Goal: Use online tool/utility: Utilize a website feature to perform a specific function

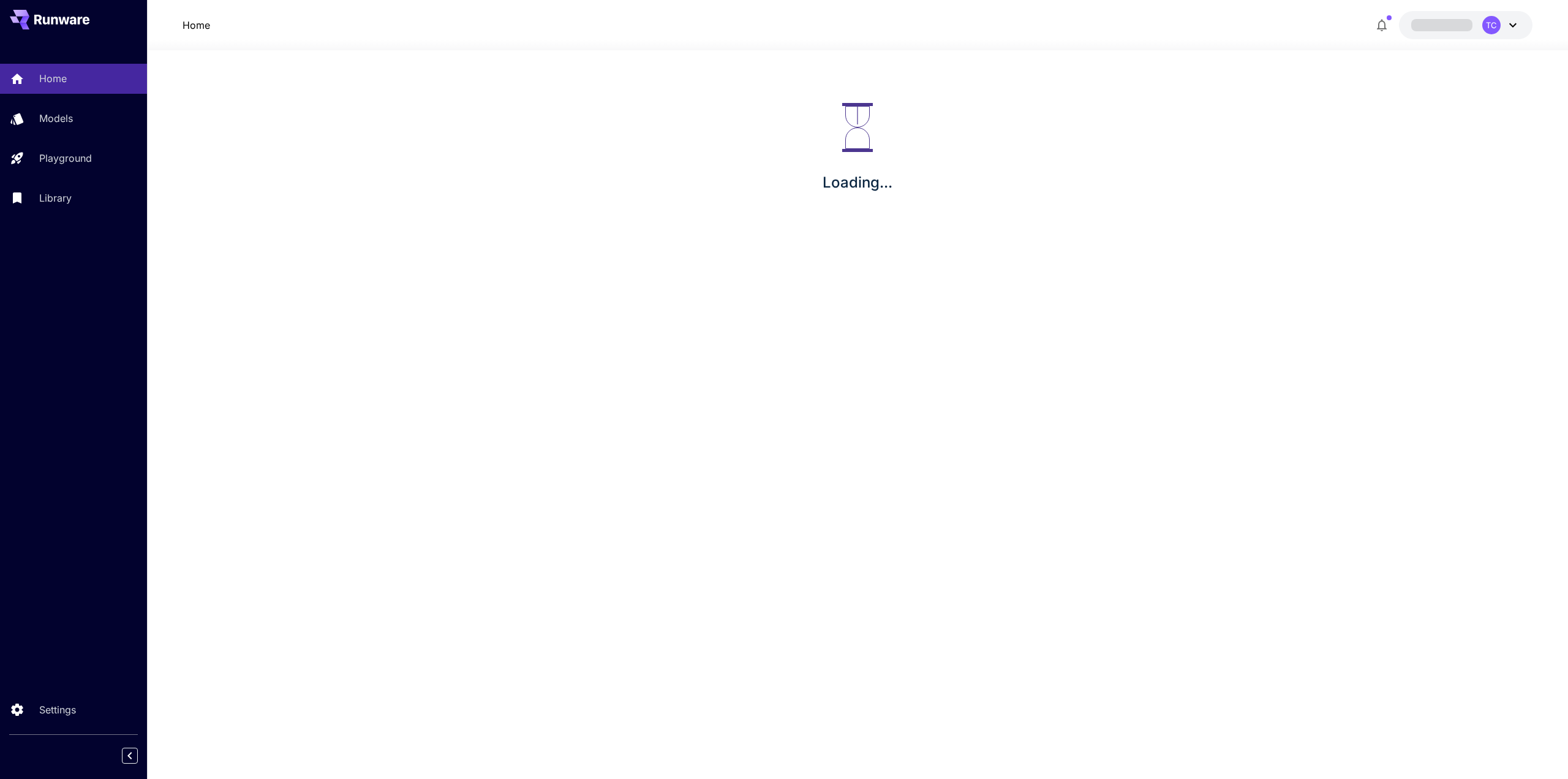
click at [956, 434] on section "Loading..." at bounding box center [856, 415] width 1420 height 729
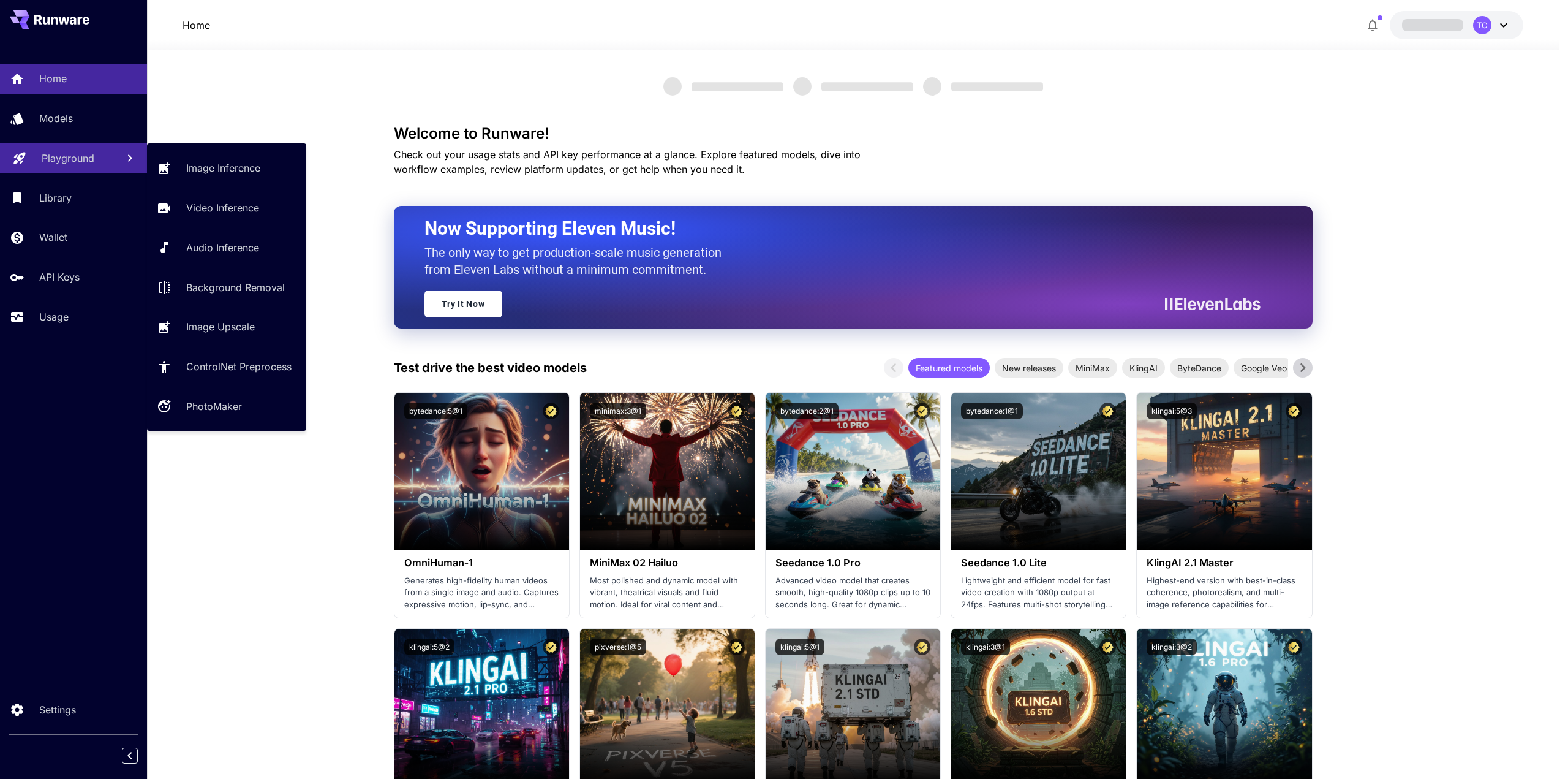
click at [81, 164] on p "Playground" at bounding box center [68, 158] width 53 height 15
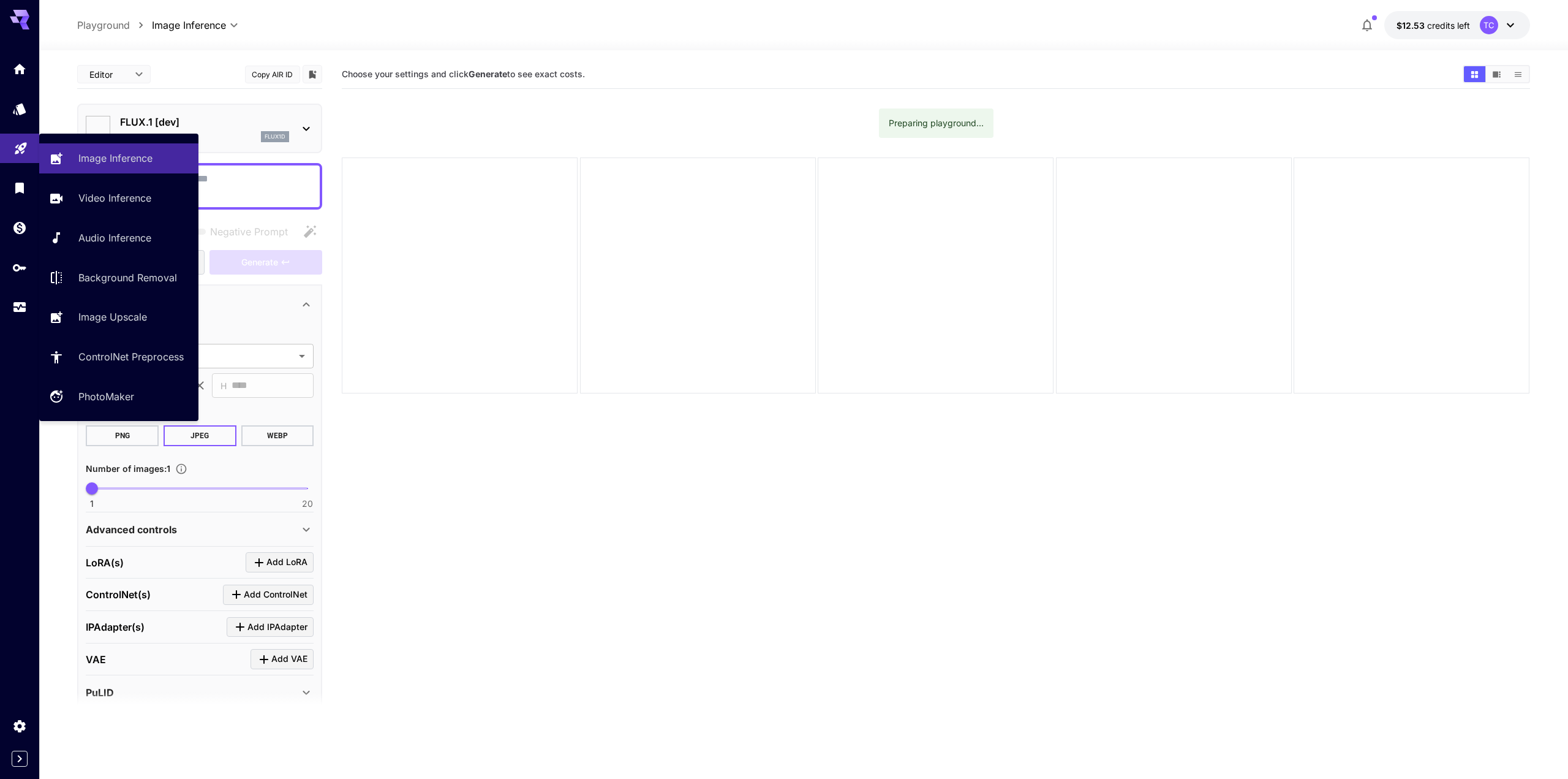
type input "**********"
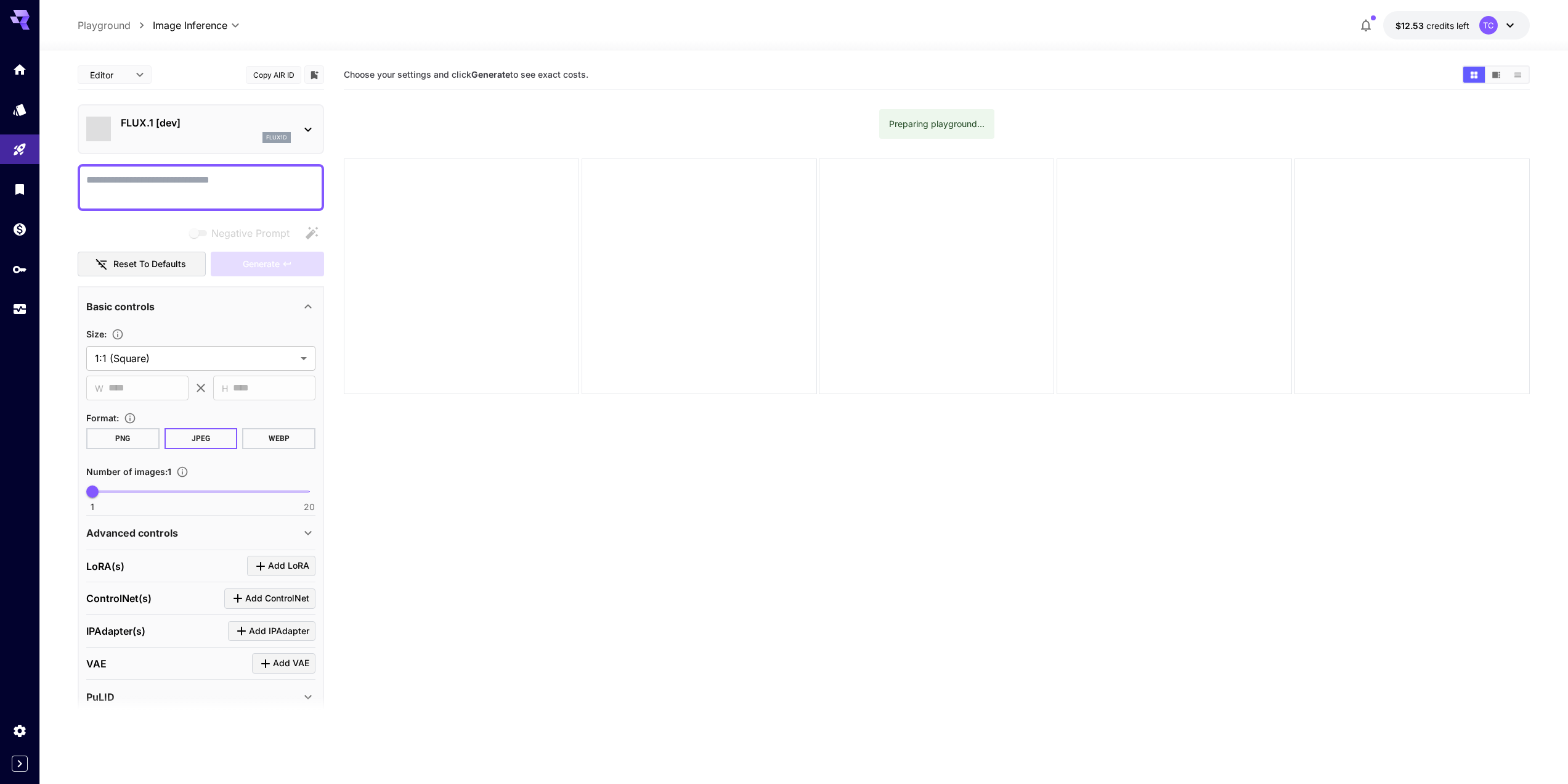
click at [216, 112] on div "FLUX.1 [dev] flux1d" at bounding box center [200, 129] width 229 height 38
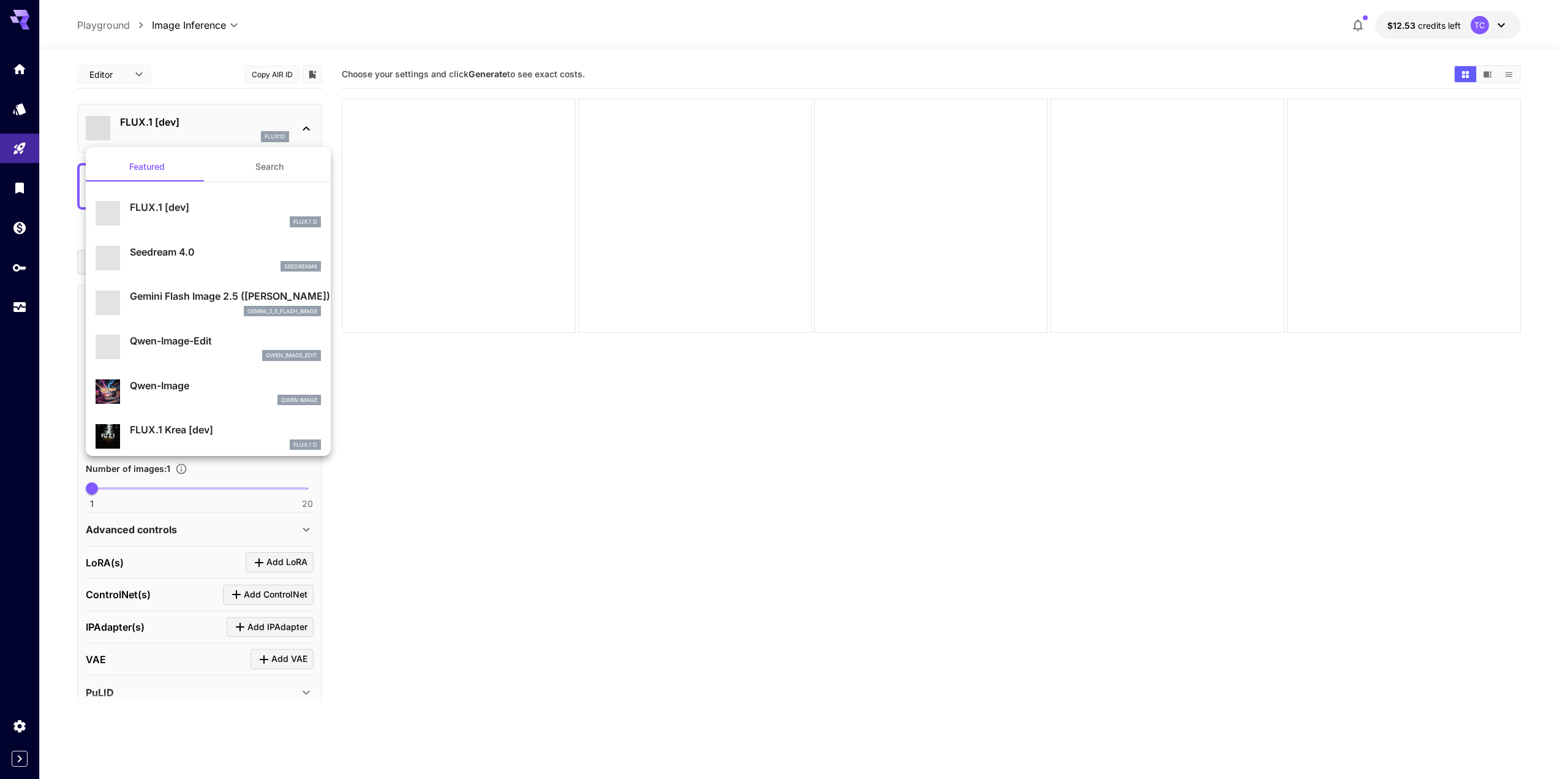
click at [191, 292] on p "Gemini Flash Image 2.5 ([PERSON_NAME])" at bounding box center [225, 295] width 191 height 15
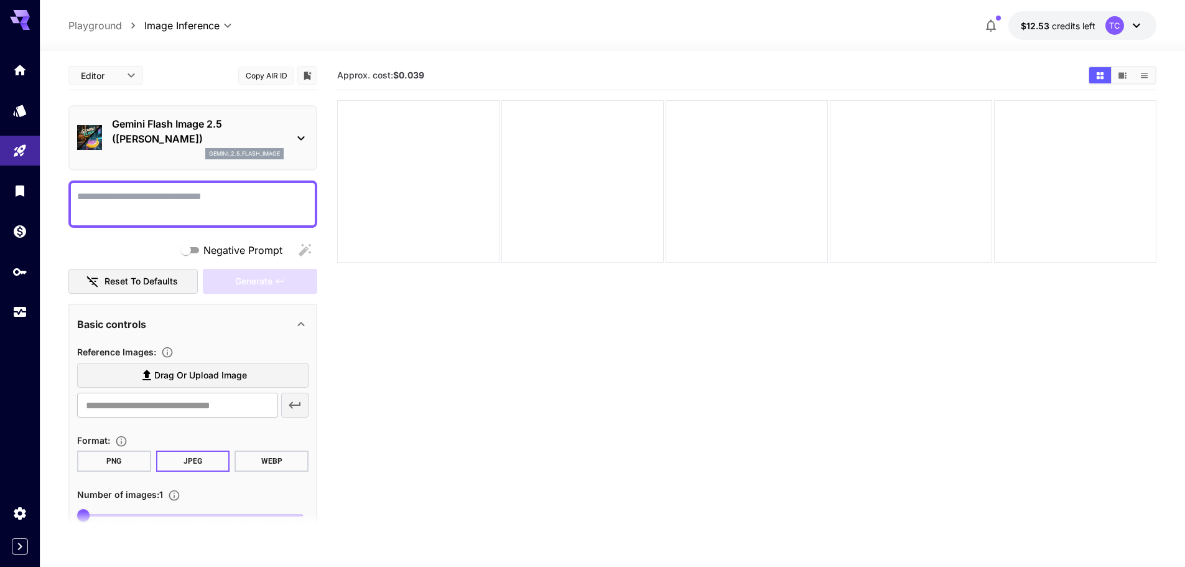
click at [300, 138] on icon at bounding box center [300, 138] width 7 height 4
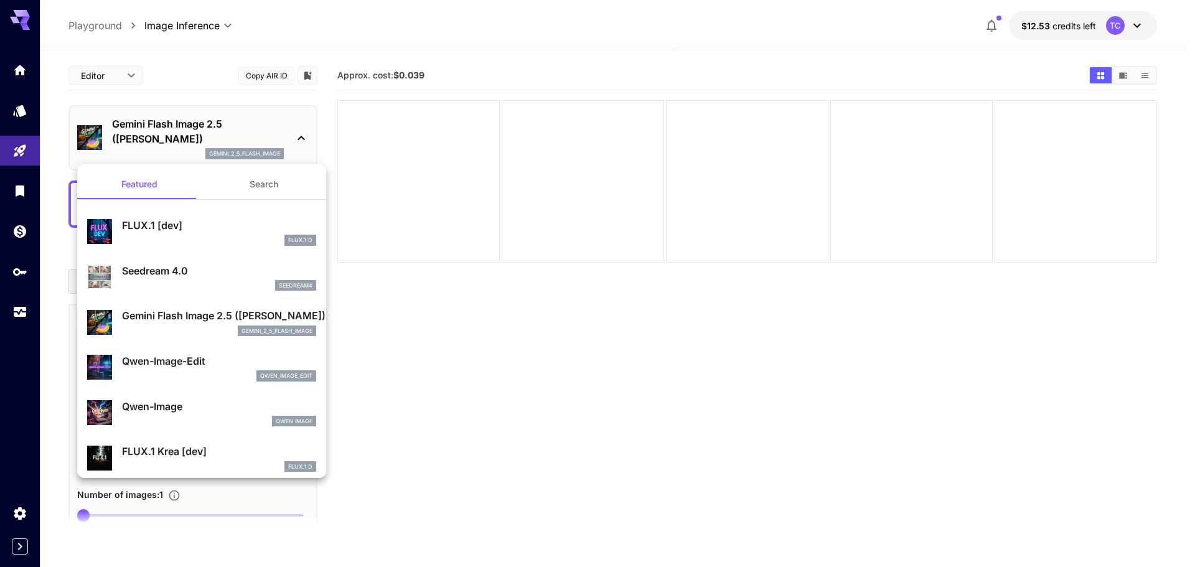
click at [600, 375] on div at bounding box center [597, 283] width 1195 height 567
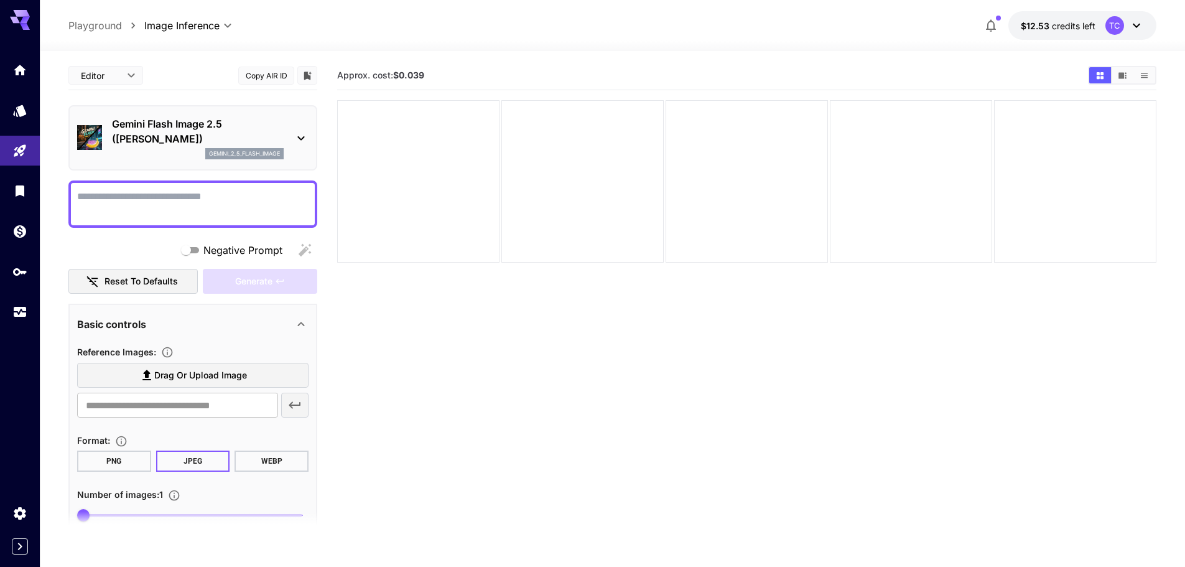
click at [303, 136] on icon at bounding box center [301, 138] width 15 height 15
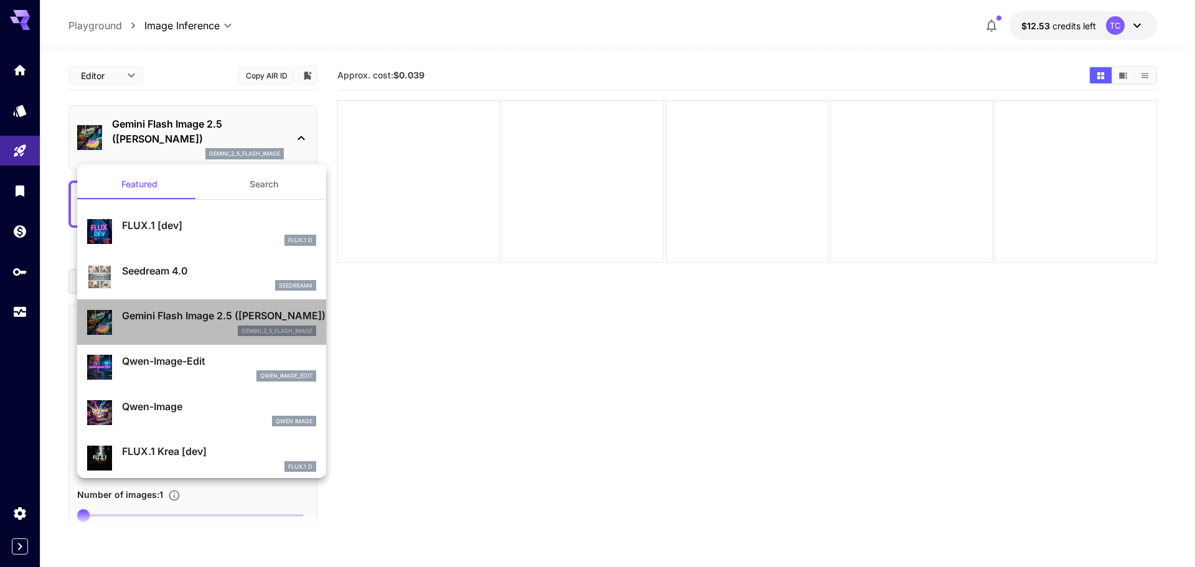
click at [297, 321] on p "Gemini Flash Image 2.5 ([PERSON_NAME])" at bounding box center [219, 315] width 194 height 15
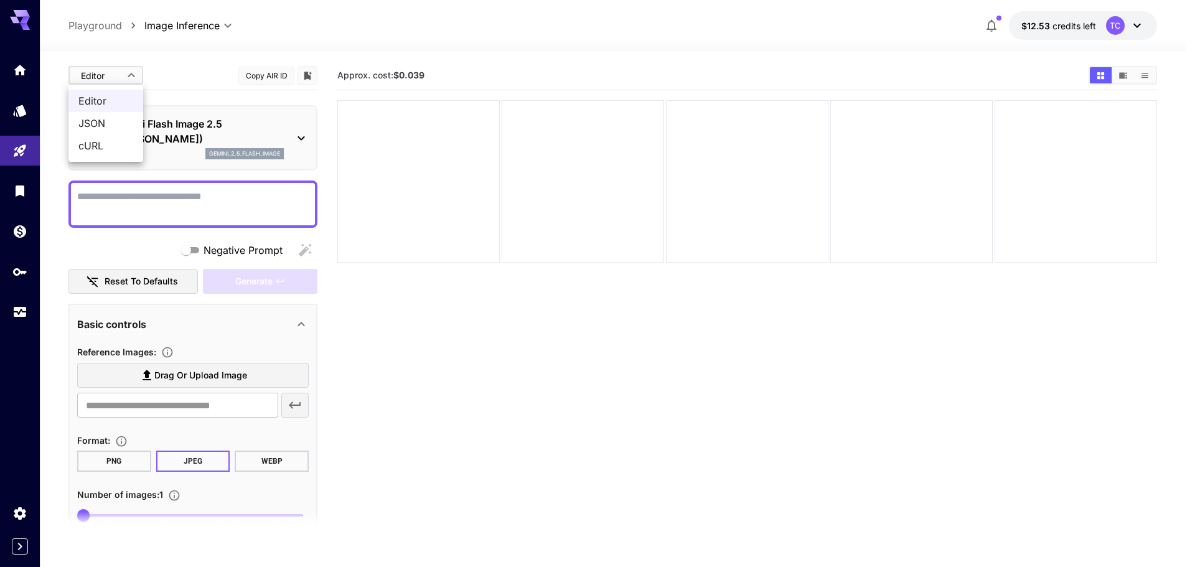
click at [107, 77] on body "**********" at bounding box center [597, 332] width 1195 height 665
click at [100, 120] on span "JSON" at bounding box center [105, 123] width 55 height 15
type input "****"
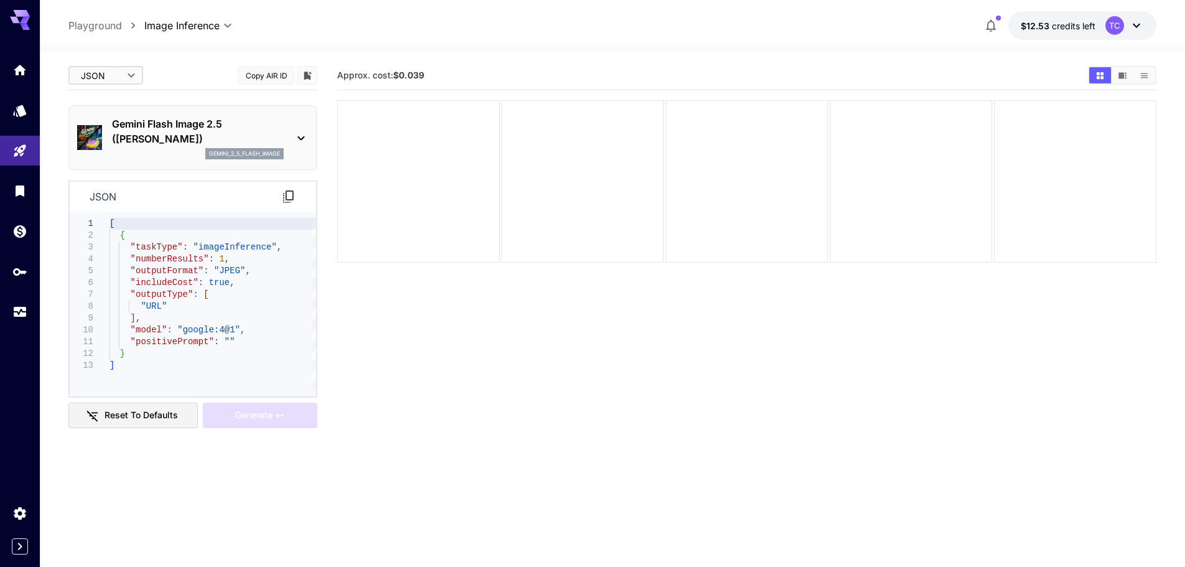
click at [254, 281] on div "[ { "taskType" : "imageInference" , "numberResults" : 1 , "outputFormat" : "JPE…" at bounding box center [213, 304] width 207 height 172
drag, startPoint x: 229, startPoint y: 333, endPoint x: 168, endPoint y: 329, distance: 61.1
click at [168, 329] on div "[ { "taskType" : "imageInference" , "numberResults" : 1 , "outputFormat" : "JPE…" at bounding box center [213, 304] width 207 height 172
click at [263, 278] on div "[ { "taskType" : "imageInference" , "numberResults" : 1 , "outputFormat" : "JPE…" at bounding box center [213, 304] width 207 height 172
click at [256, 340] on div "[ { "taskType" : "imageInference" , "numberResults" : 1 , "outputFormat" : "JPE…" at bounding box center [213, 304] width 207 height 172
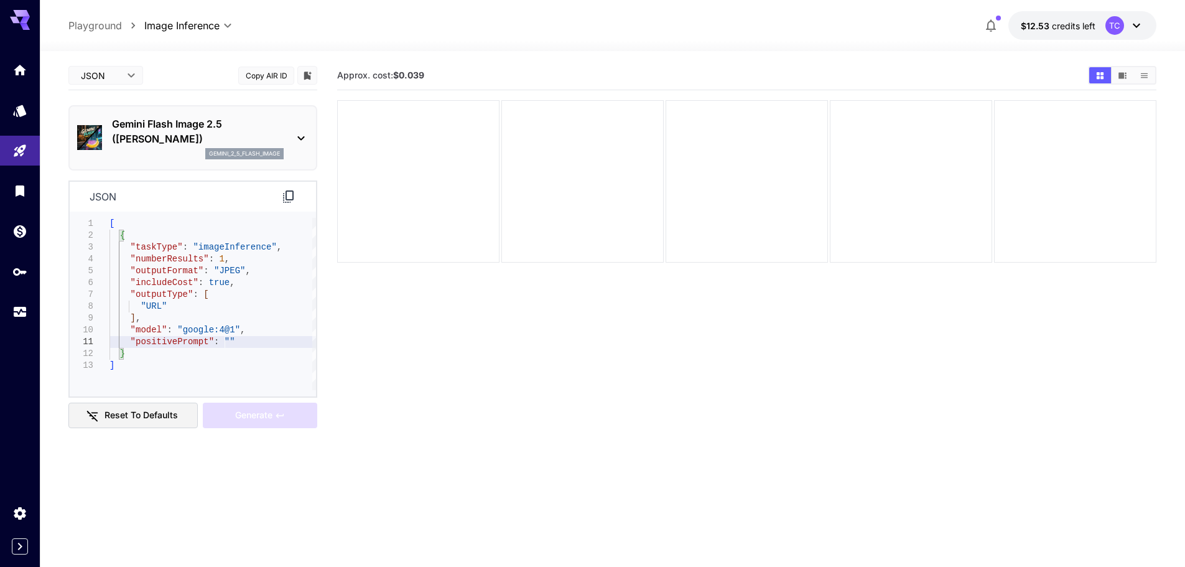
type textarea "**********"
drag, startPoint x: 248, startPoint y: 343, endPoint x: 210, endPoint y: 291, distance: 63.7
click at [198, 302] on div "[ { "taskType" : "imageInference" , "numberResults" : 1 , "outputFormat" : "JPE…" at bounding box center [213, 304] width 207 height 172
click at [279, 129] on p "Gemini Flash Image 2.5 ([PERSON_NAME])" at bounding box center [198, 131] width 172 height 30
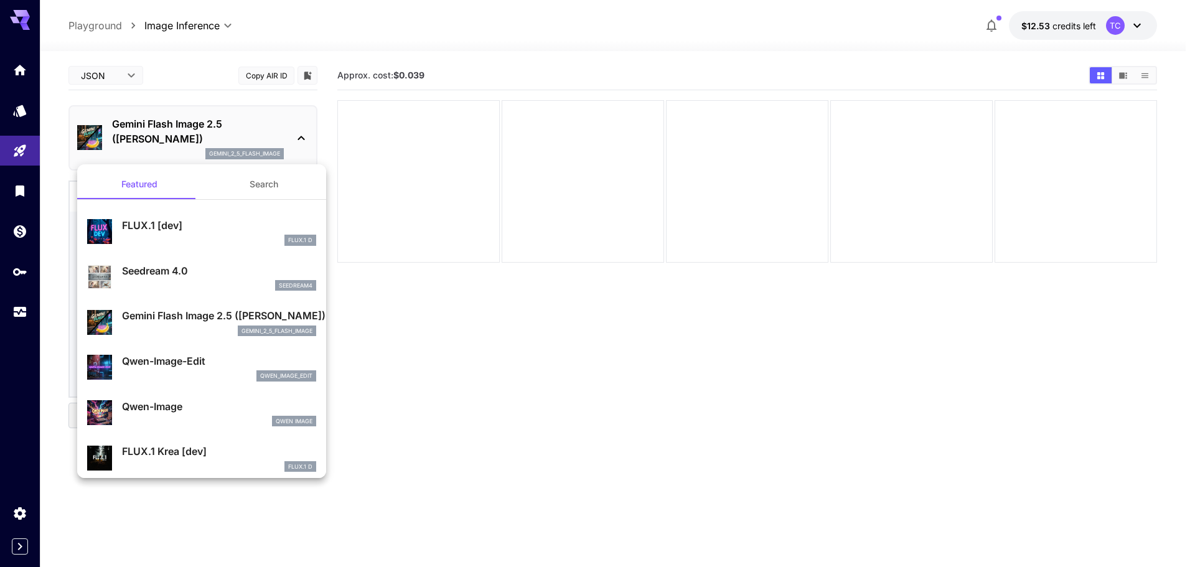
click at [520, 352] on div at bounding box center [597, 283] width 1195 height 567
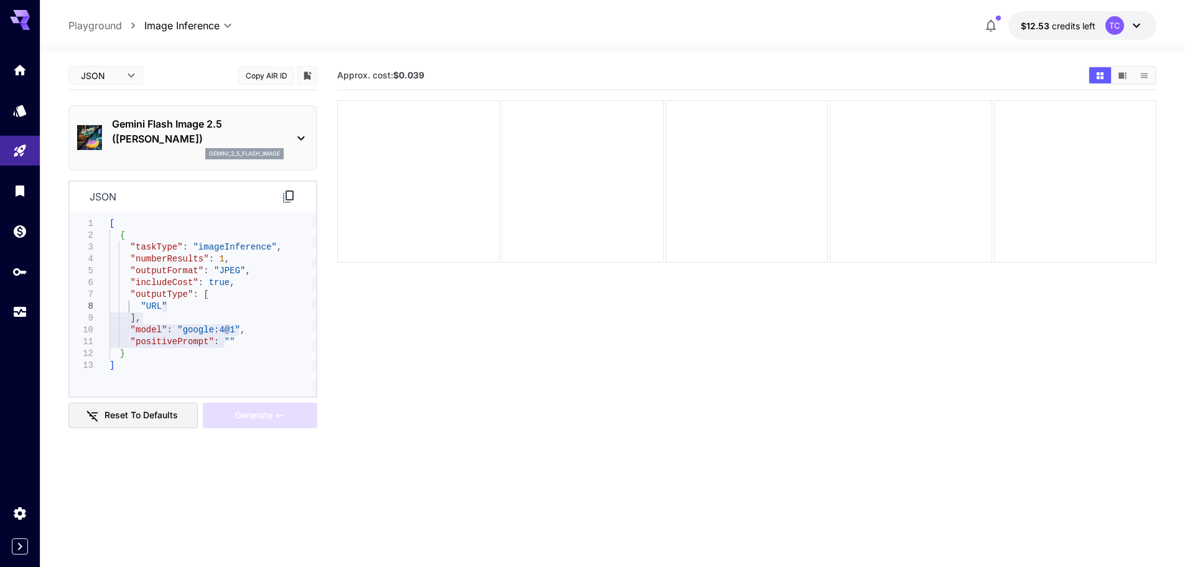
click at [664, 368] on section "Approx. cost: $0.039" at bounding box center [746, 344] width 819 height 567
click at [309, 132] on icon at bounding box center [301, 138] width 15 height 15
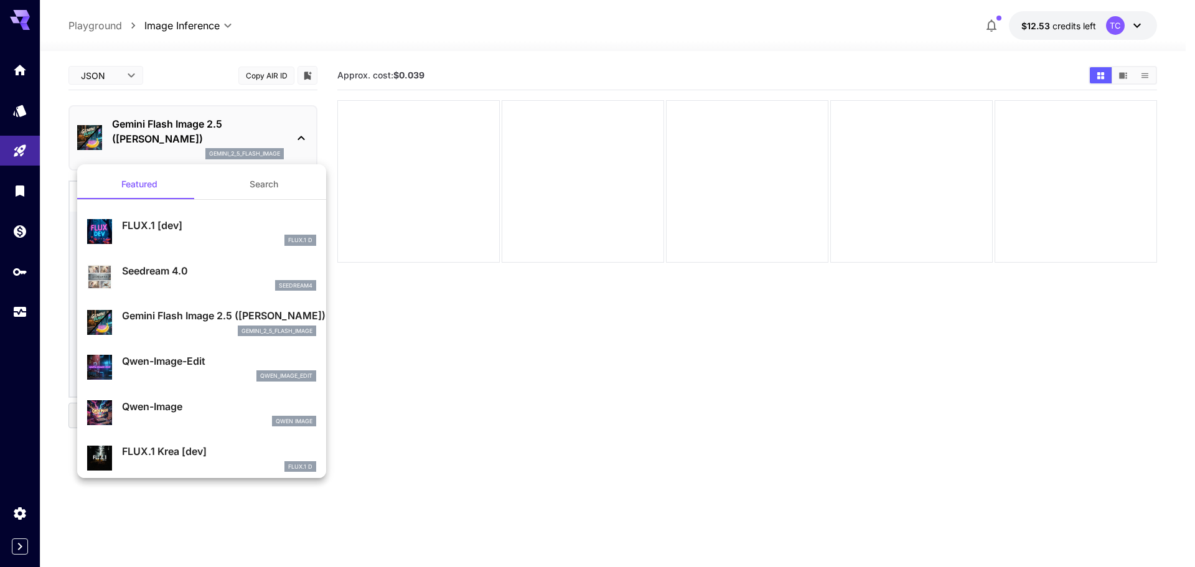
click at [458, 399] on div at bounding box center [597, 283] width 1195 height 567
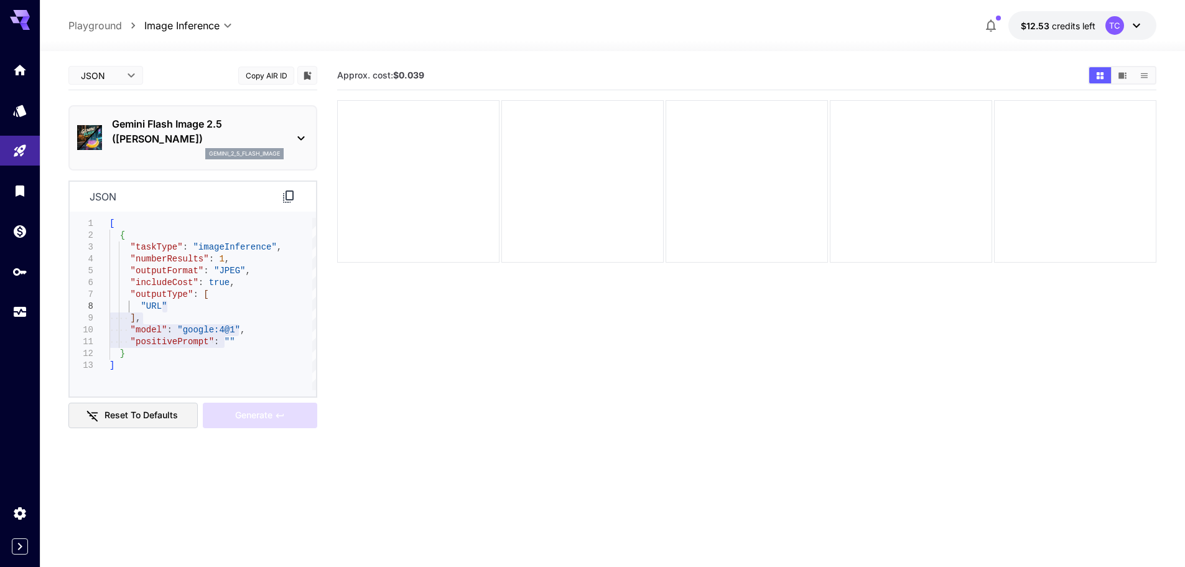
click at [93, 61] on div "JSON **** ​ Copy AIR ID" at bounding box center [192, 75] width 249 height 29
click at [100, 73] on body "**********" at bounding box center [592, 332] width 1185 height 665
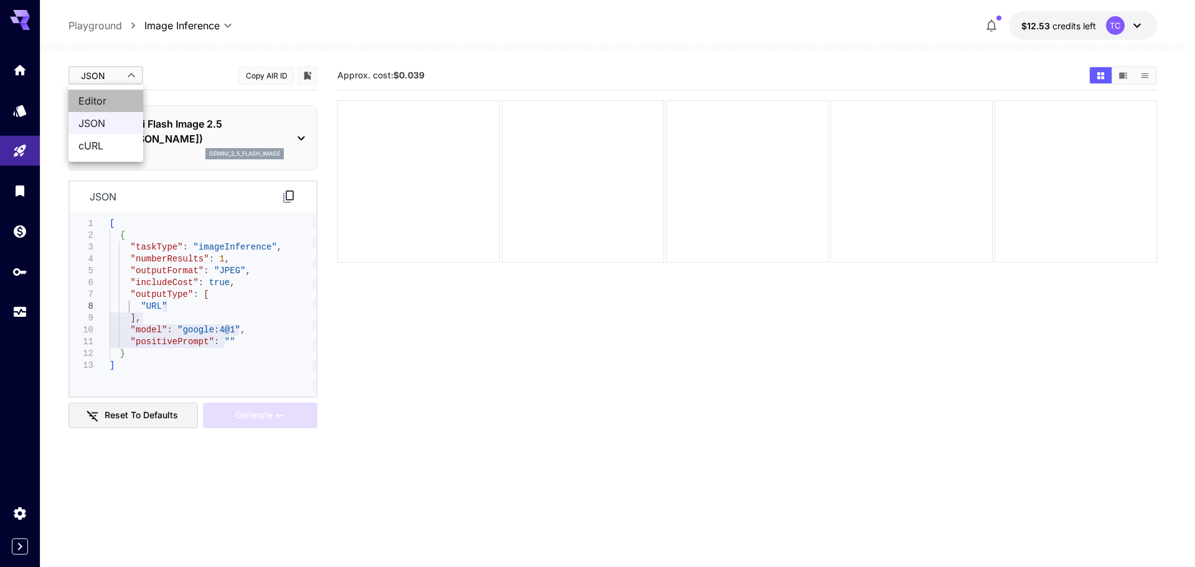
click at [99, 105] on span "Editor" at bounding box center [105, 100] width 55 height 15
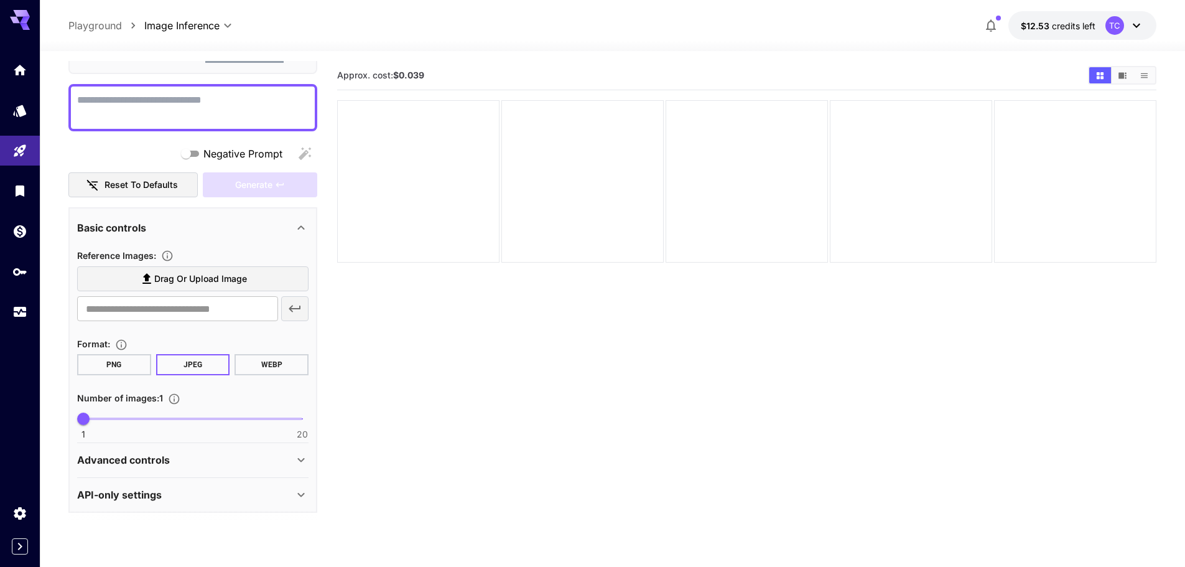
scroll to position [98, 0]
click at [249, 452] on div "Advanced controls" at bounding box center [185, 458] width 217 height 15
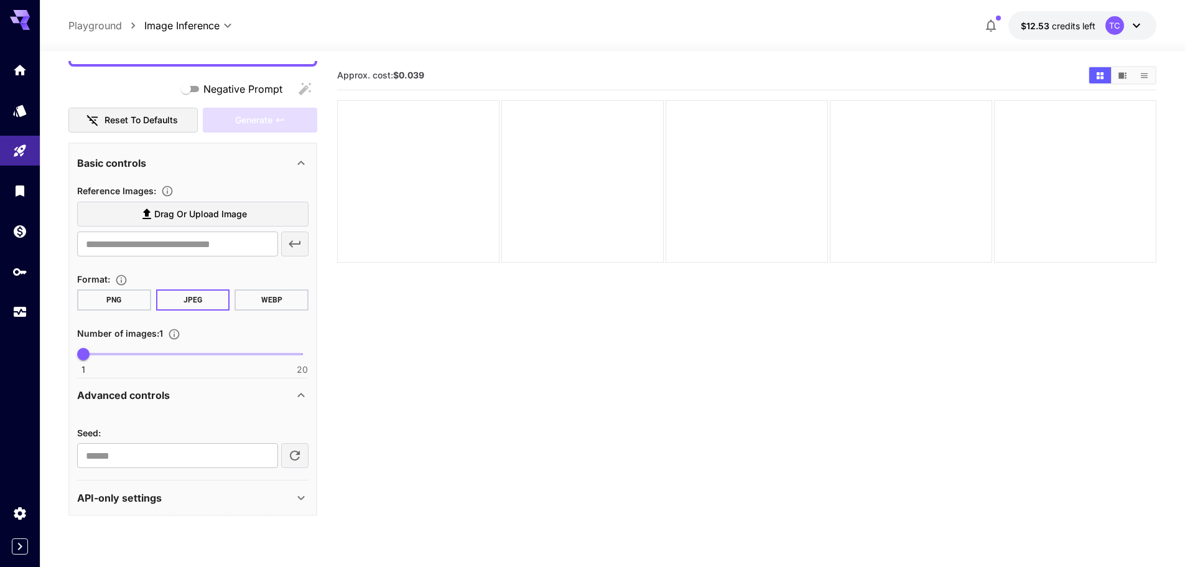
scroll to position [166, 0]
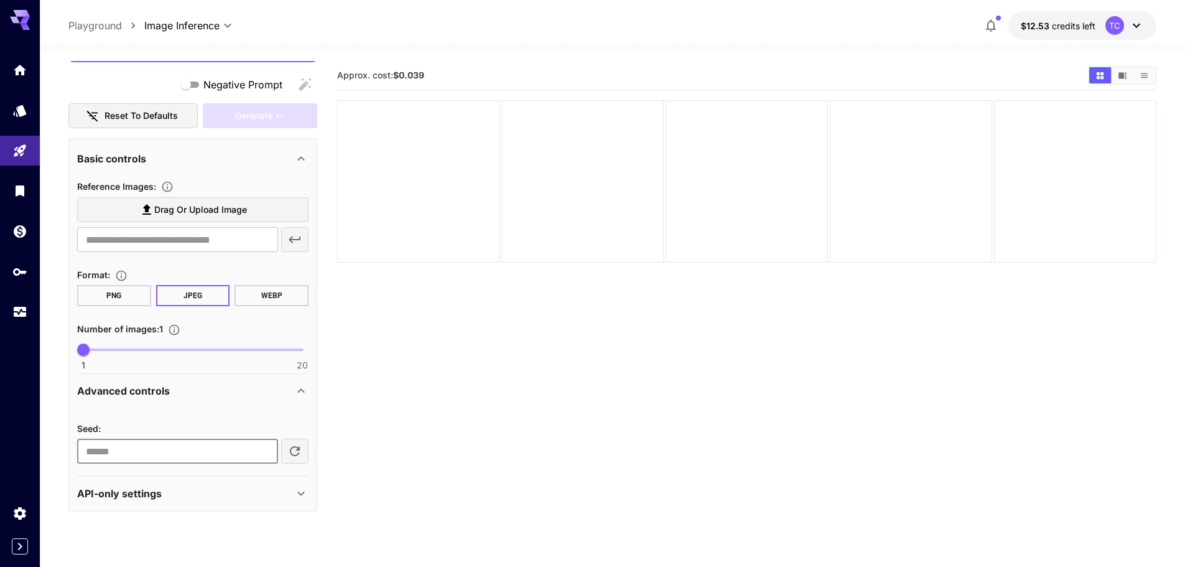
click at [206, 452] on input "number" at bounding box center [177, 451] width 201 height 25
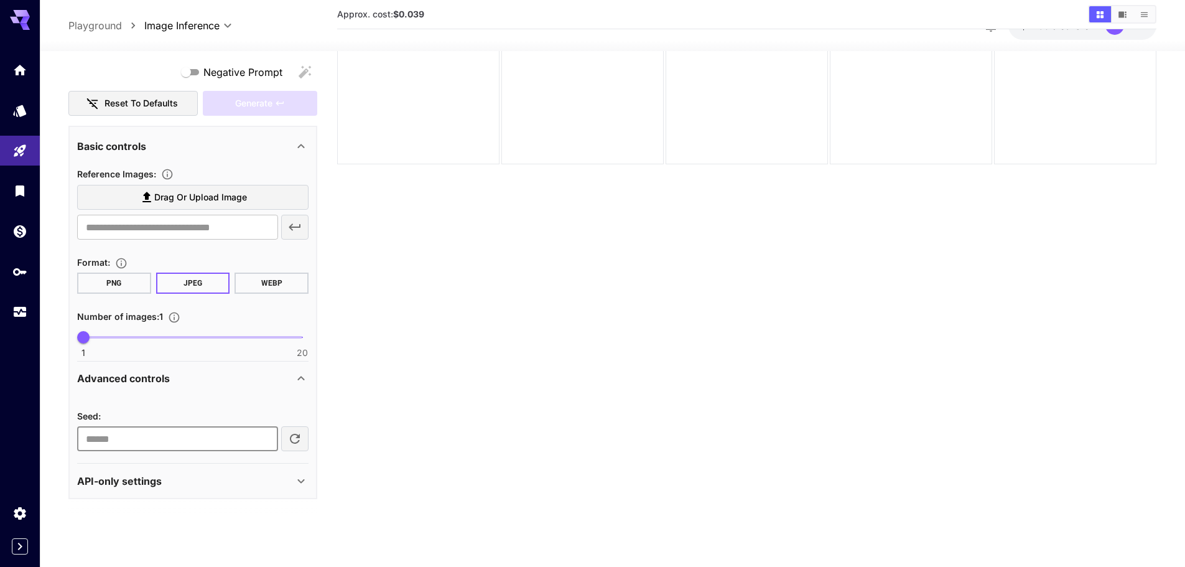
scroll to position [0, 0]
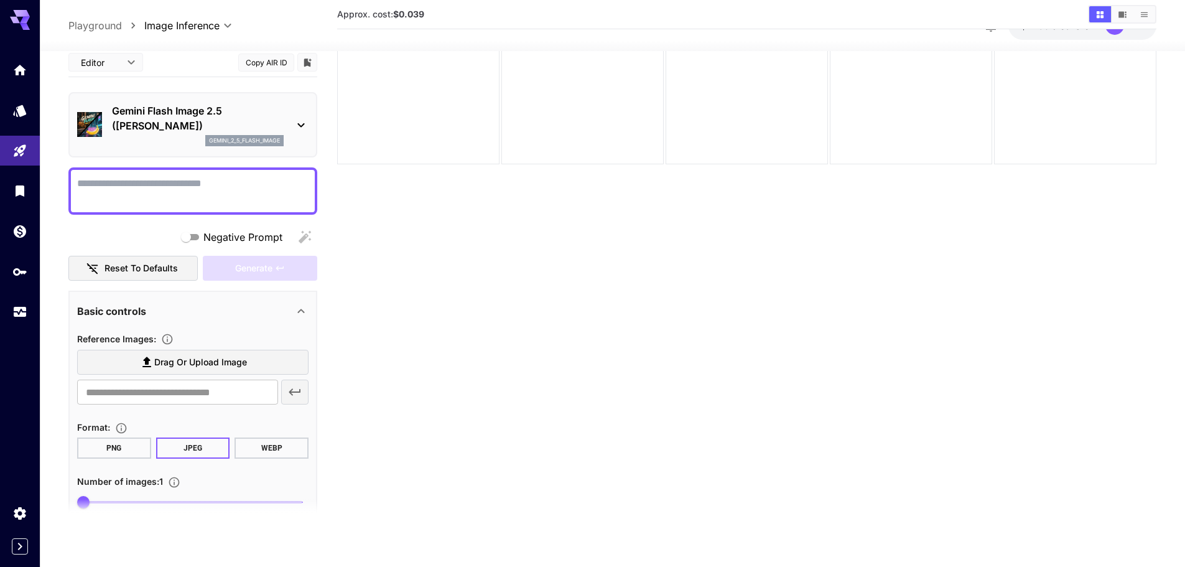
click at [291, 121] on div "Gemini Flash Image 2.5 (Nano Banana) gemini_2_5_flash_image" at bounding box center [192, 124] width 231 height 53
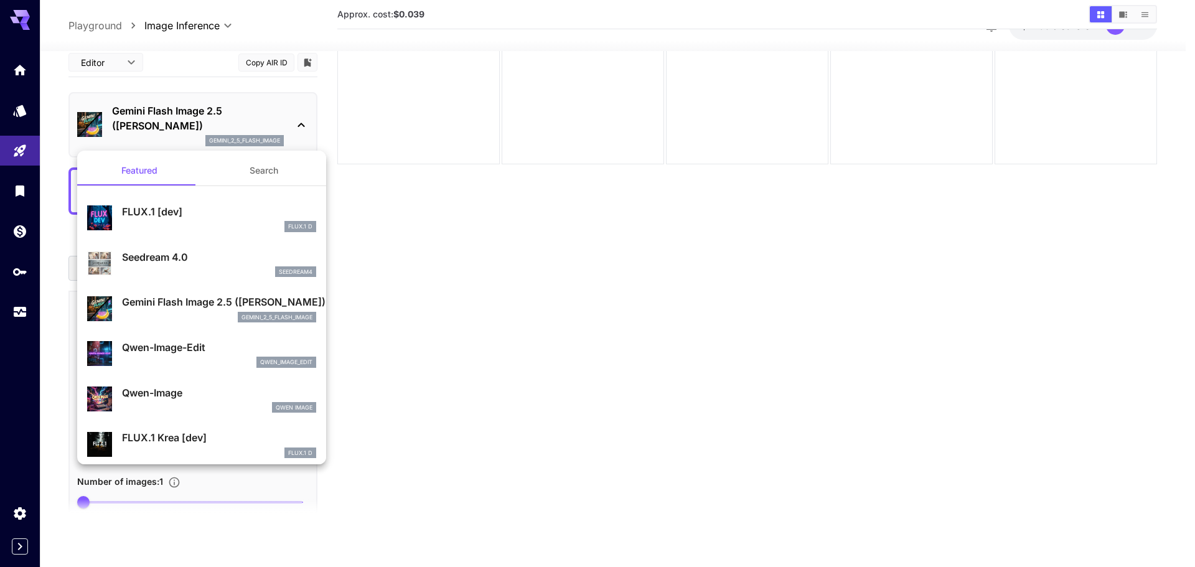
click at [218, 309] on p "Gemini Flash Image 2.5 ([PERSON_NAME])" at bounding box center [219, 301] width 194 height 15
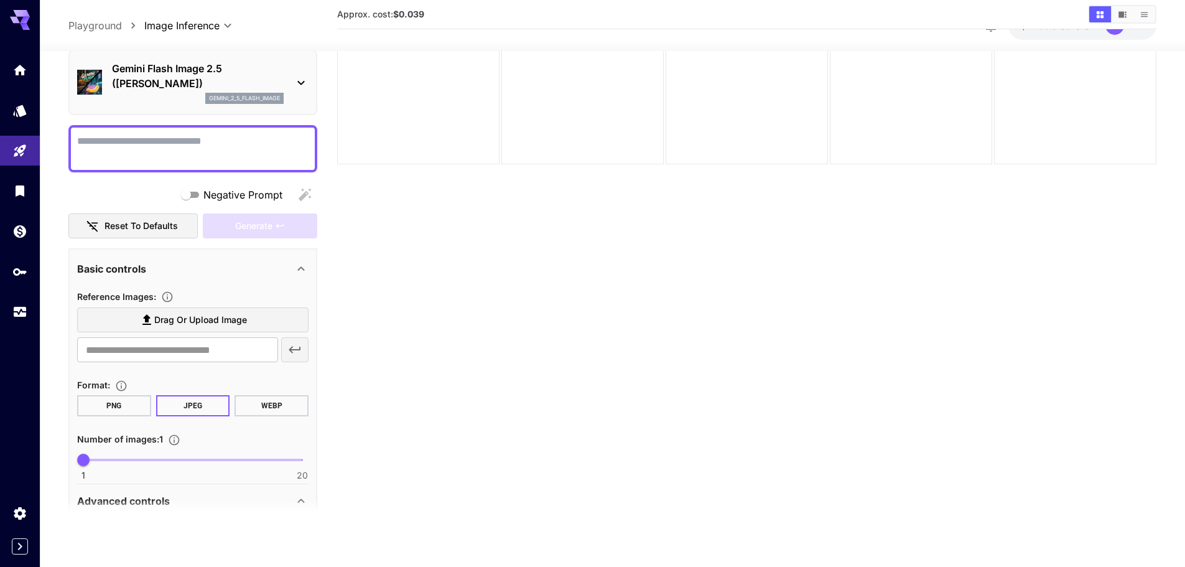
scroll to position [62, 0]
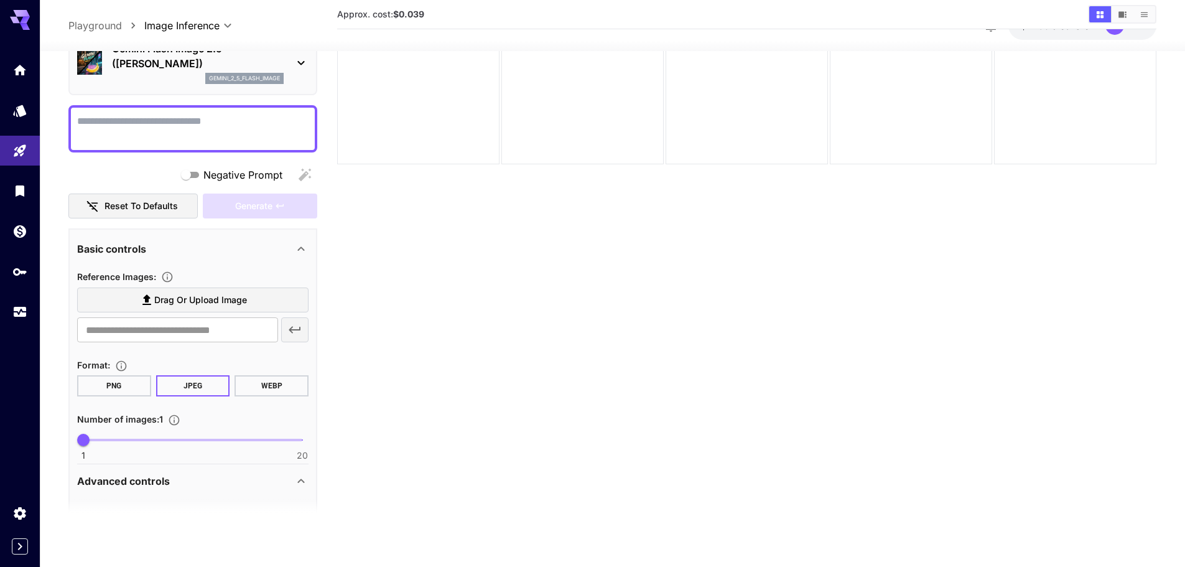
click at [264, 396] on button "WEBP" at bounding box center [272, 385] width 74 height 21
click at [113, 393] on button "PNG" at bounding box center [114, 385] width 74 height 21
click at [249, 485] on div "Advanced controls" at bounding box center [185, 480] width 217 height 15
click at [265, 478] on div "Advanced controls" at bounding box center [185, 480] width 217 height 15
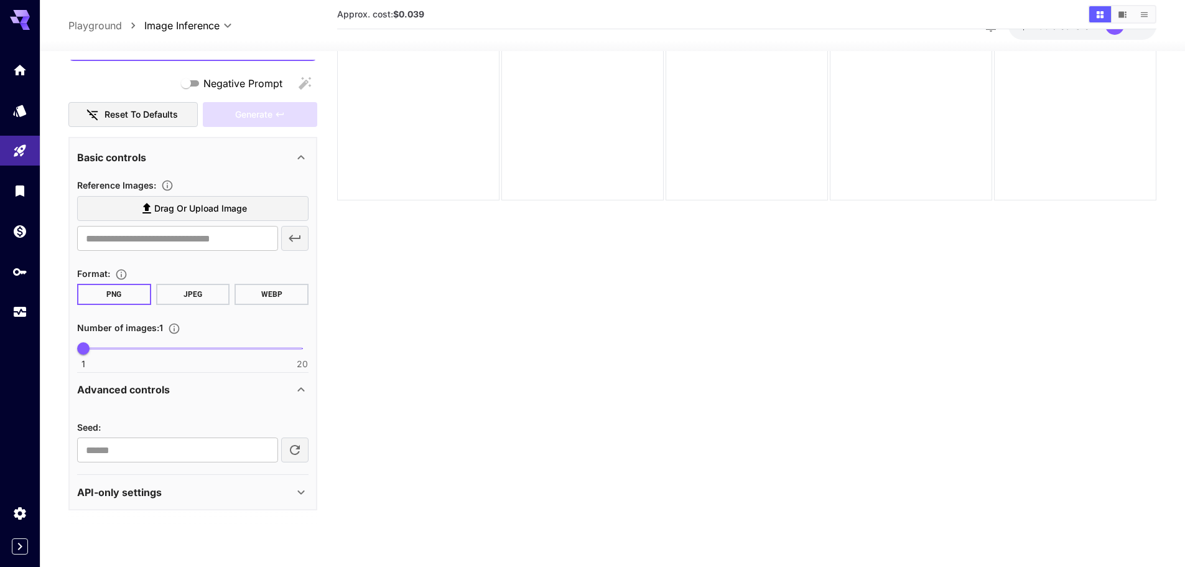
click at [220, 496] on div "API-only settings" at bounding box center [185, 492] width 217 height 15
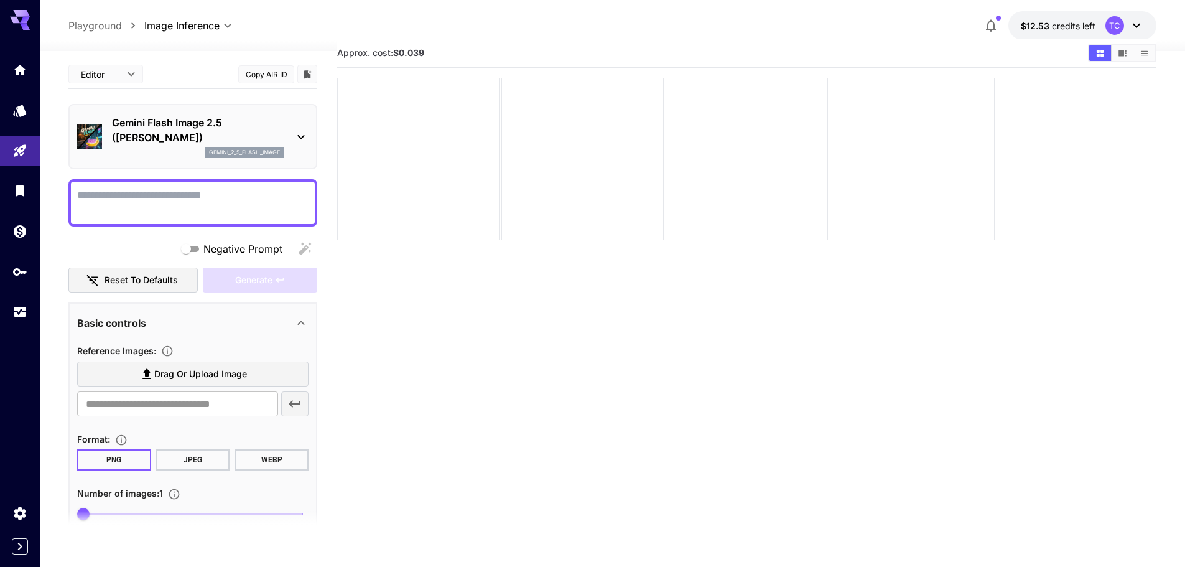
scroll to position [0, 0]
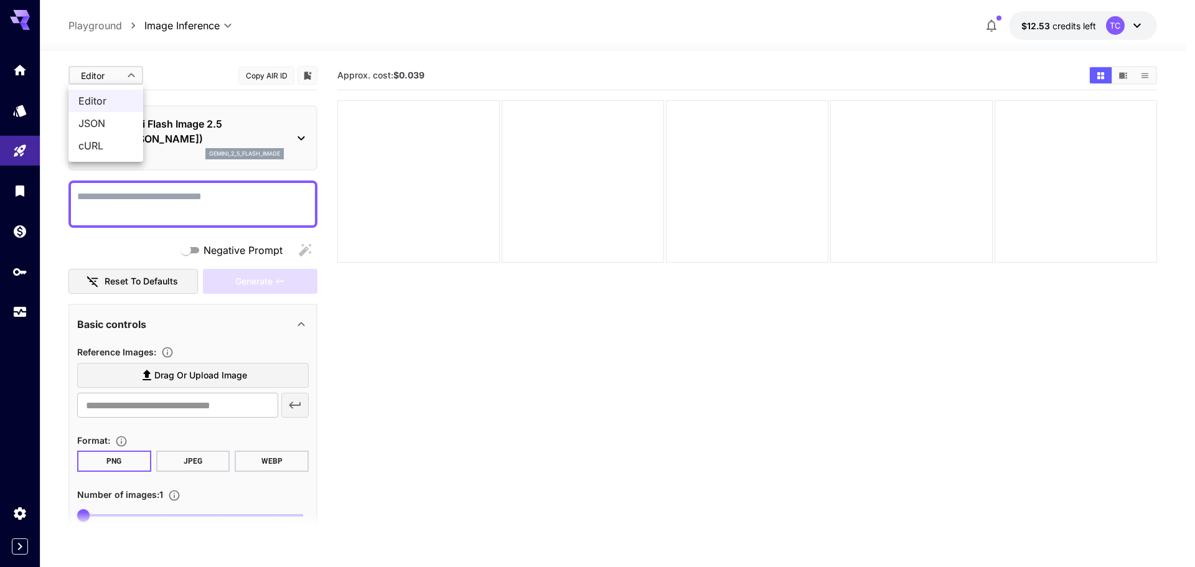
click at [107, 72] on body "**********" at bounding box center [597, 332] width 1195 height 665
click at [119, 146] on span "cURL" at bounding box center [105, 145] width 55 height 15
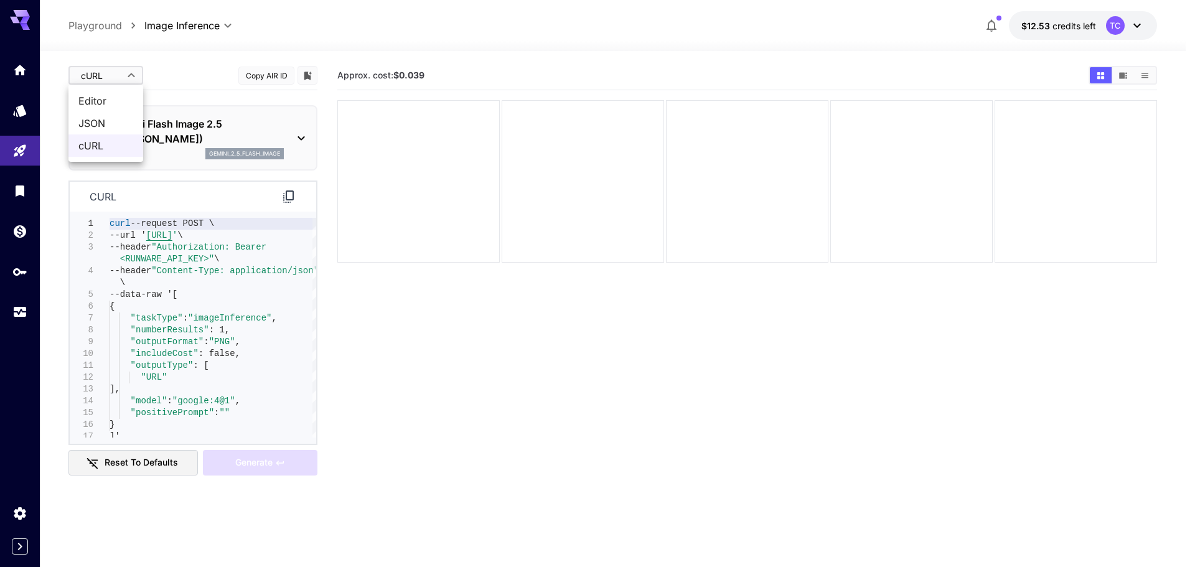
click at [131, 73] on body "**********" at bounding box center [597, 332] width 1195 height 665
click at [112, 126] on span "JSON" at bounding box center [105, 123] width 55 height 15
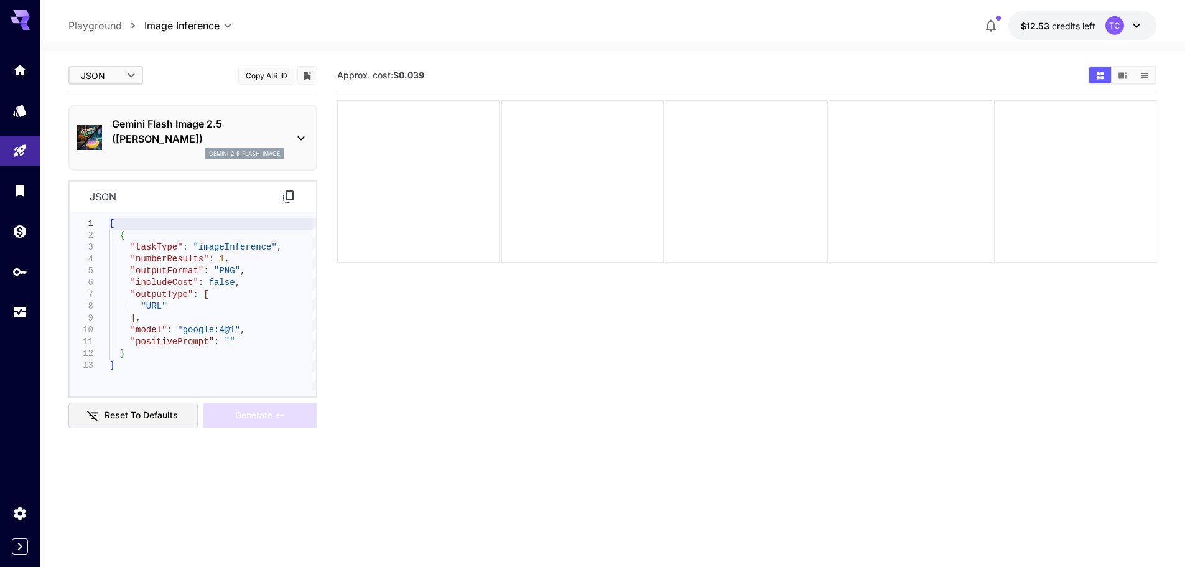
click at [312, 131] on div "Gemini Flash Image 2.5 (Nano Banana) gemini_2_5_flash_image" at bounding box center [192, 137] width 249 height 65
click at [295, 131] on icon at bounding box center [301, 138] width 15 height 15
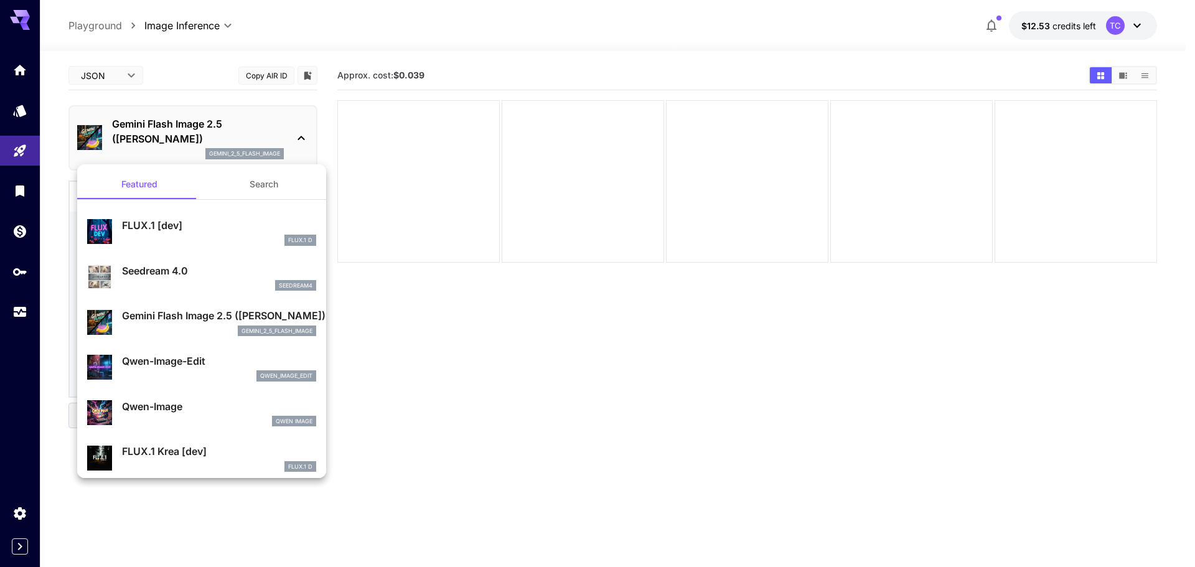
click at [516, 370] on div at bounding box center [597, 283] width 1195 height 567
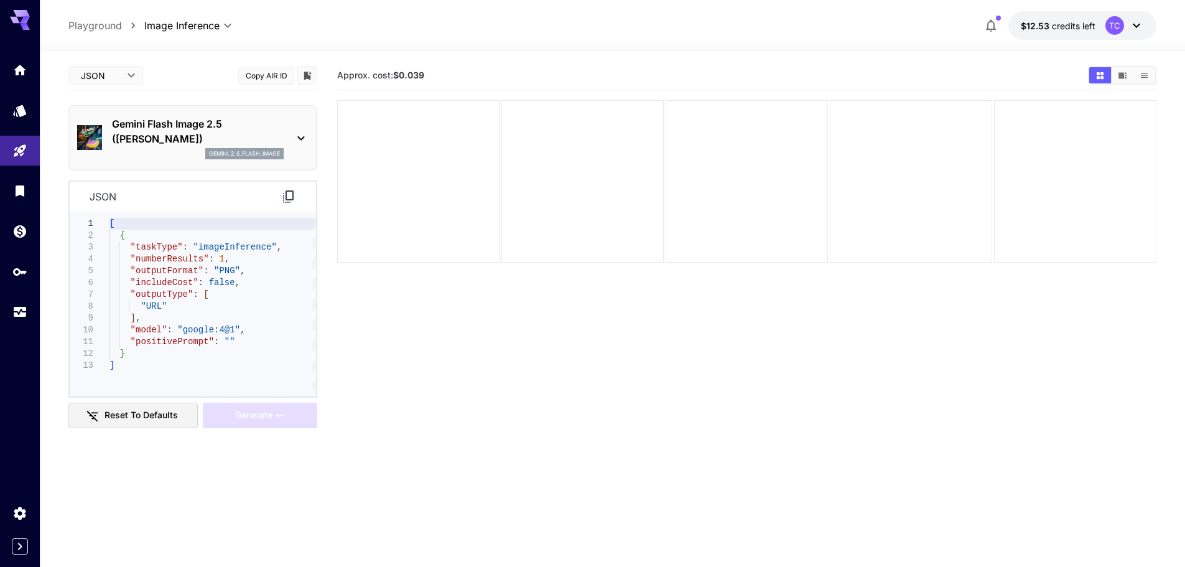
click at [298, 124] on div "Gemini Flash Image 2.5 (Nano Banana) gemini_2_5_flash_image" at bounding box center [192, 137] width 231 height 53
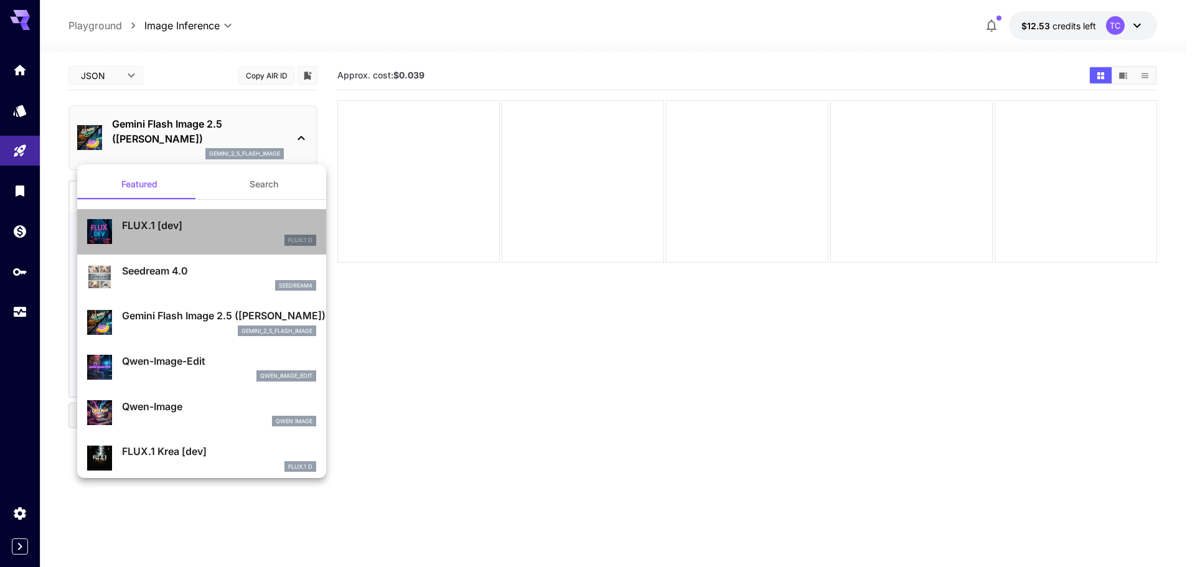
click at [216, 223] on p "FLUX.1 [dev]" at bounding box center [219, 225] width 194 height 15
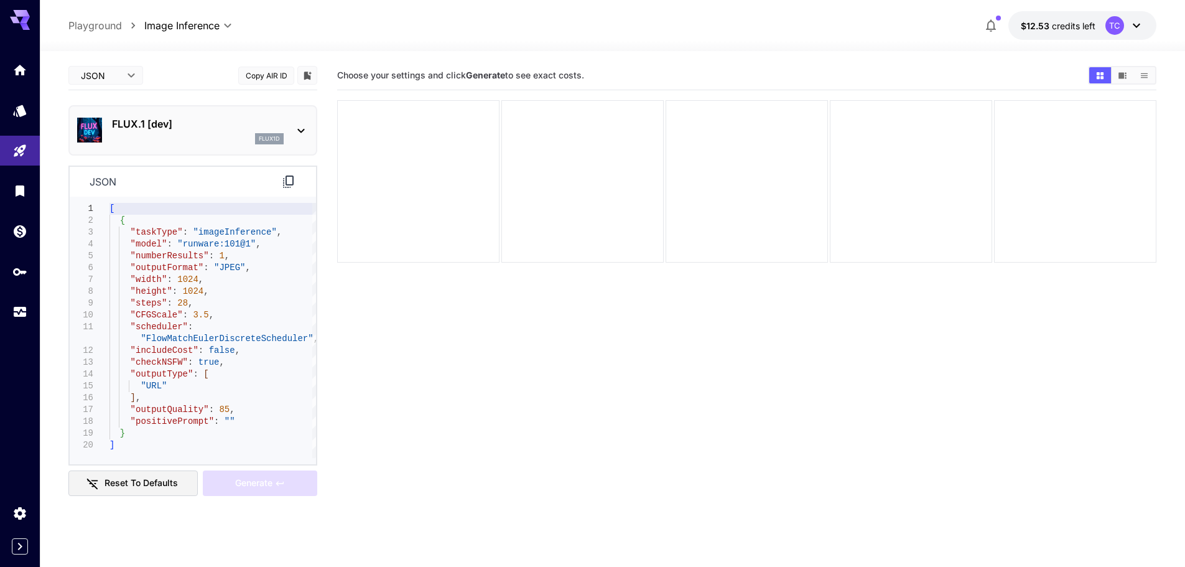
click at [126, 70] on body "**********" at bounding box center [592, 332] width 1185 height 665
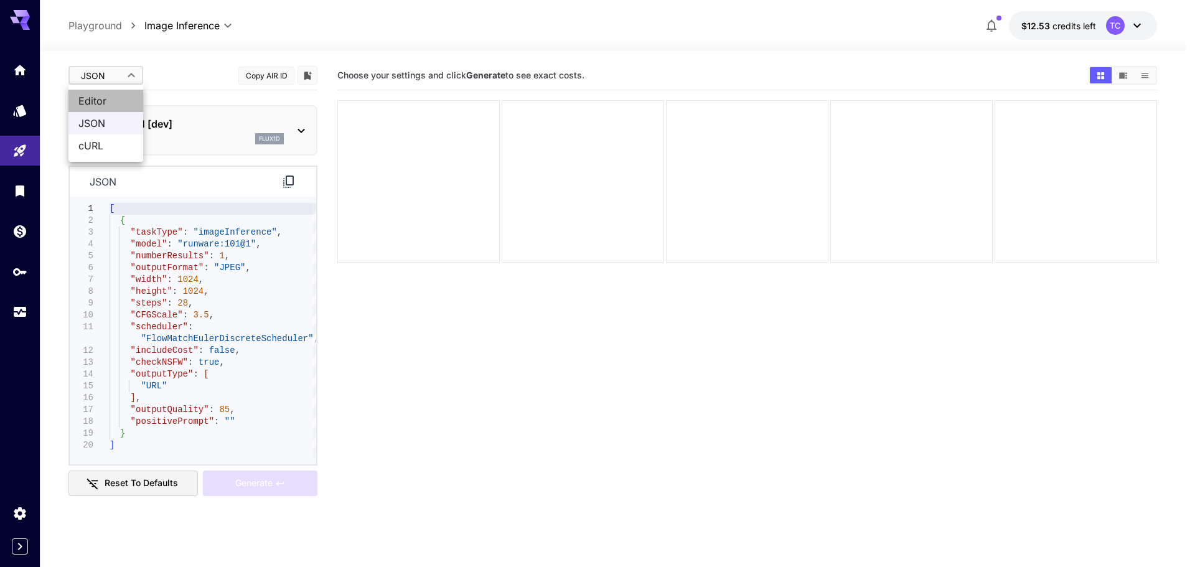
click at [118, 100] on span "Editor" at bounding box center [105, 100] width 55 height 15
type input "****"
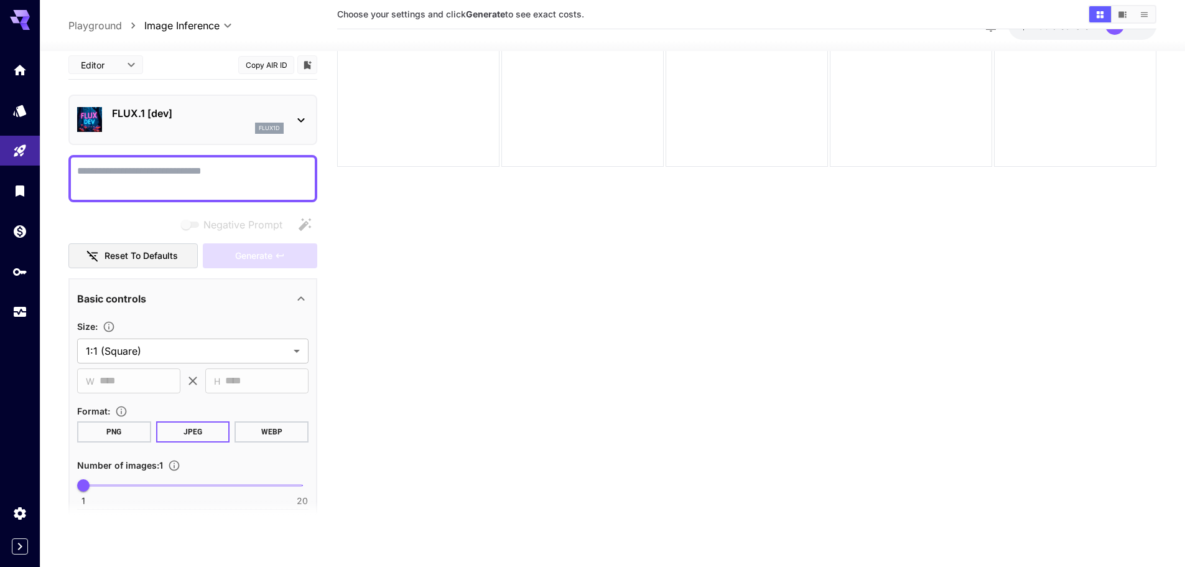
scroll to position [98, 0]
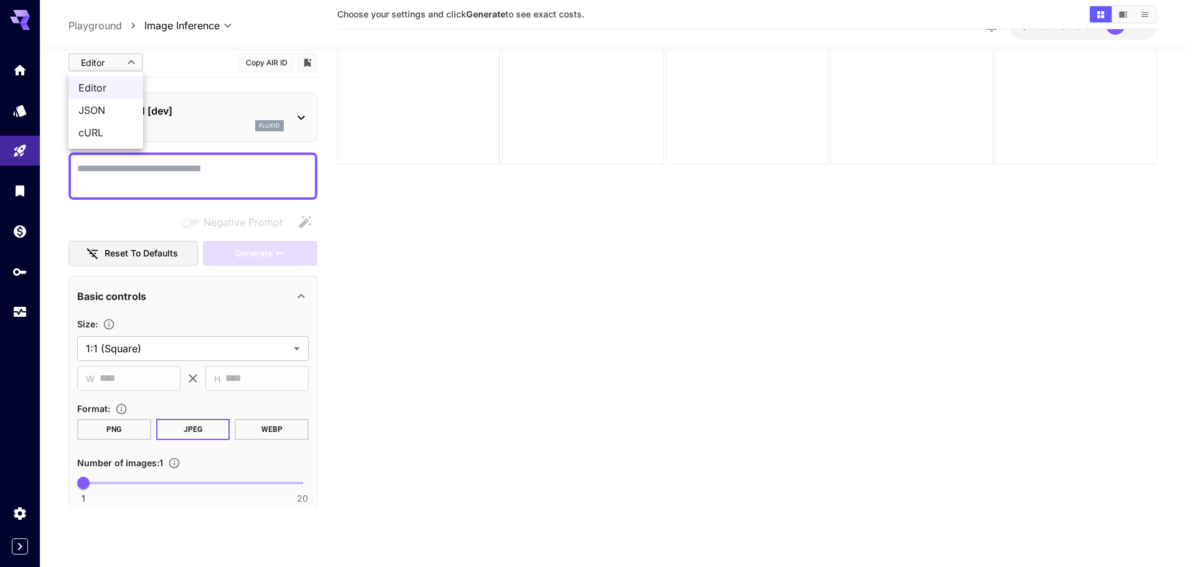
click at [128, 67] on body "**********" at bounding box center [597, 234] width 1195 height 665
click at [203, 104] on div at bounding box center [597, 283] width 1195 height 567
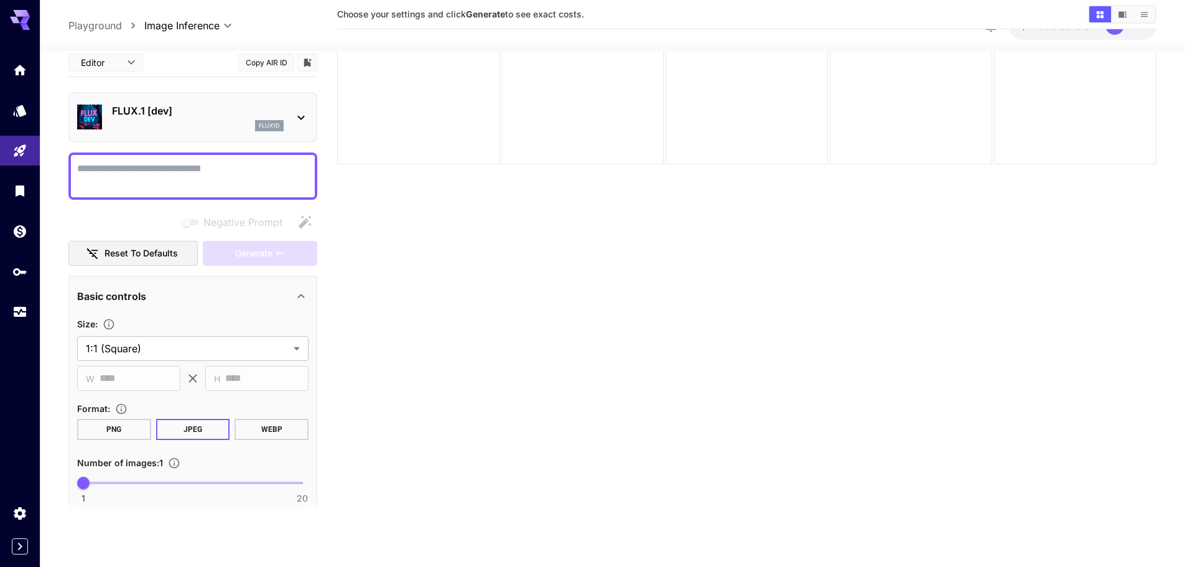
click at [202, 116] on p "FLUX.1 [dev]" at bounding box center [198, 110] width 172 height 15
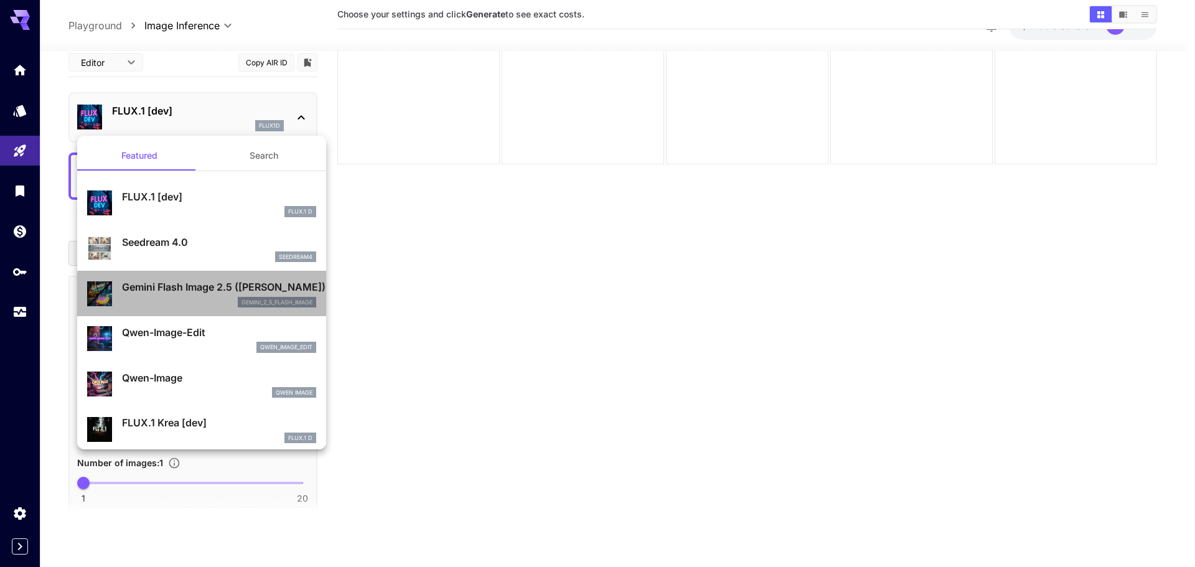
click at [204, 297] on div "gemini_2_5_flash_image" at bounding box center [219, 302] width 194 height 11
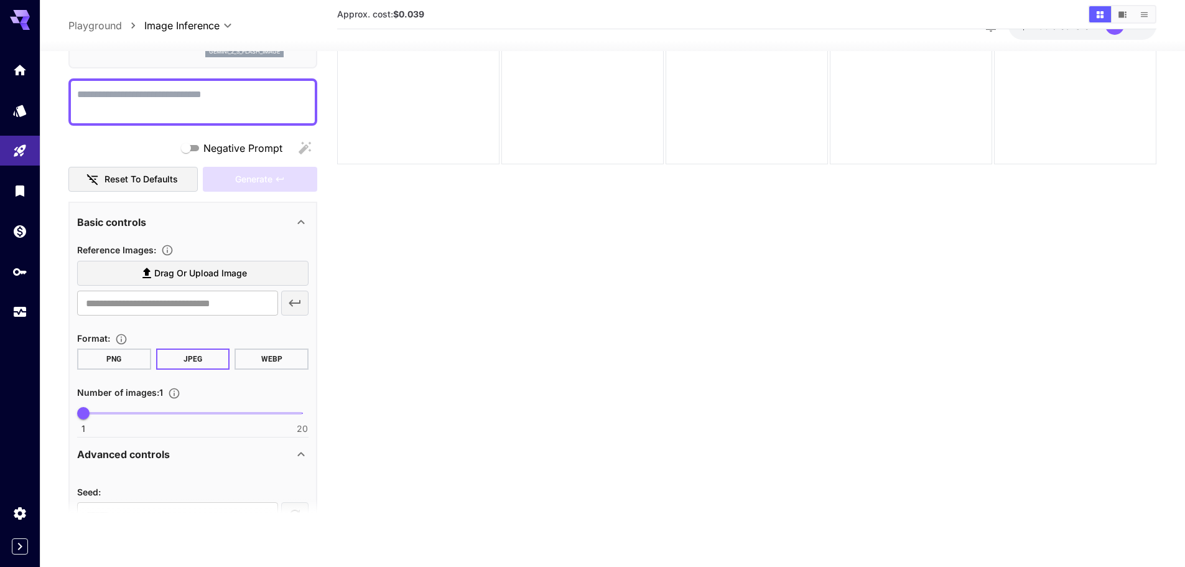
scroll to position [124, 0]
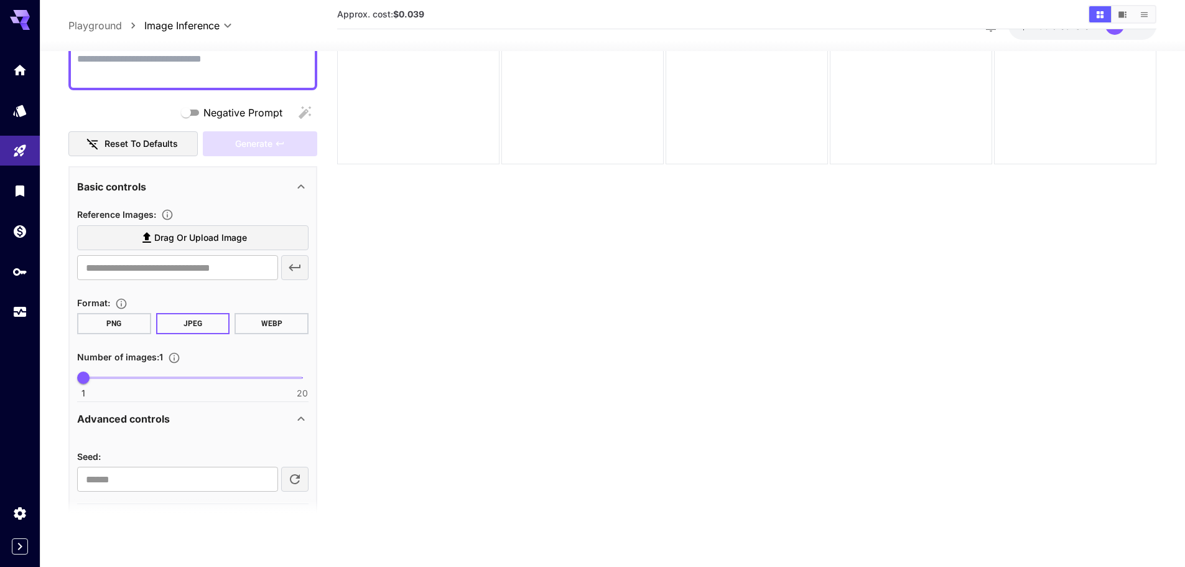
click at [274, 333] on button "WEBP" at bounding box center [272, 323] width 74 height 21
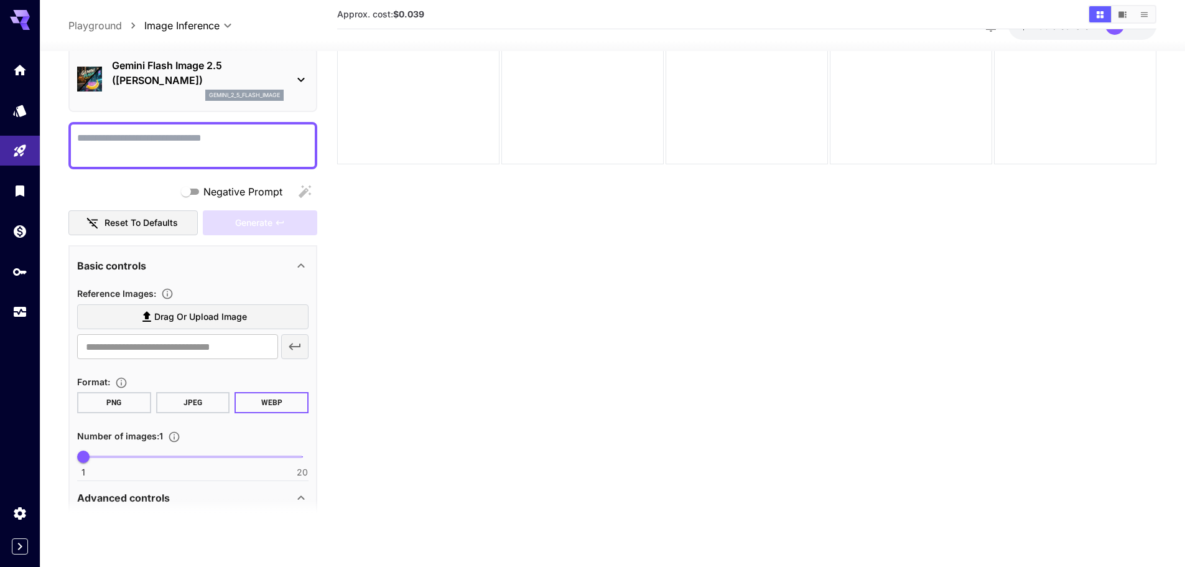
scroll to position [0, 0]
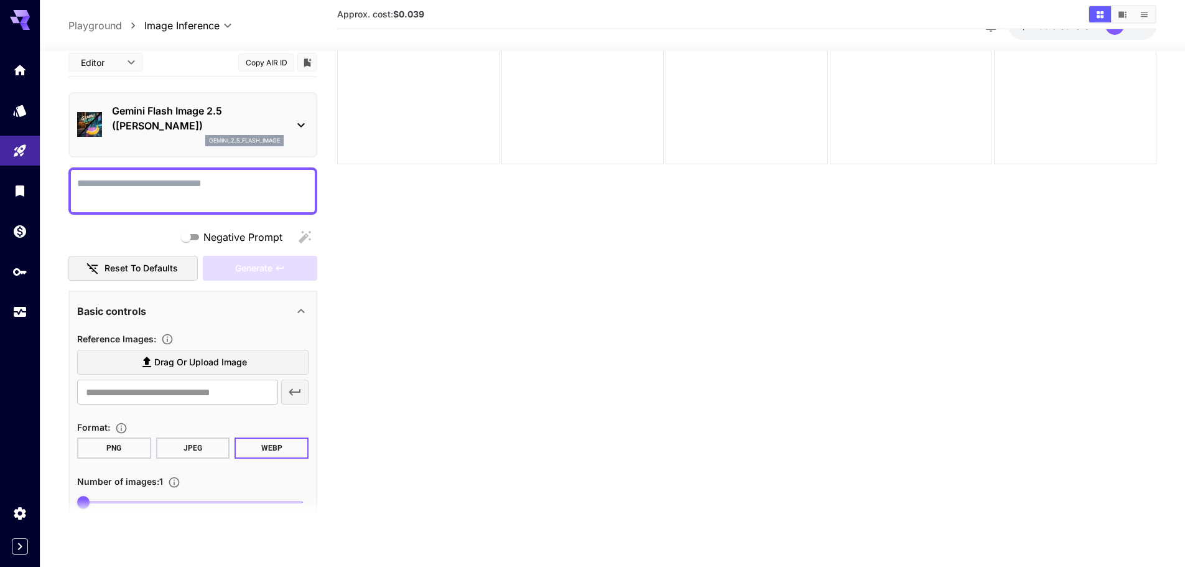
click at [215, 181] on textarea "Negative Prompt" at bounding box center [192, 190] width 231 height 30
paste textarea "**********"
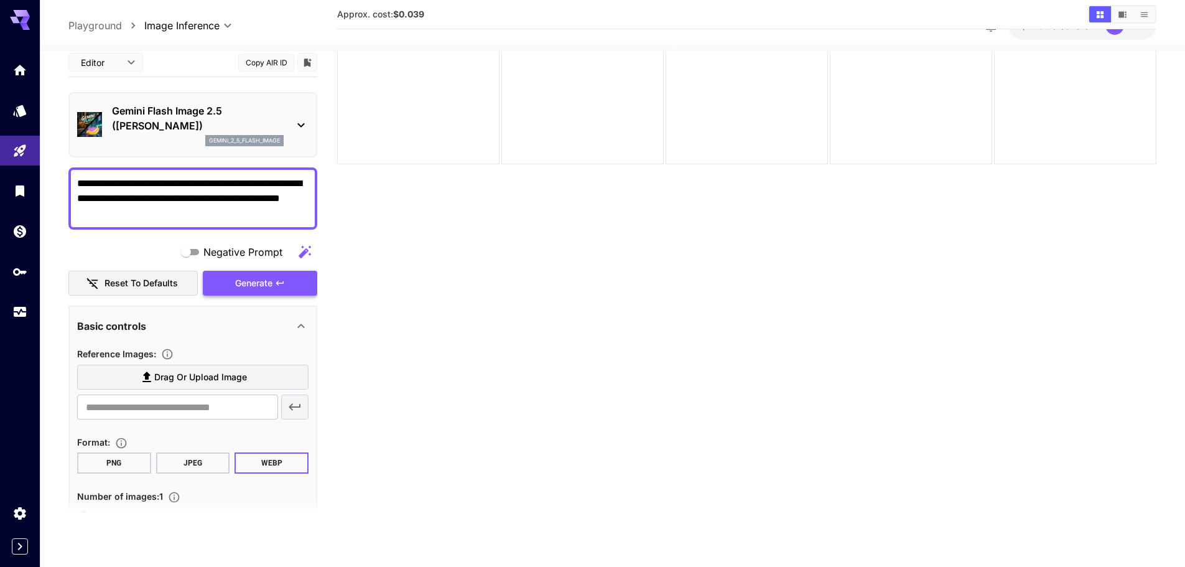
type textarea "**********"
click at [299, 277] on button "Generate" at bounding box center [260, 283] width 114 height 26
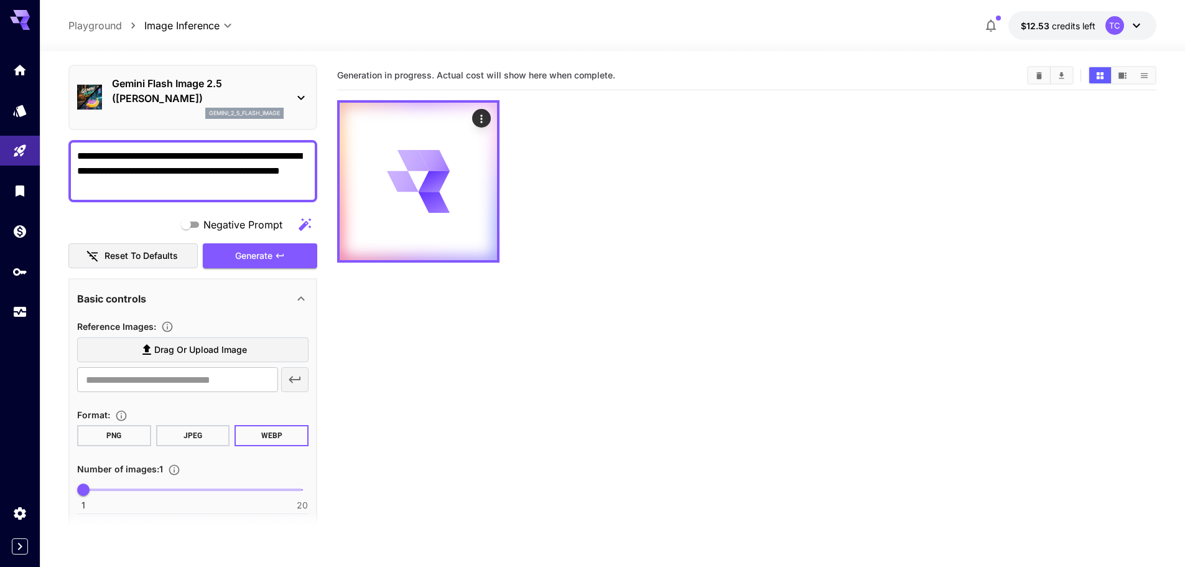
scroll to position [124, 0]
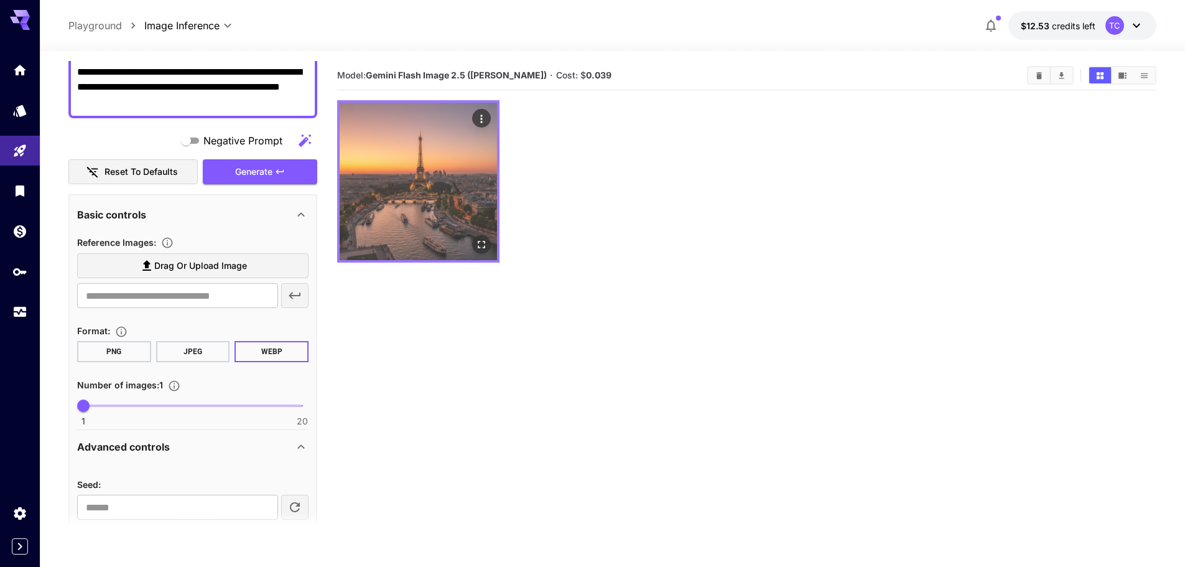
click at [423, 201] on img at bounding box center [418, 181] width 157 height 157
click at [483, 246] on icon "Open in fullscreen" at bounding box center [481, 244] width 12 height 12
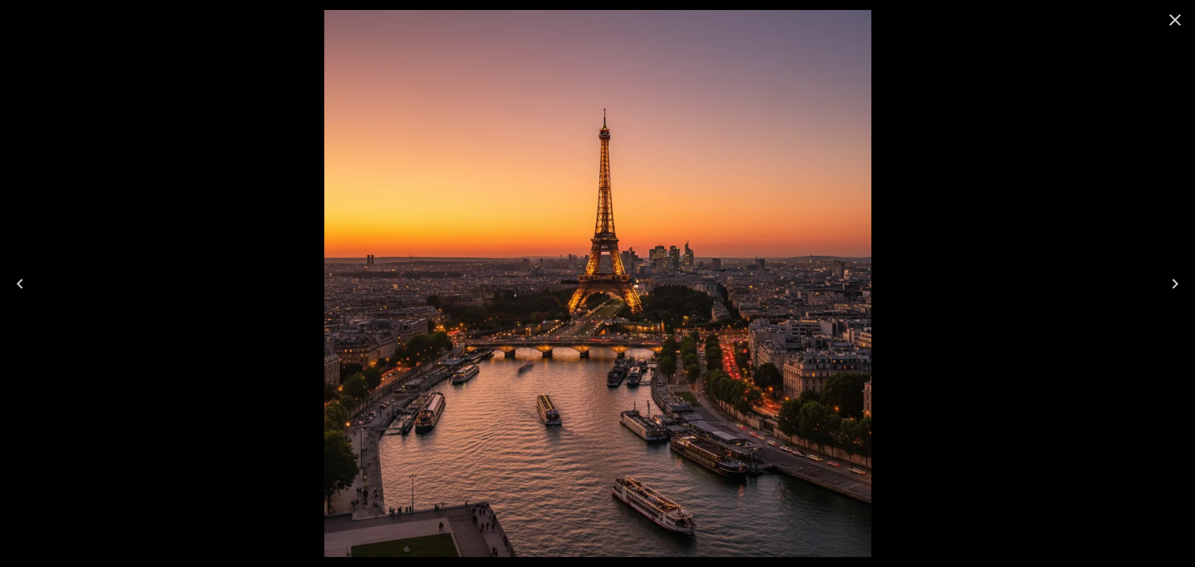
click at [1169, 20] on icon "Close" at bounding box center [1175, 20] width 20 height 20
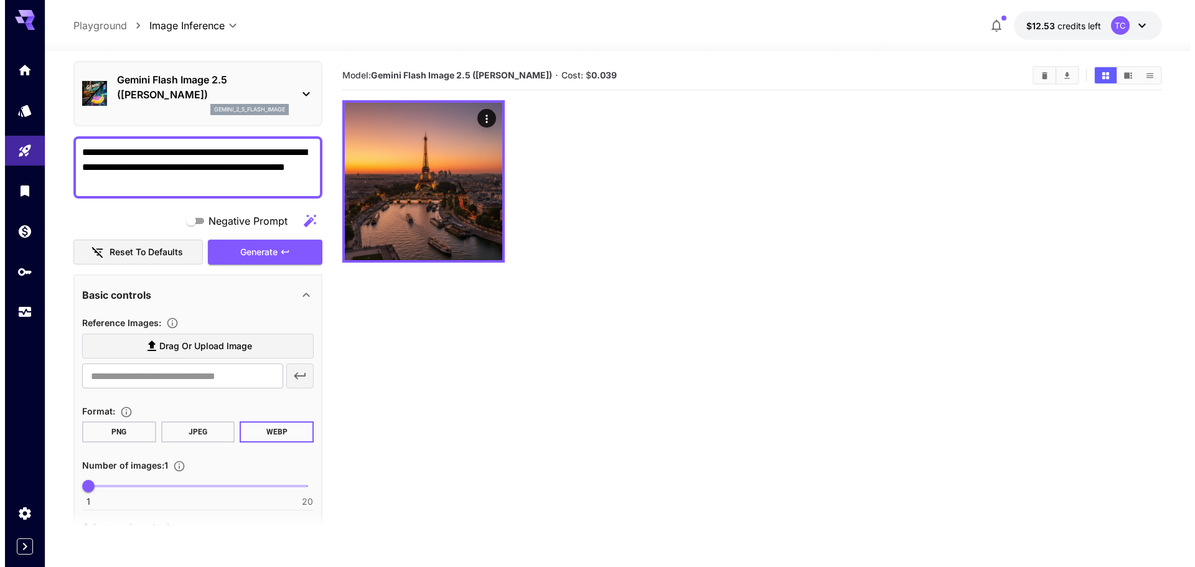
scroll to position [0, 0]
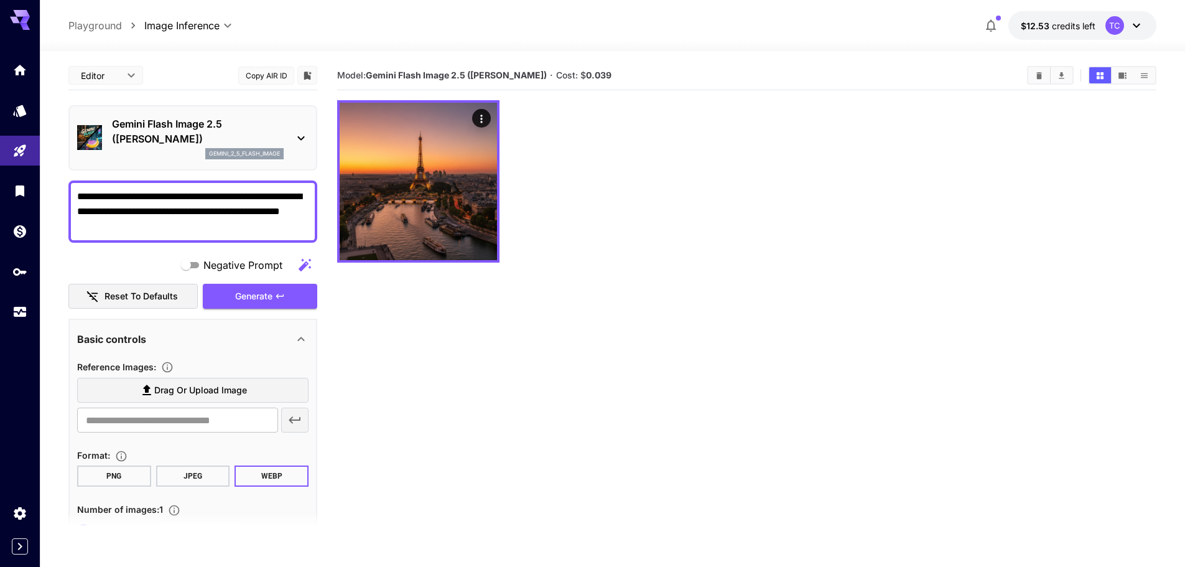
click at [297, 144] on icon at bounding box center [301, 138] width 15 height 15
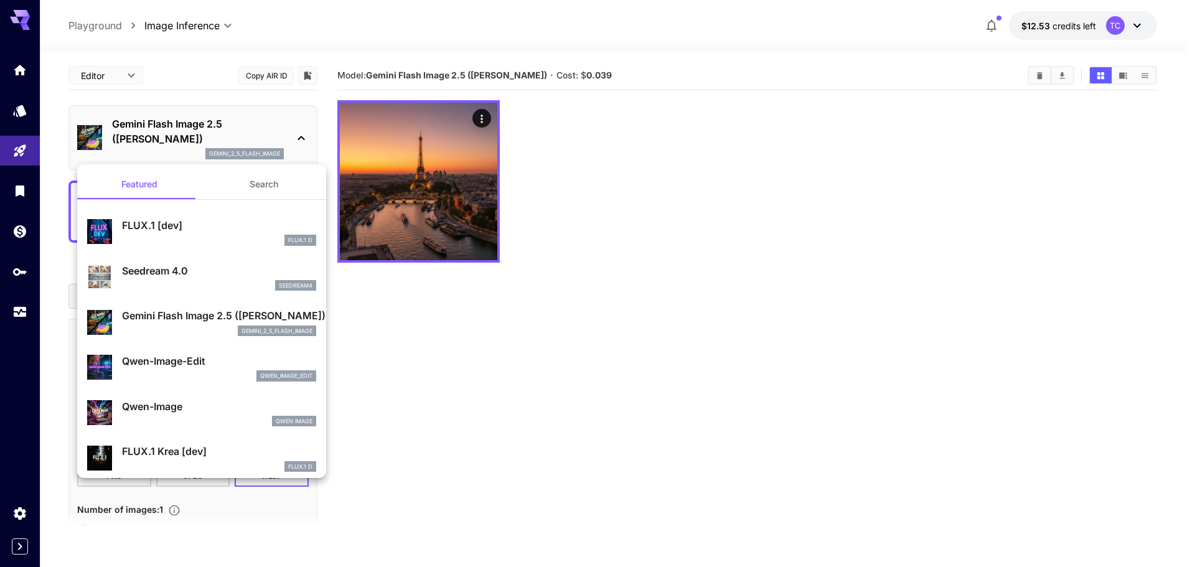
click at [709, 254] on div at bounding box center [597, 283] width 1195 height 567
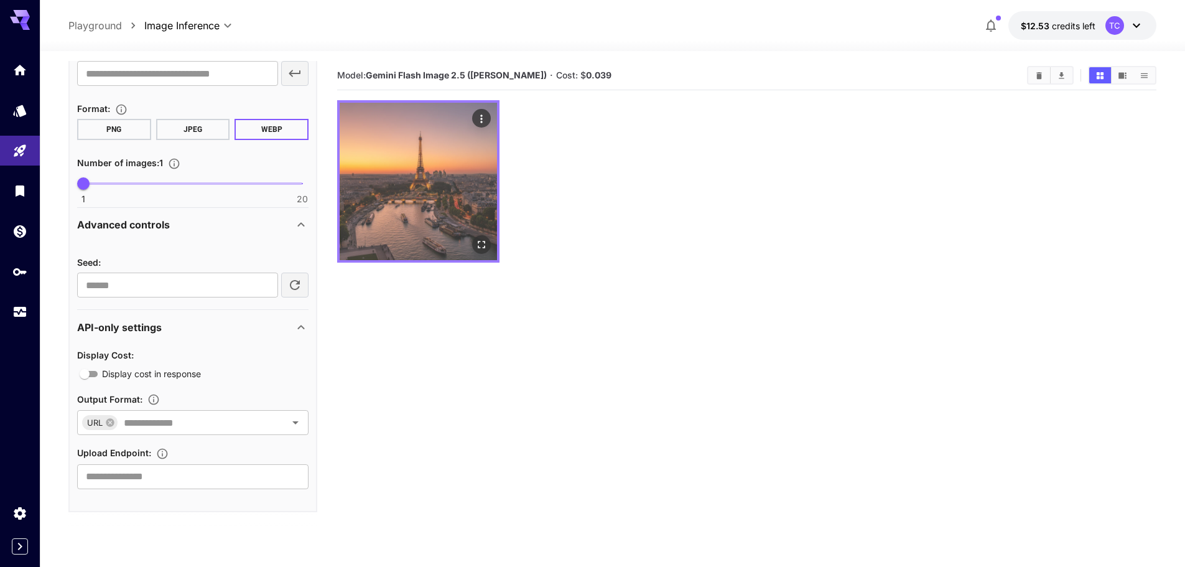
click at [434, 215] on img at bounding box center [418, 181] width 157 height 157
click at [483, 123] on icon "Actions" at bounding box center [481, 119] width 12 height 12
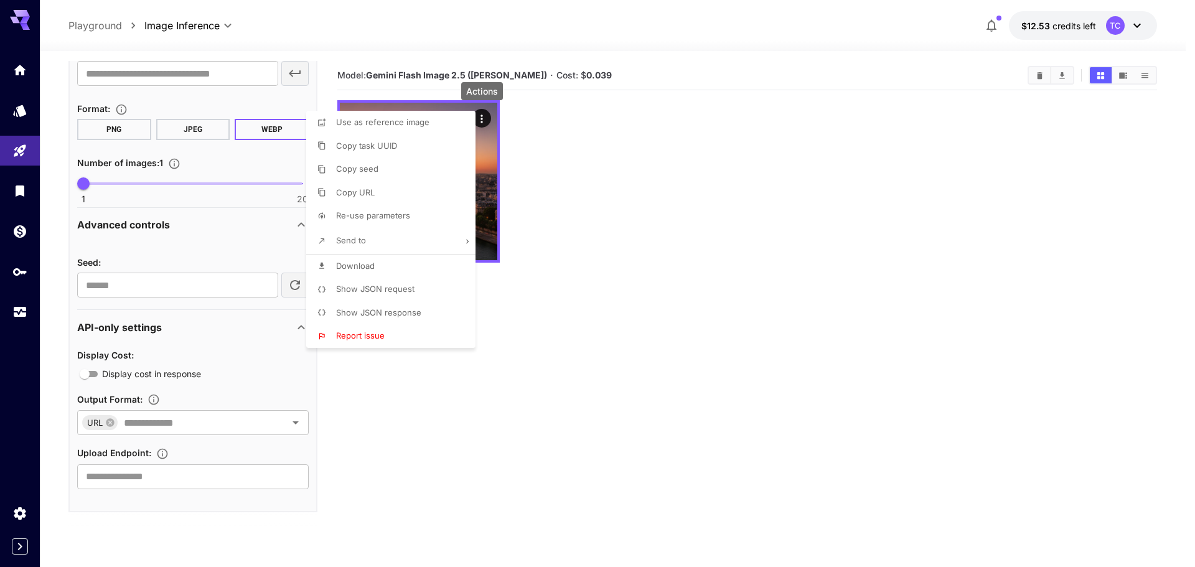
click at [426, 259] on li "Download" at bounding box center [394, 266] width 177 height 24
click at [739, 370] on div at bounding box center [597, 283] width 1195 height 567
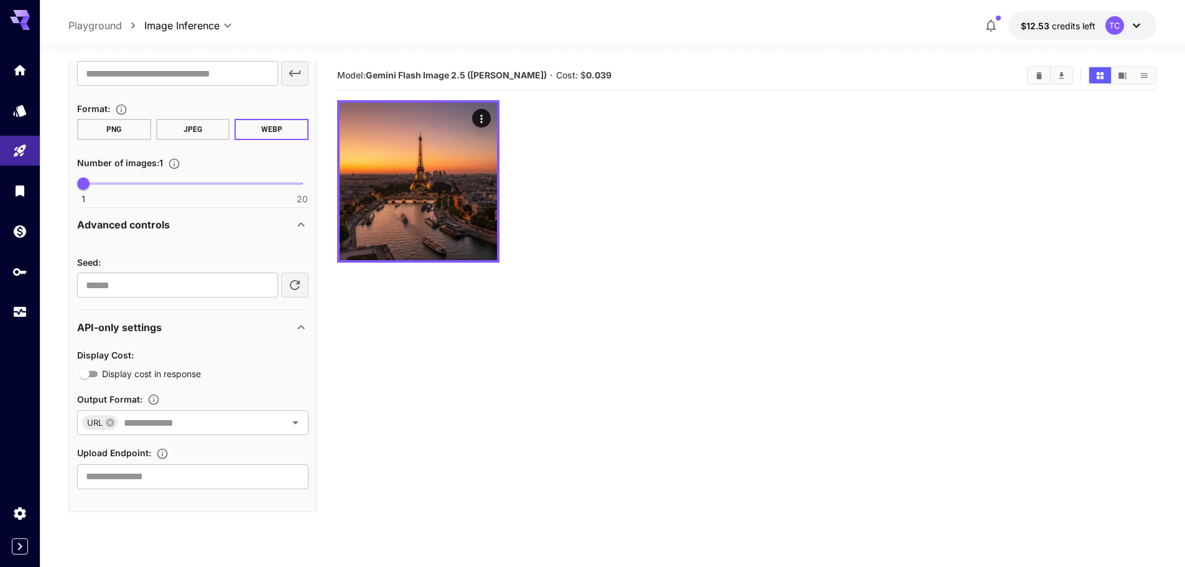
click at [182, 128] on button "JPEG" at bounding box center [193, 129] width 74 height 21
click at [122, 128] on button "PNG" at bounding box center [114, 129] width 74 height 21
click at [212, 125] on button "JPEG" at bounding box center [193, 129] width 74 height 21
click at [103, 127] on button "PNG" at bounding box center [114, 129] width 74 height 21
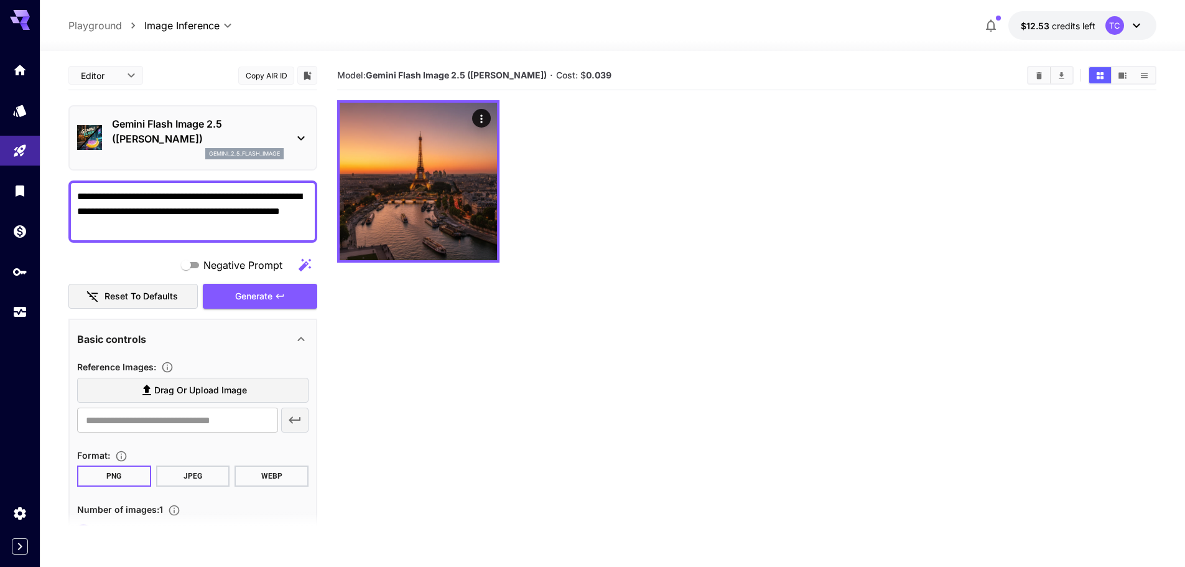
click at [124, 71] on body "**********" at bounding box center [592, 332] width 1185 height 665
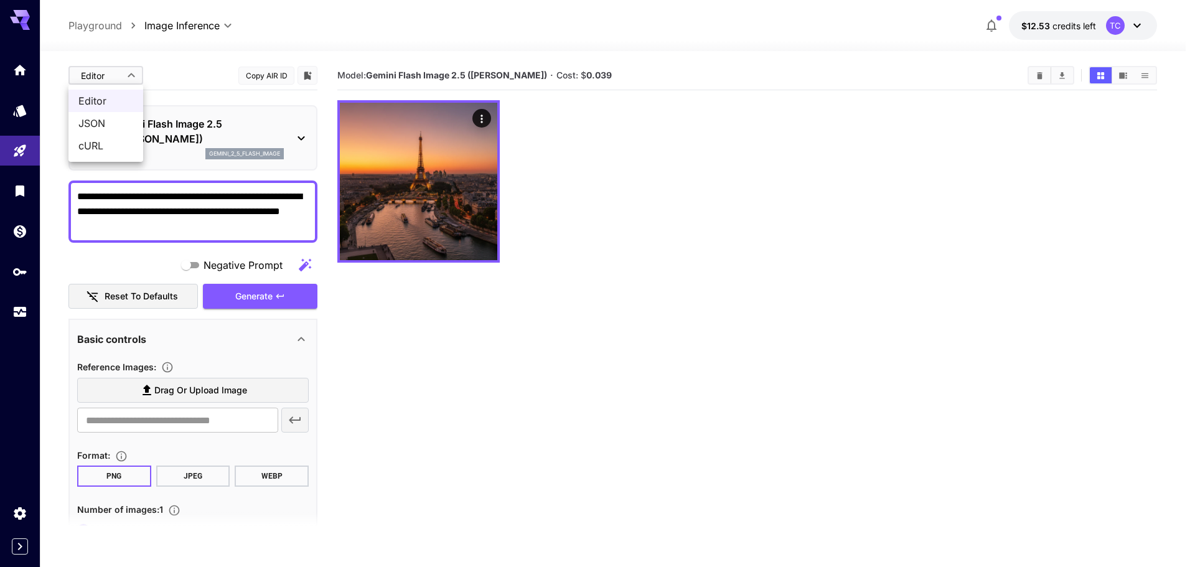
click at [103, 126] on span "JSON" at bounding box center [105, 123] width 55 height 15
type input "****"
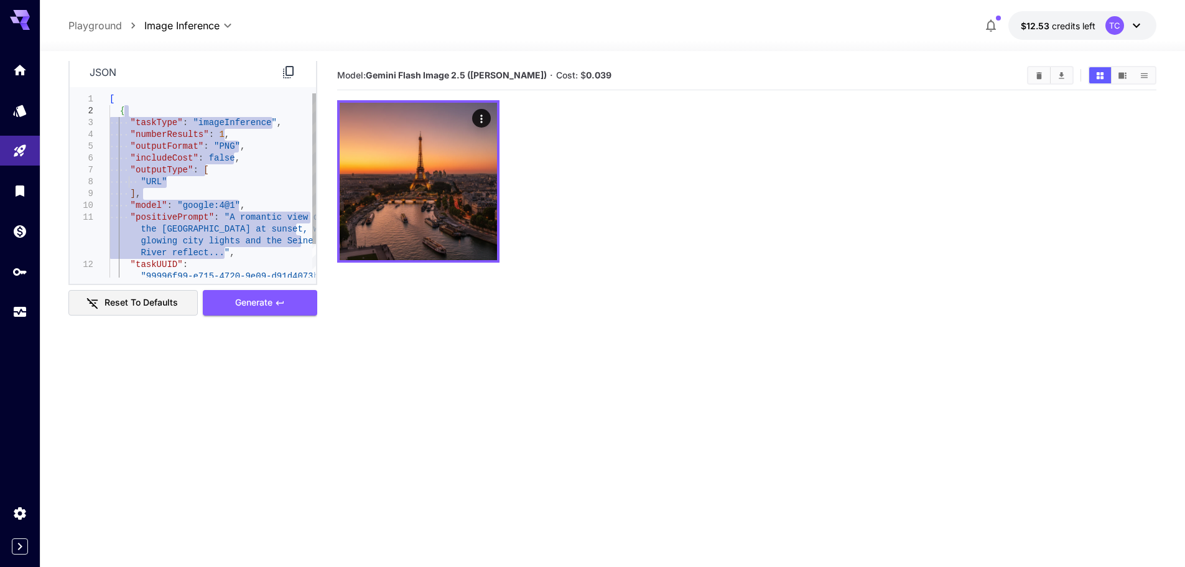
drag, startPoint x: 241, startPoint y: 225, endPoint x: 133, endPoint y: 116, distance: 153.1
click at [133, 116] on div ""taskType" : "imageInference" , "numberResults" : 1 , "outputFormat" : "PNG" , …" at bounding box center [213, 205] width 207 height 225
type textarea "**********"
click at [169, 113] on div ""taskType" : "imageInference" , "numberResults" : 1 , "outputFormat" : "PNG" , …" at bounding box center [213, 205] width 207 height 225
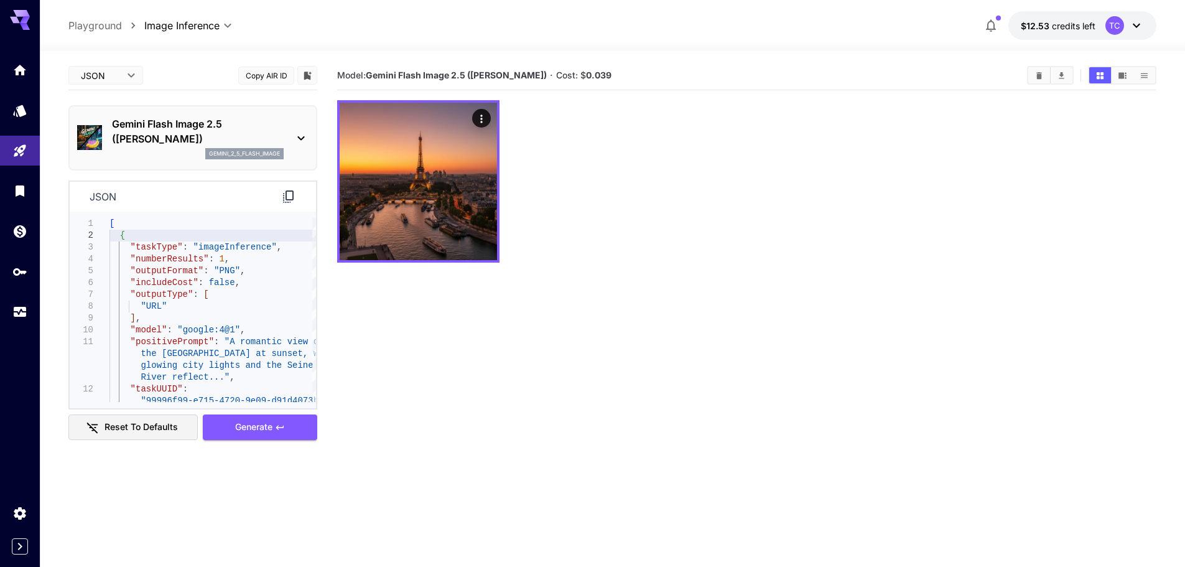
click at [121, 75] on body "**********" at bounding box center [592, 332] width 1185 height 665
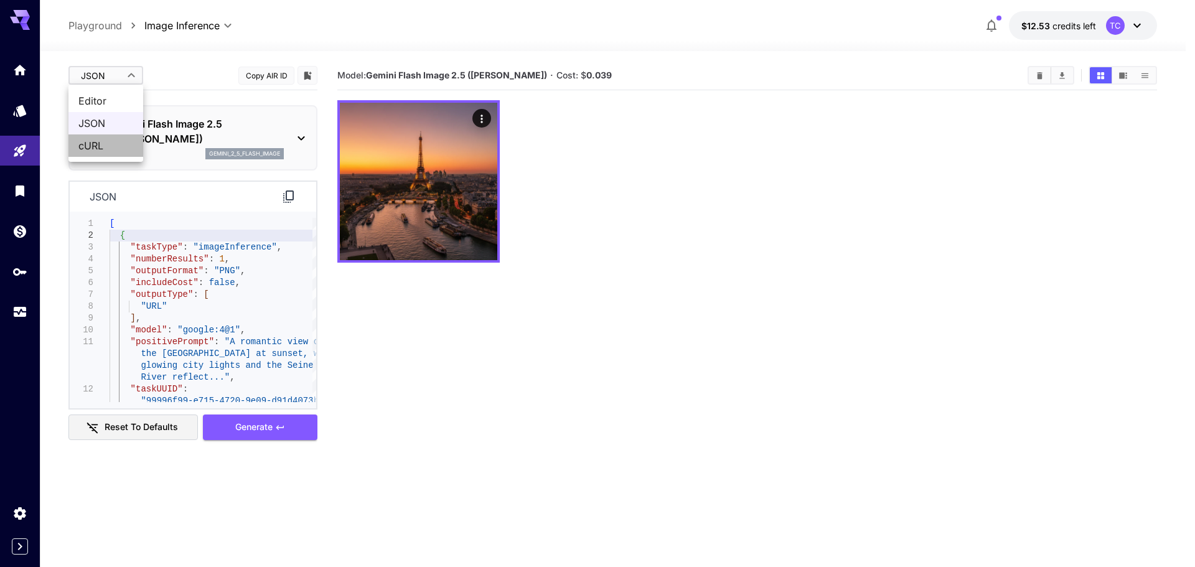
click at [101, 147] on span "cURL" at bounding box center [105, 145] width 55 height 15
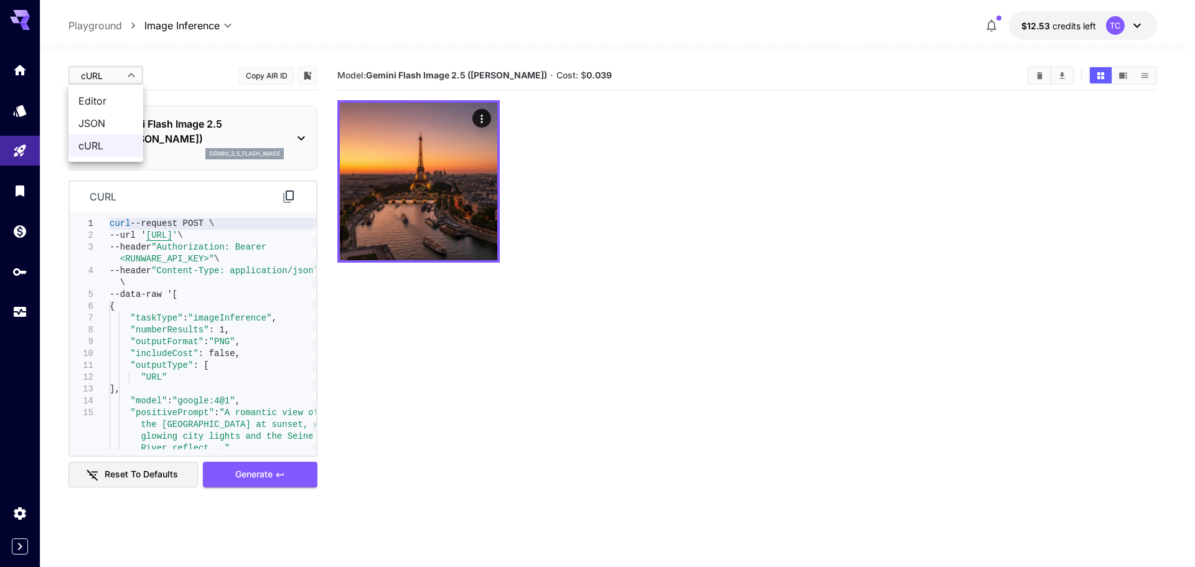
click at [121, 77] on body "**********" at bounding box center [597, 332] width 1195 height 665
click at [108, 125] on span "JSON" at bounding box center [105, 123] width 55 height 15
type input "****"
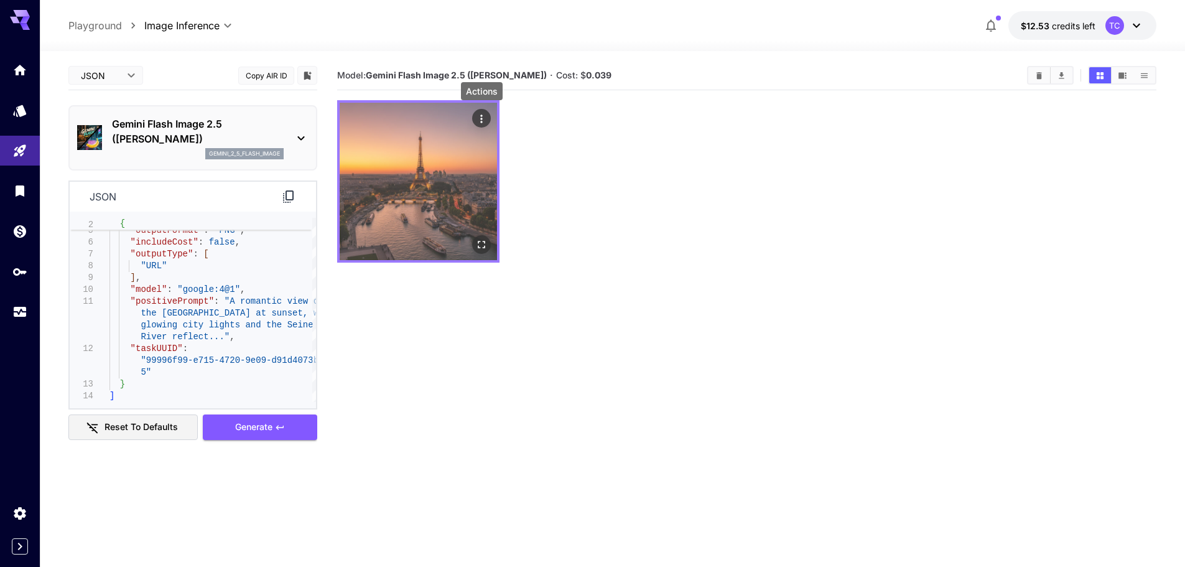
click at [476, 114] on icon "Actions" at bounding box center [481, 119] width 12 height 12
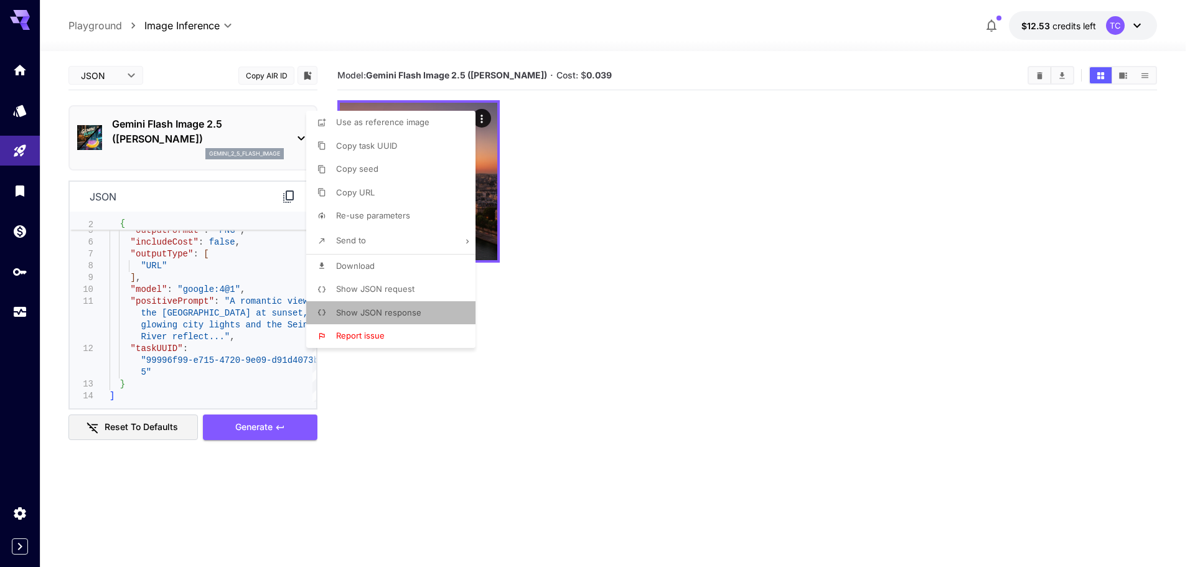
click at [432, 313] on li "Show JSON response" at bounding box center [394, 313] width 177 height 24
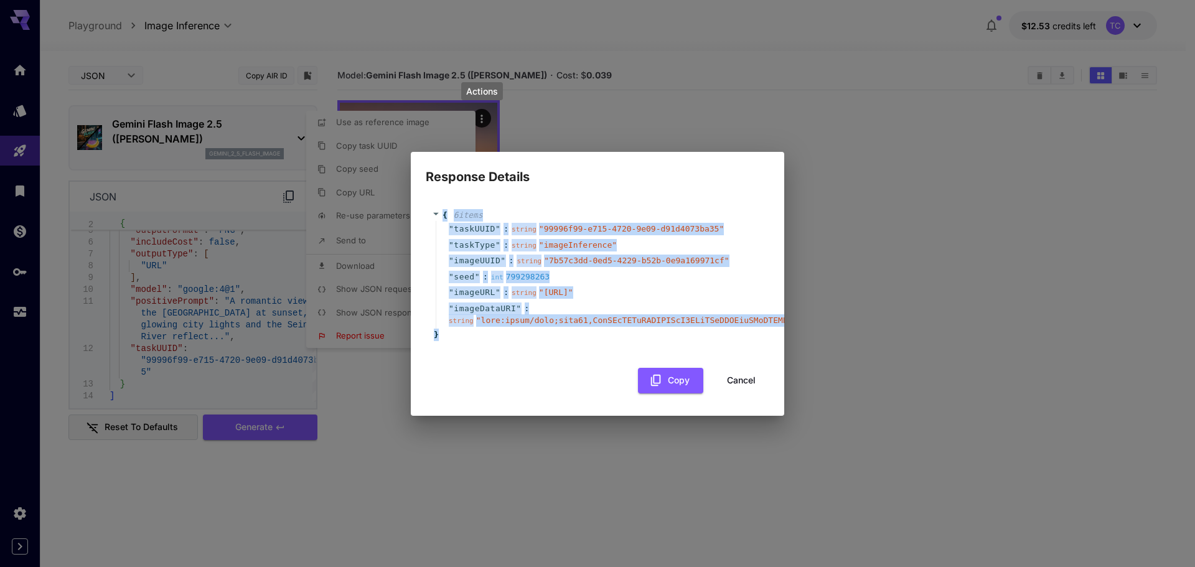
drag, startPoint x: 500, startPoint y: 353, endPoint x: 370, endPoint y: 179, distance: 217.0
click at [370, 179] on div "Response Details { 6 item s " taskUUID " : string " 99996f99-e715-4720-9e09-d91…" at bounding box center [597, 283] width 1195 height 567
click at [457, 210] on span "6 item s" at bounding box center [468, 214] width 29 height 9
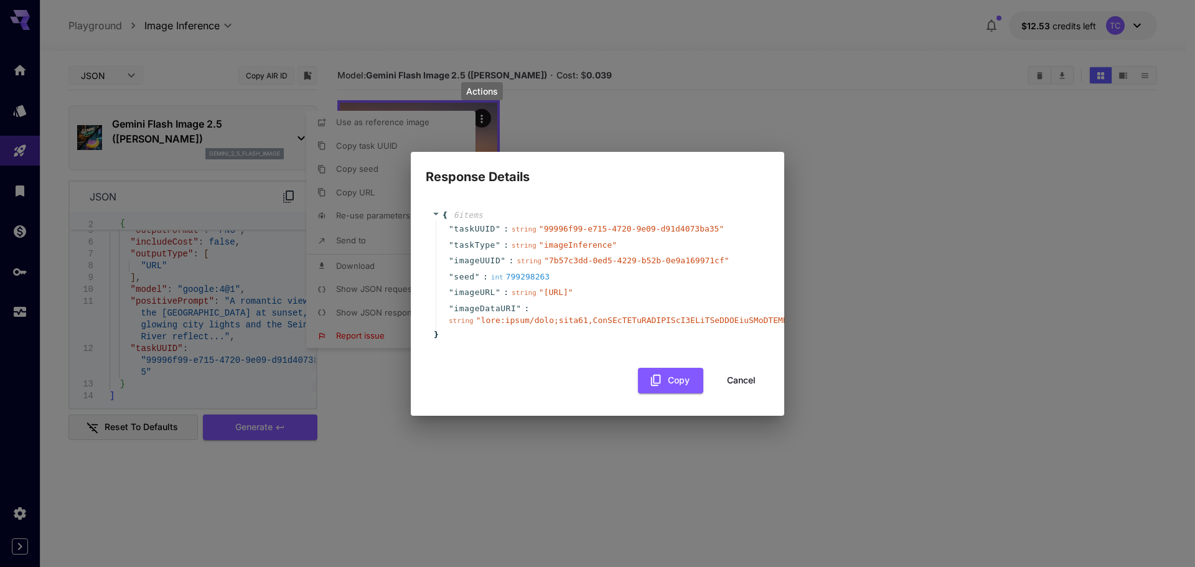
click at [434, 210] on icon at bounding box center [436, 214] width 8 height 8
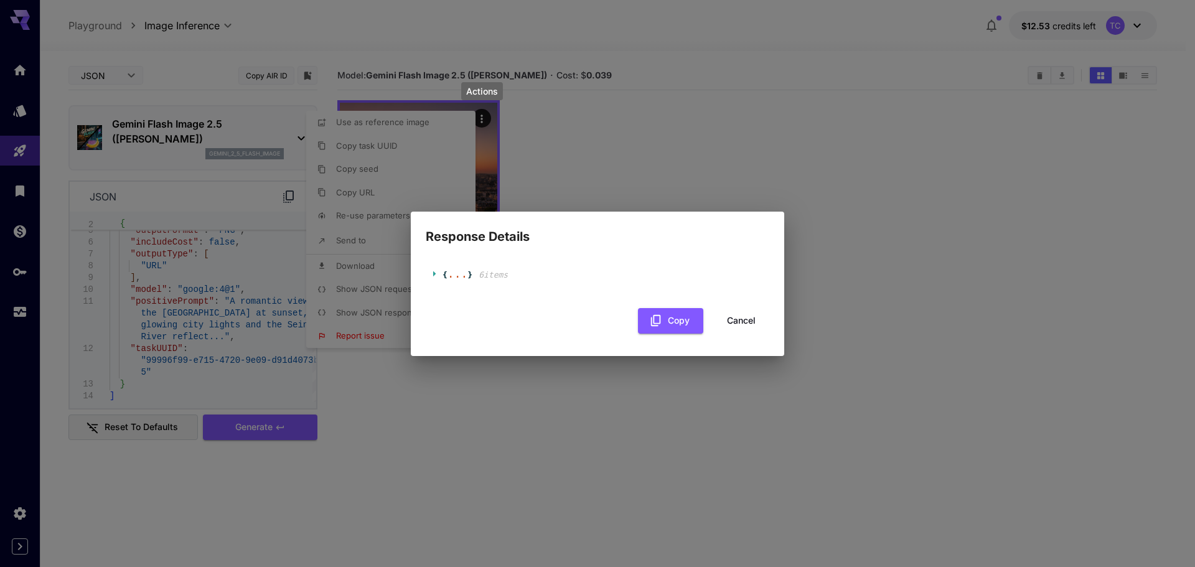
click at [432, 276] on icon at bounding box center [436, 273] width 8 height 8
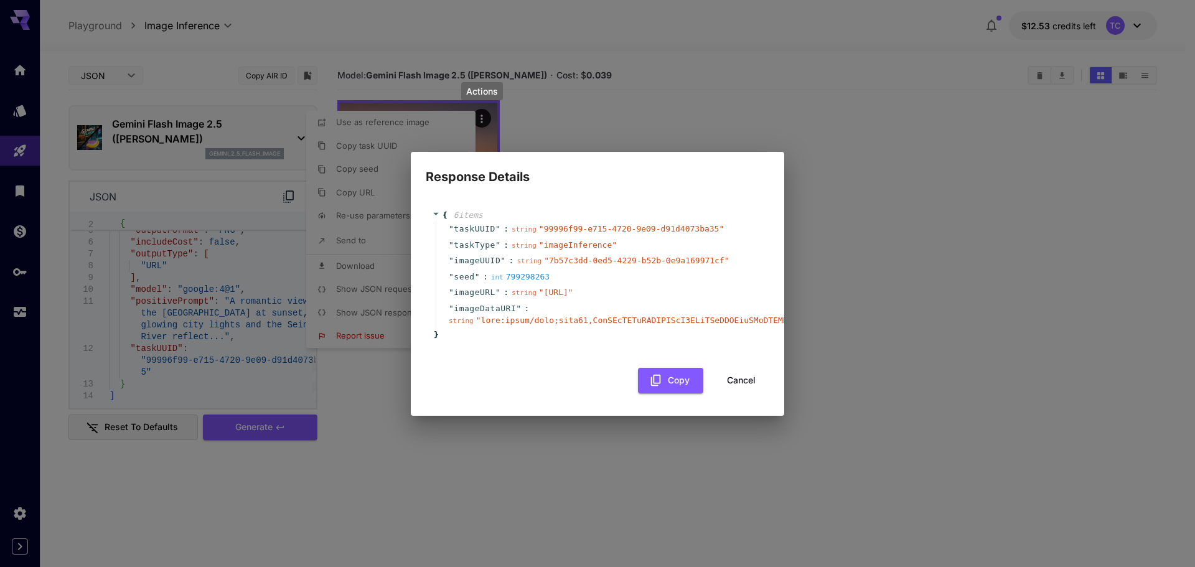
click at [573, 298] on div "string " https://im.runware.ai/image/ws/2/ii/7b57c3dd-0ed5-4229-b52b-0e9a169971…" at bounding box center [542, 292] width 62 height 12
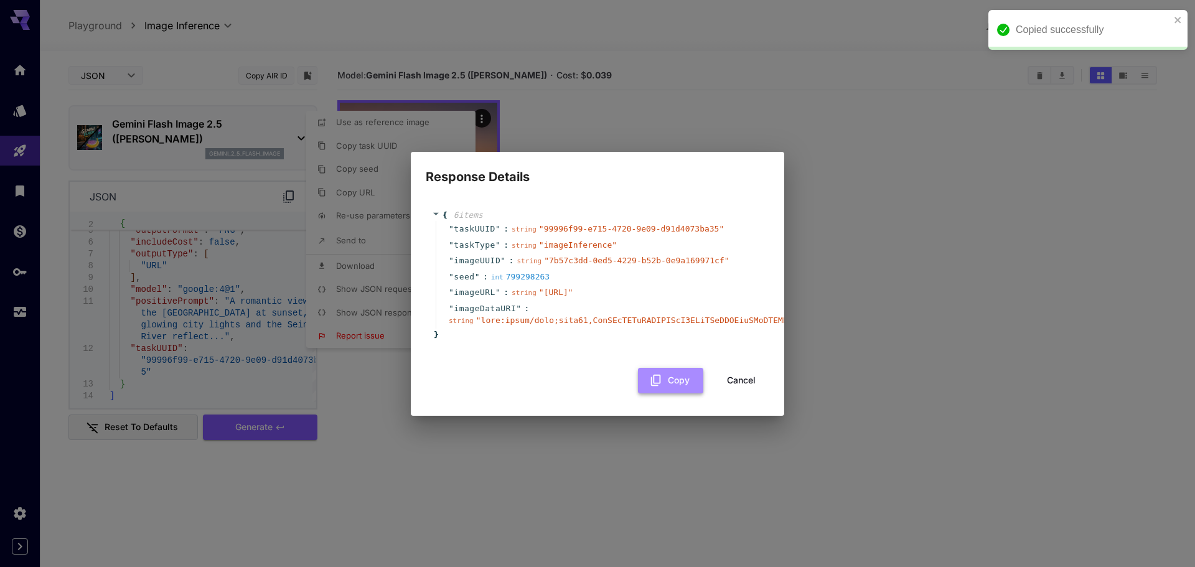
click at [664, 378] on button "Copy" at bounding box center [670, 381] width 65 height 26
drag, startPoint x: 593, startPoint y: 324, endPoint x: 603, endPoint y: 325, distance: 10.0
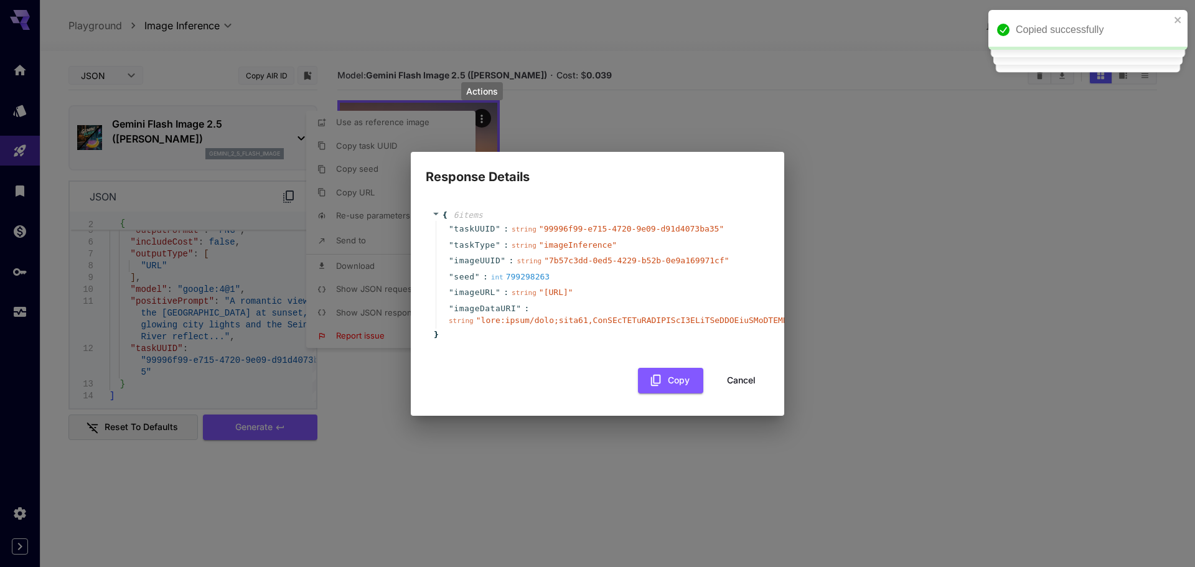
click at [530, 298] on div "string " https://im.runware.ai/image/ws/2/ii/7b57c3dd-0ed5-4229-b52b-0e9a169971…" at bounding box center [542, 292] width 62 height 12
click at [573, 287] on span "" https://im.runware.ai/image/ws/2/ii/7b57c3dd-0ed5-4229-b52b-0e9a169971cf.webp…" at bounding box center [556, 291] width 34 height 9
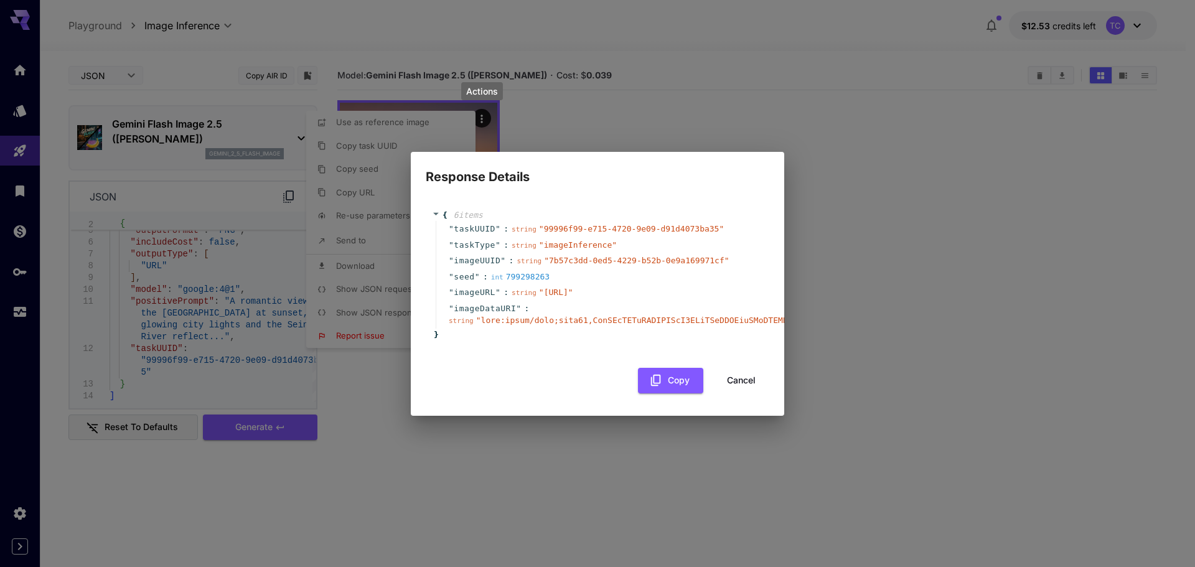
click at [264, 364] on div "Response Details { 6 item s " taskUUID " : string " 99996f99-e715-4720-9e09-d91…" at bounding box center [597, 283] width 1195 height 567
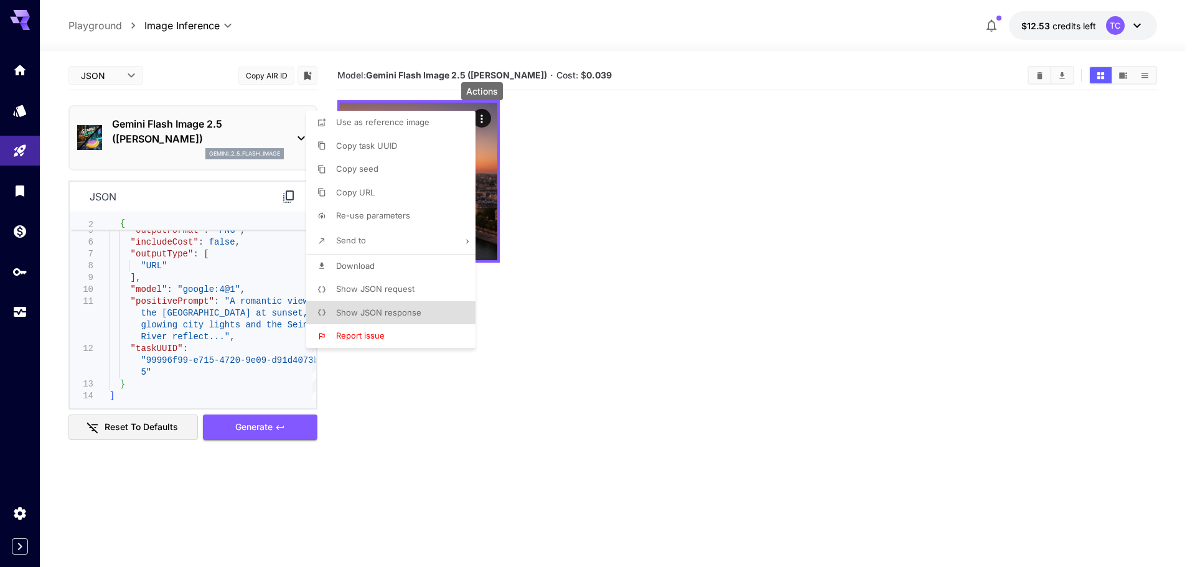
click at [121, 70] on div at bounding box center [597, 283] width 1195 height 567
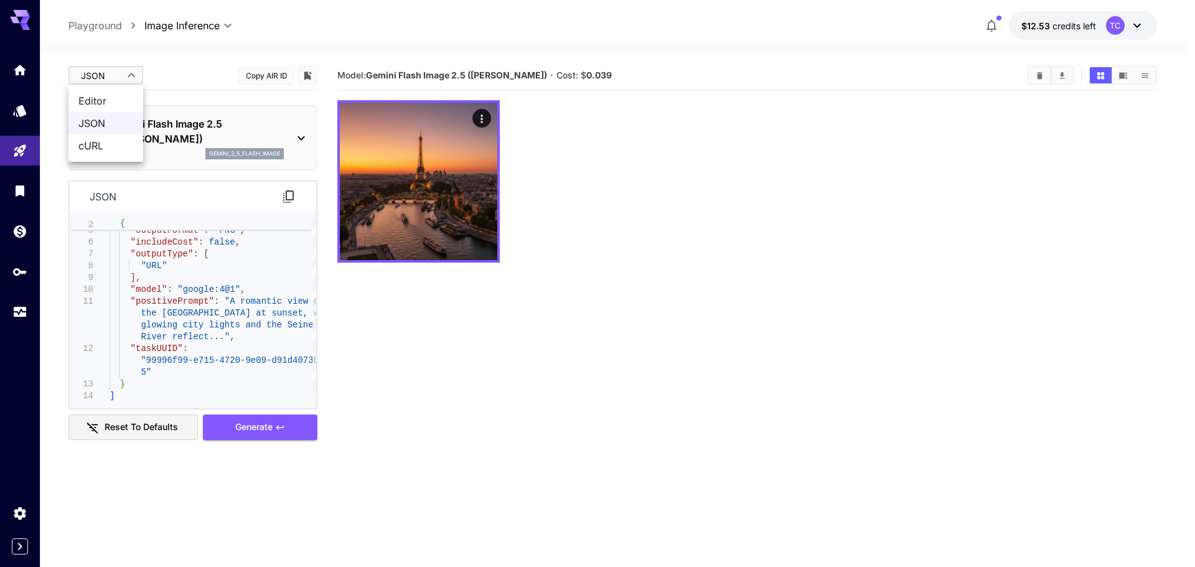
click at [128, 76] on body "**********" at bounding box center [597, 332] width 1195 height 665
click at [111, 106] on span "Editor" at bounding box center [105, 100] width 55 height 15
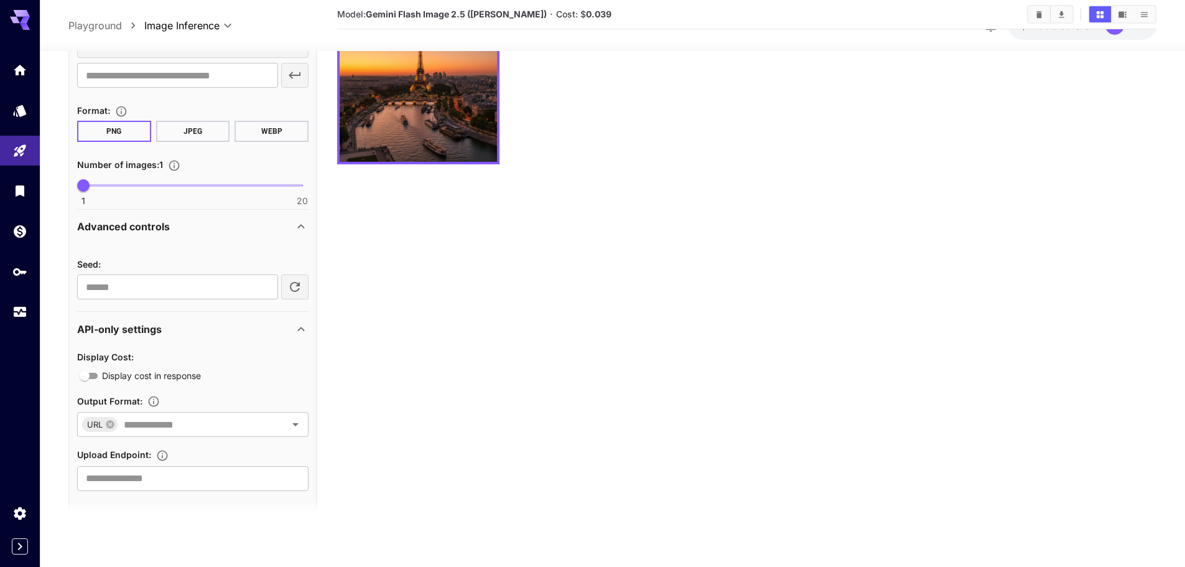
scroll to position [347, 0]
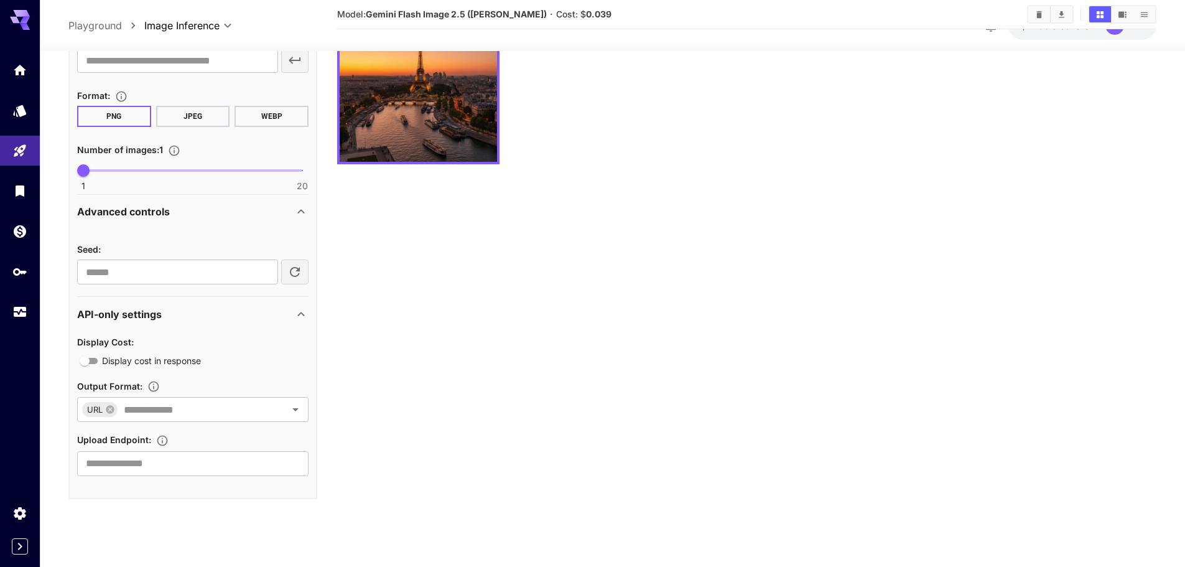
click at [193, 116] on button "JPEG" at bounding box center [193, 116] width 74 height 21
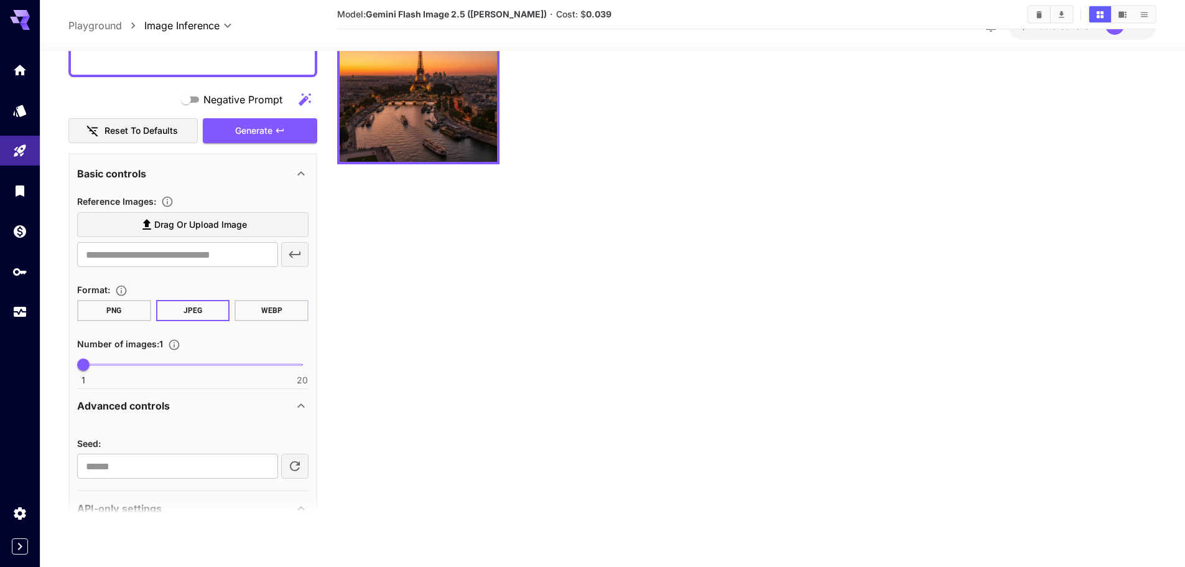
scroll to position [0, 0]
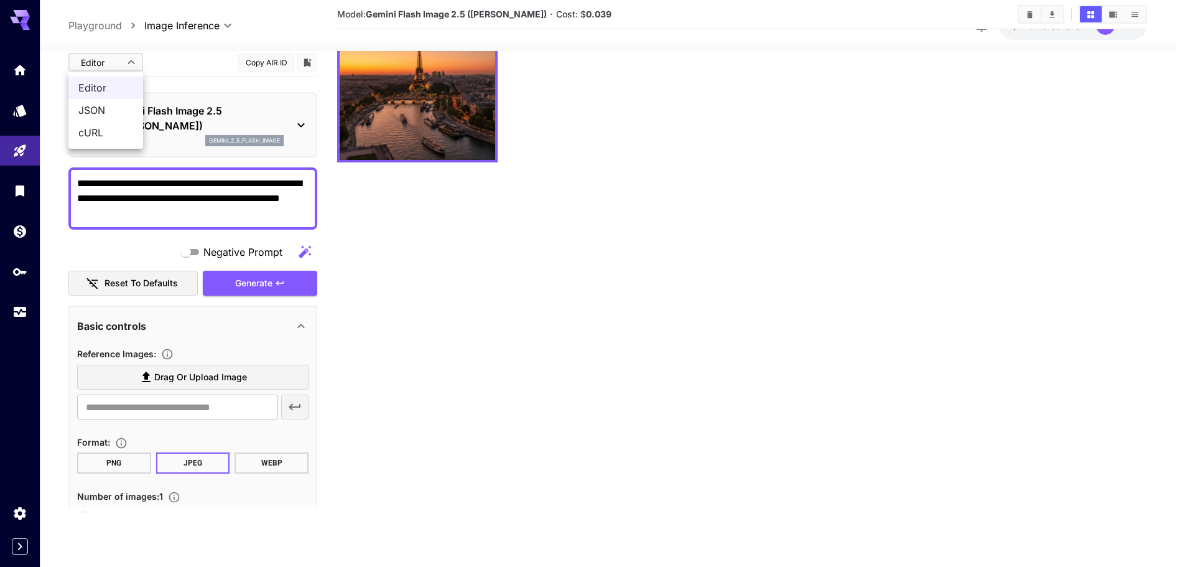
click at [114, 64] on body "**********" at bounding box center [592, 234] width 1185 height 665
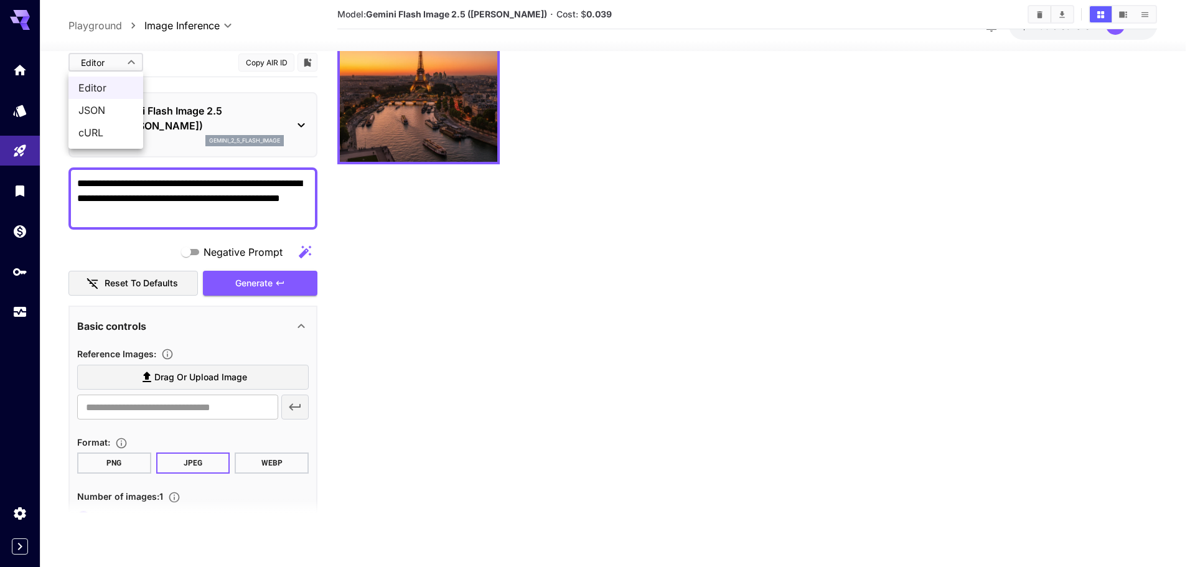
click at [113, 110] on span "JSON" at bounding box center [105, 110] width 55 height 15
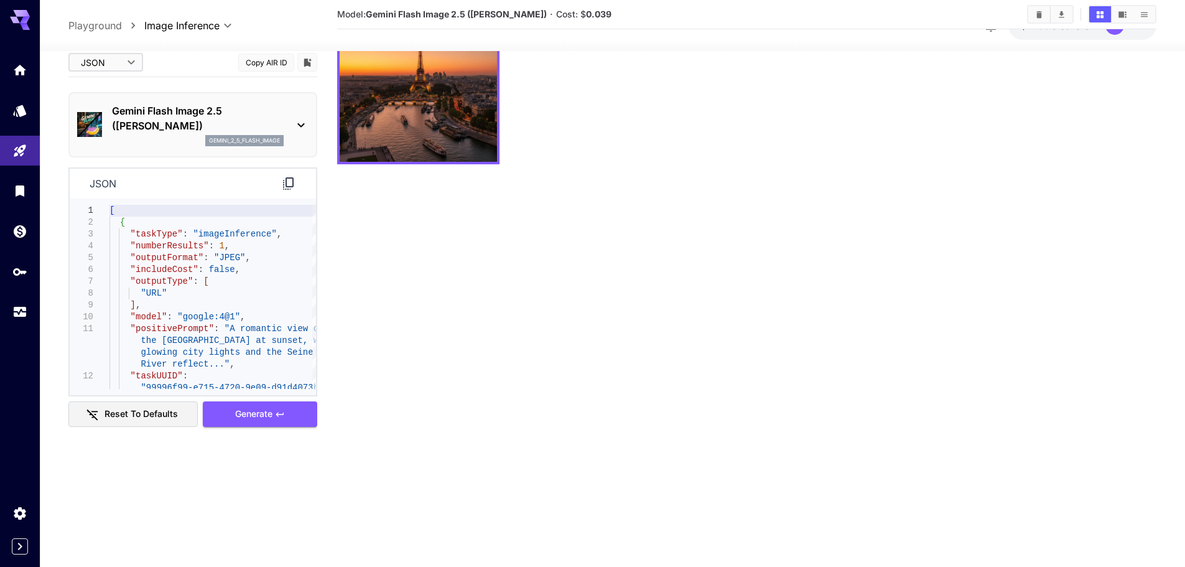
click at [94, 64] on body "**********" at bounding box center [592, 234] width 1185 height 665
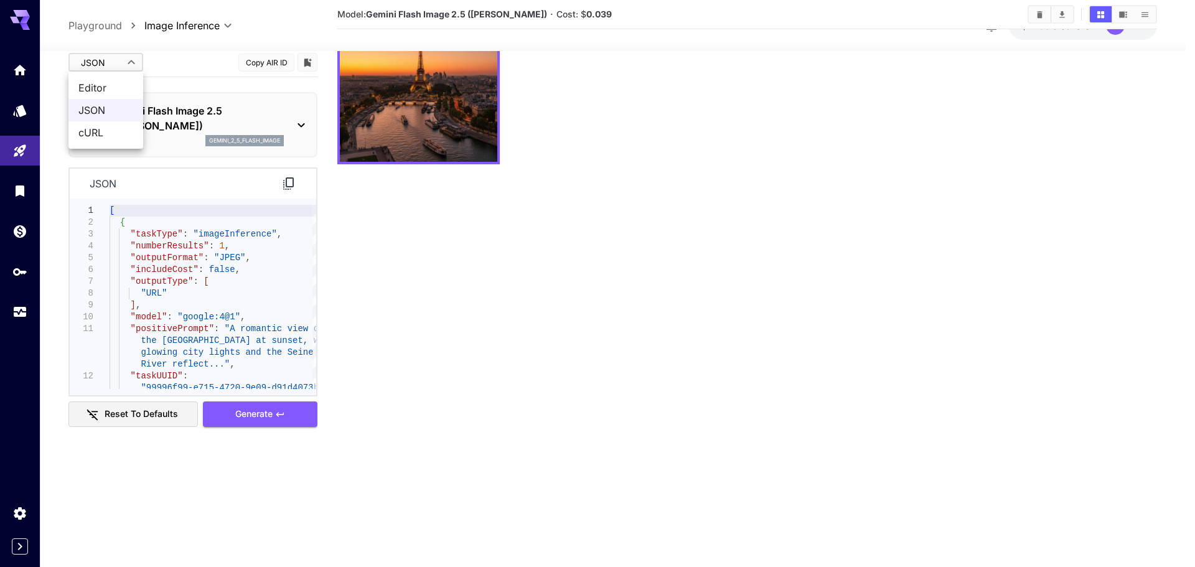
click at [119, 86] on span "Editor" at bounding box center [105, 87] width 55 height 15
type input "****"
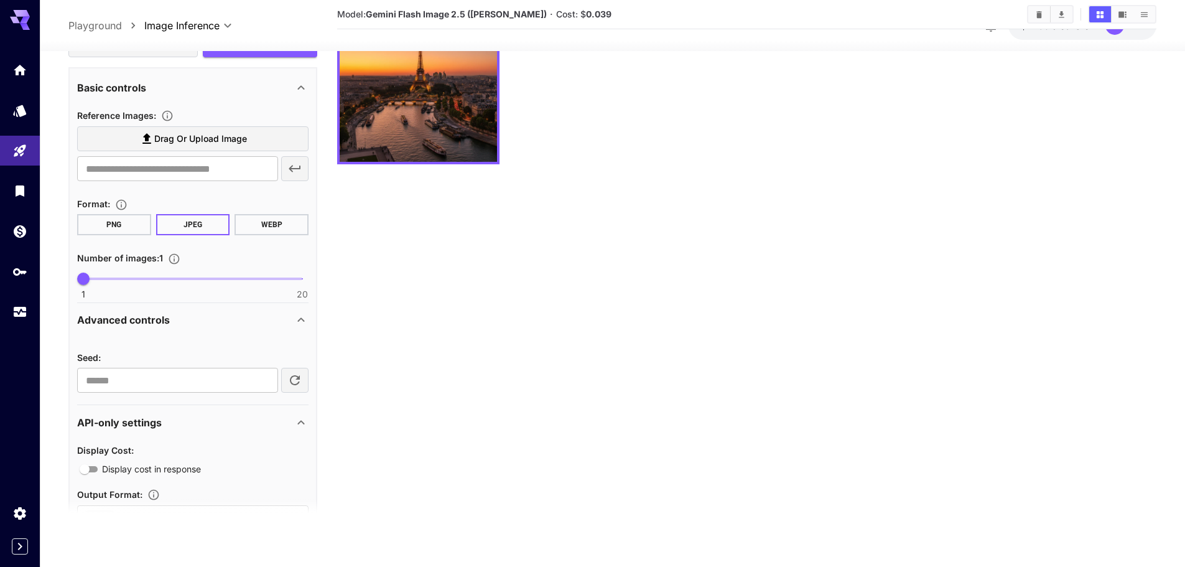
scroll to position [249, 0]
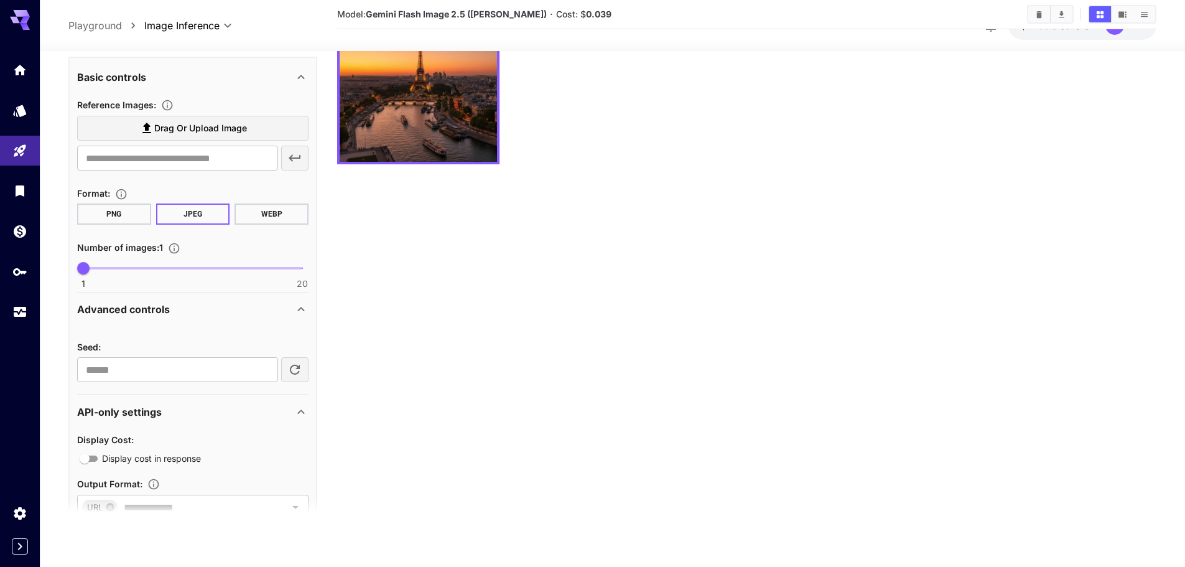
click at [131, 223] on button "PNG" at bounding box center [114, 213] width 74 height 21
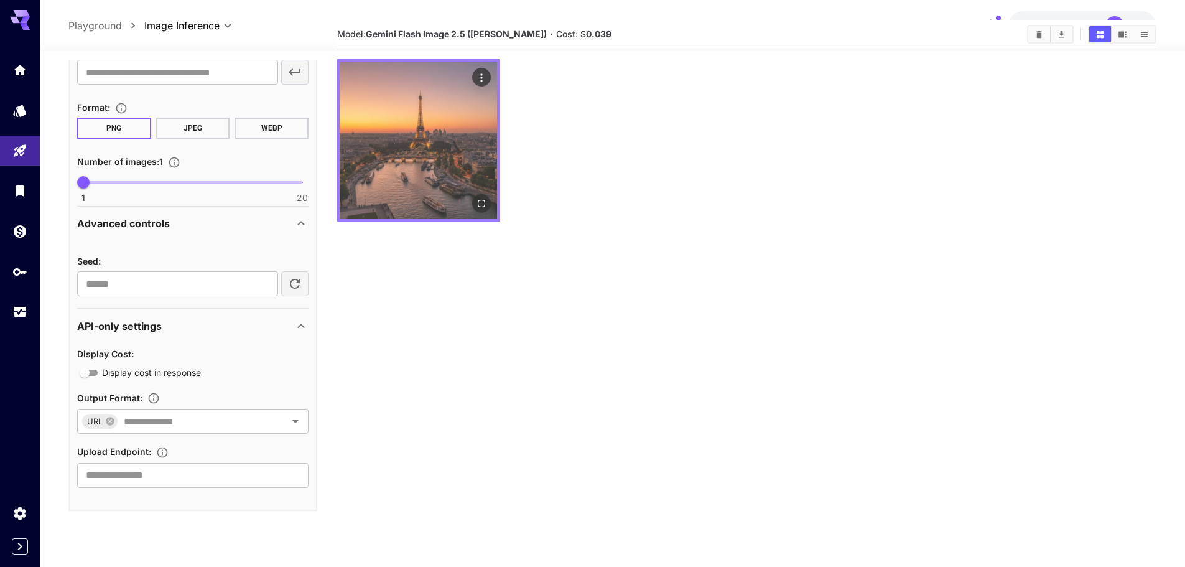
scroll to position [0, 0]
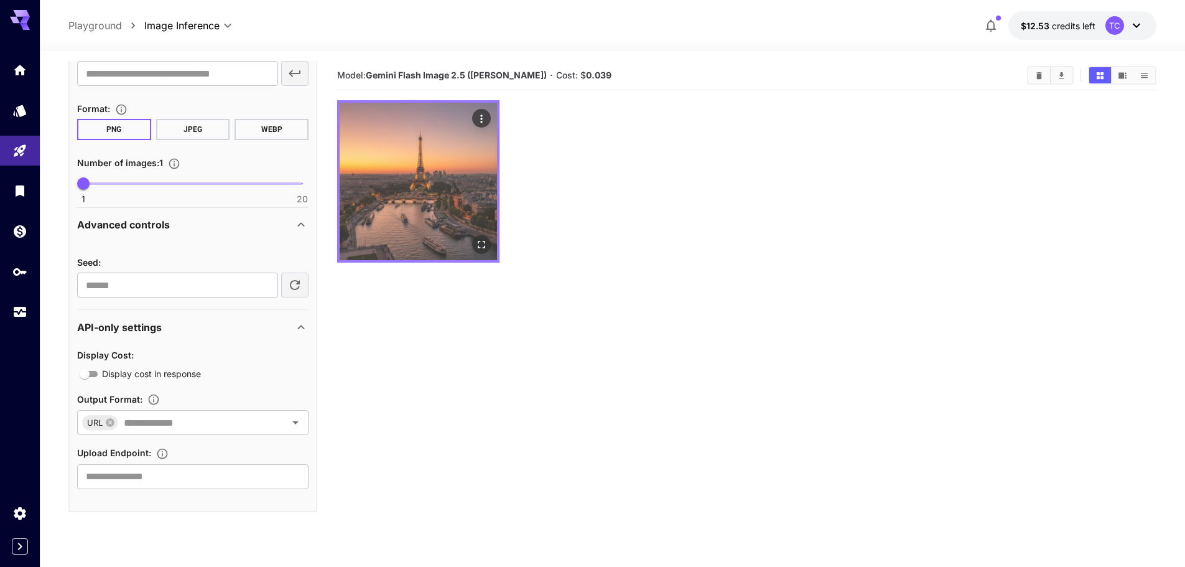
click at [474, 115] on button "Actions" at bounding box center [481, 118] width 19 height 19
click at [485, 118] on icon "Actions" at bounding box center [481, 119] width 12 height 12
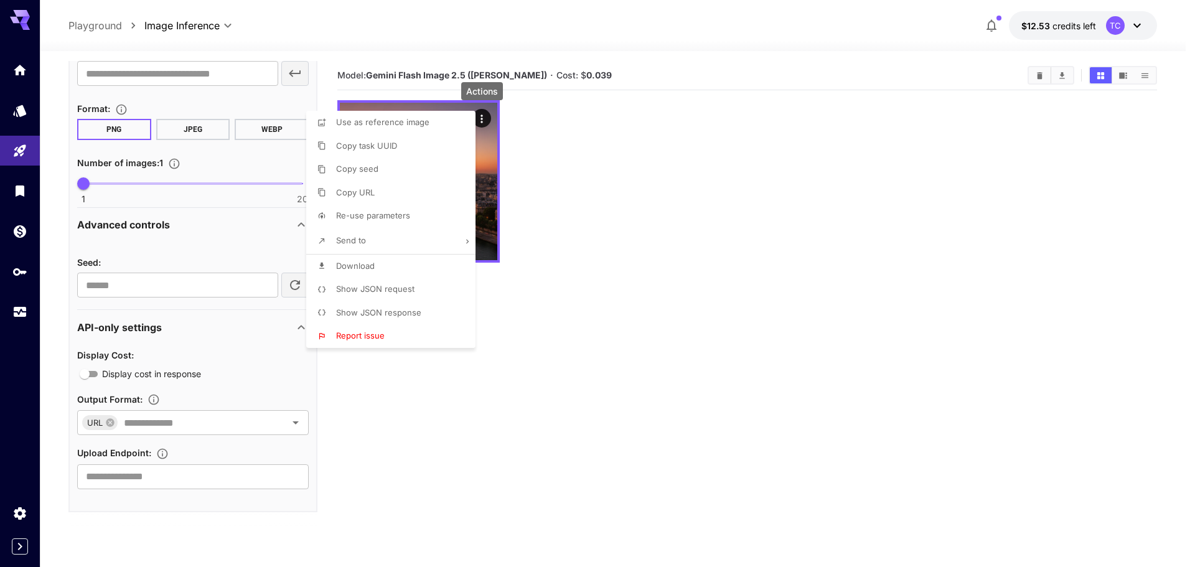
click at [424, 316] on li "Show JSON response" at bounding box center [394, 313] width 177 height 24
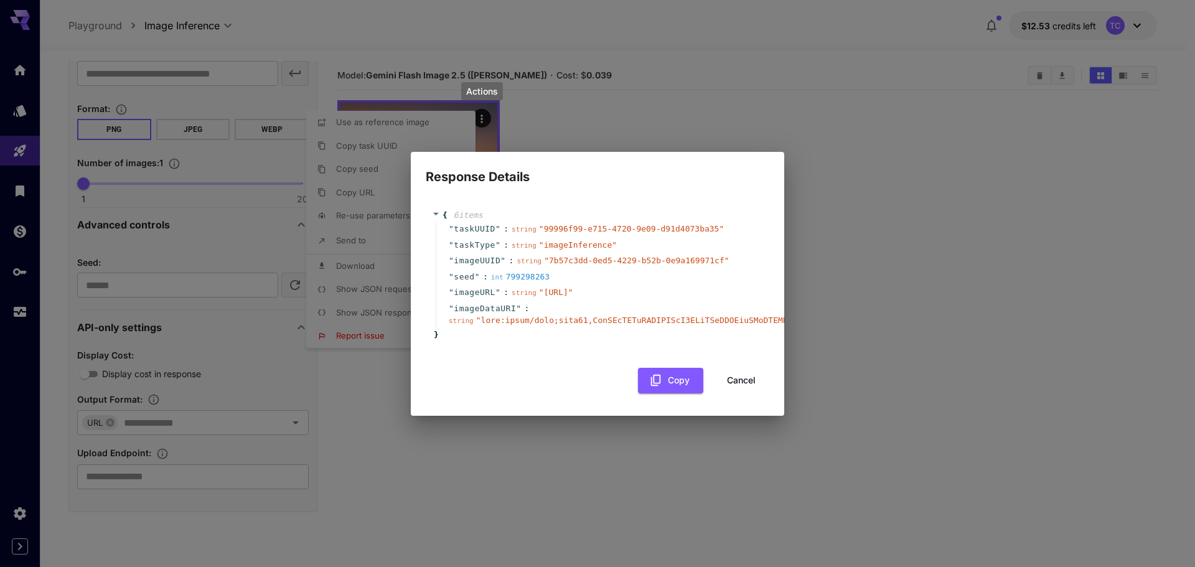
click at [972, 256] on div "Response Details { 6 item s " taskUUID " : string " 99996f99-e715-4720-9e09-d91…" at bounding box center [597, 283] width 1195 height 567
click at [633, 124] on div "Response Details { 6 item s " taskUUID " : string " 99996f99-e715-4720-9e09-d91…" at bounding box center [597, 283] width 1195 height 567
drag, startPoint x: 478, startPoint y: 327, endPoint x: 696, endPoint y: 330, distance: 217.8
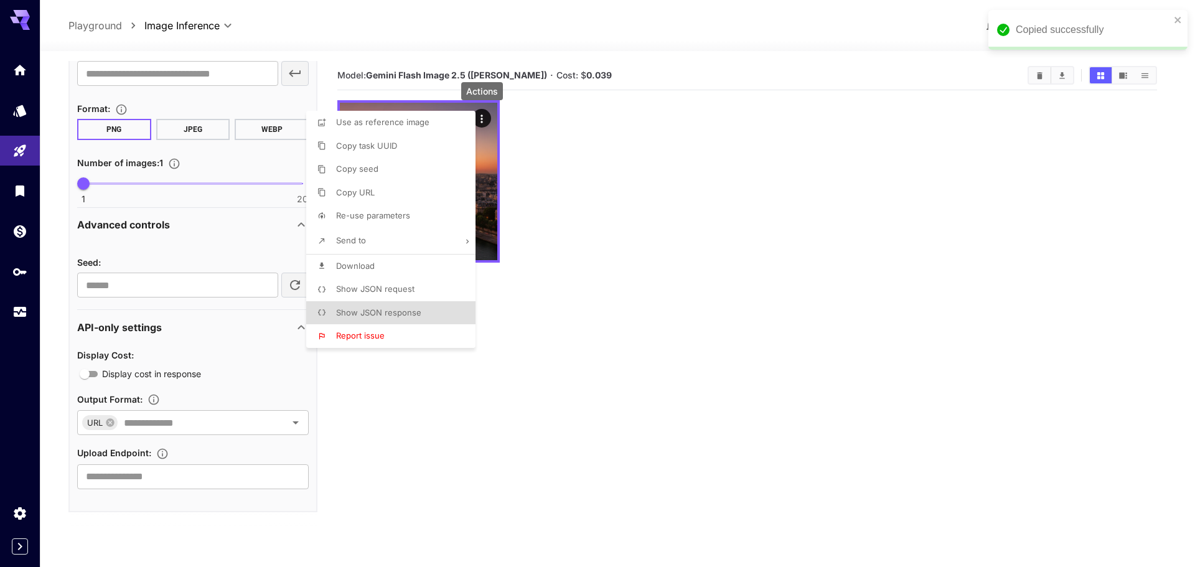
click at [393, 289] on span "Show JSON request" at bounding box center [375, 289] width 78 height 10
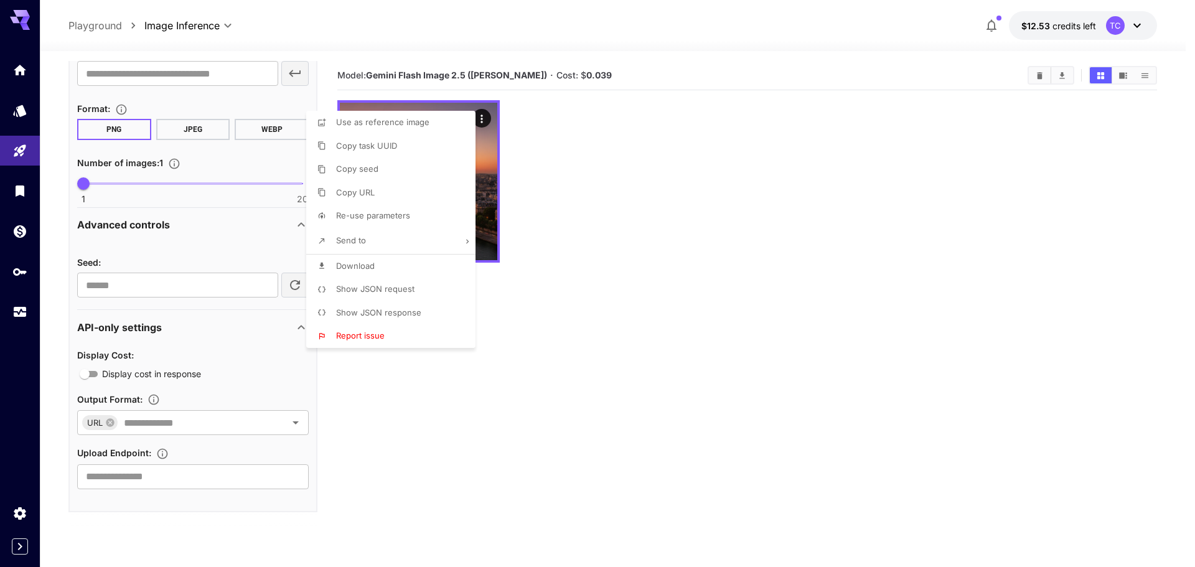
click at [497, 402] on div at bounding box center [597, 283] width 1195 height 567
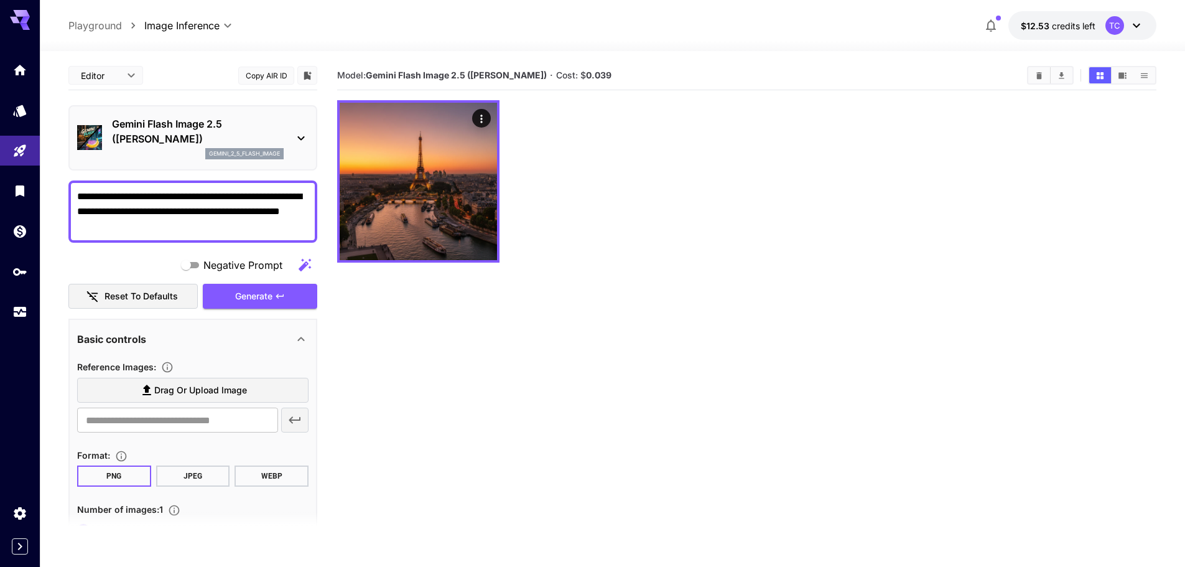
drag, startPoint x: 129, startPoint y: 215, endPoint x: 62, endPoint y: 184, distance: 73.5
click at [63, 184] on section "**********" at bounding box center [612, 358] width 1145 height 614
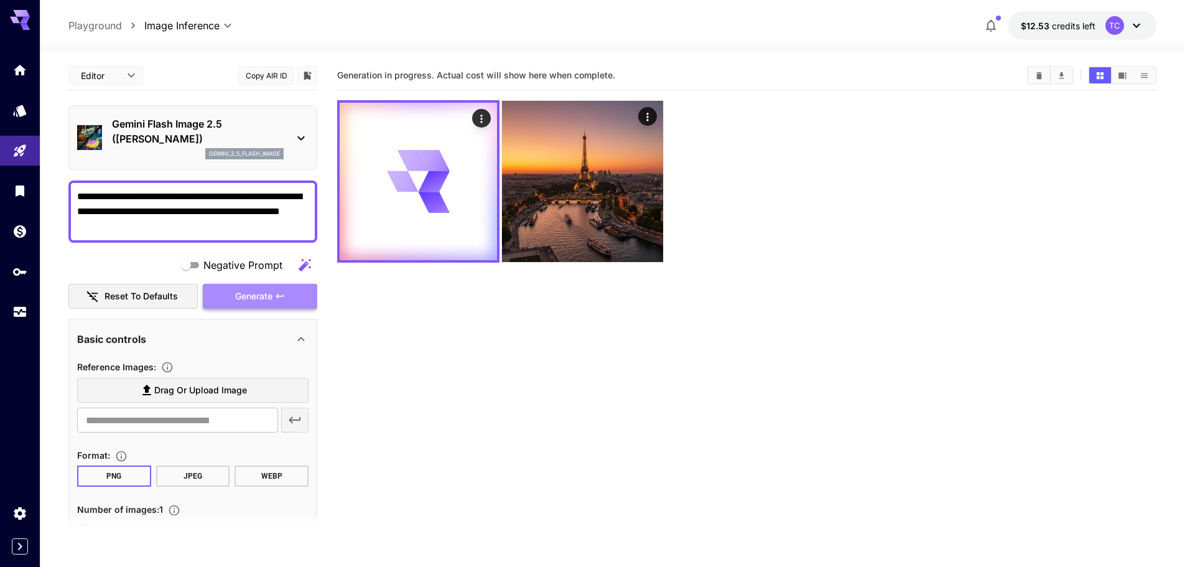
click at [266, 296] on span "Generate" at bounding box center [253, 297] width 37 height 16
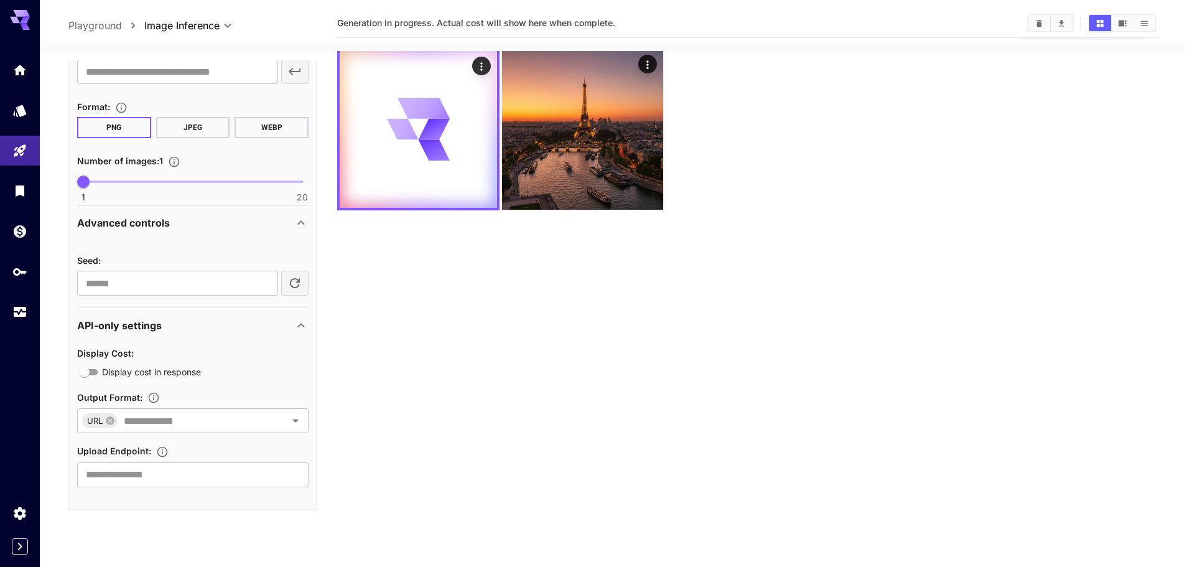
scroll to position [98, 0]
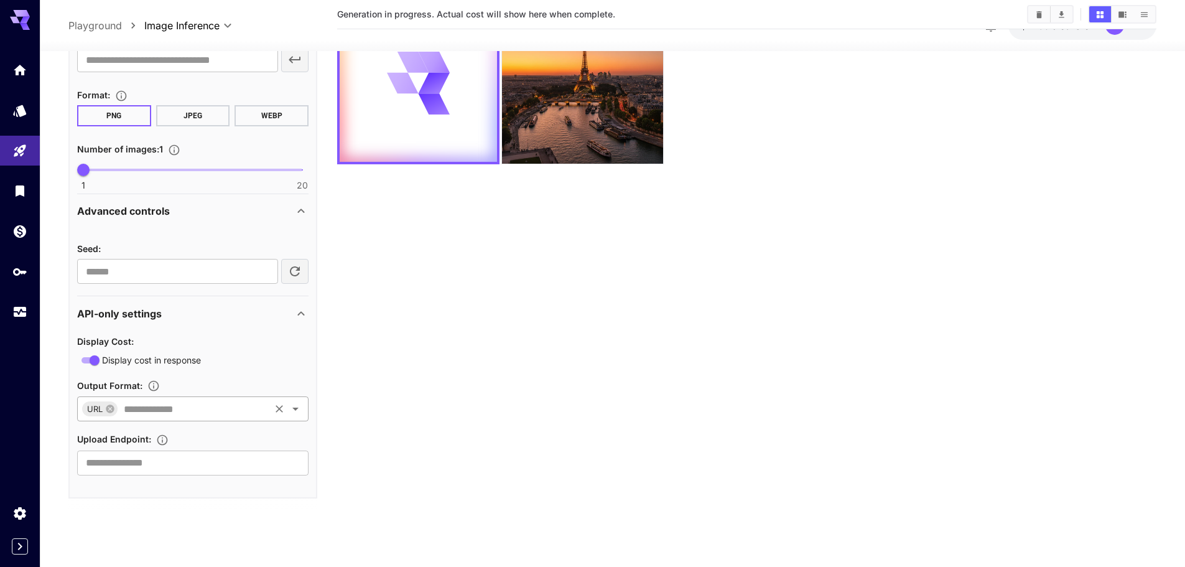
click at [259, 398] on div "URL ​" at bounding box center [192, 408] width 231 height 25
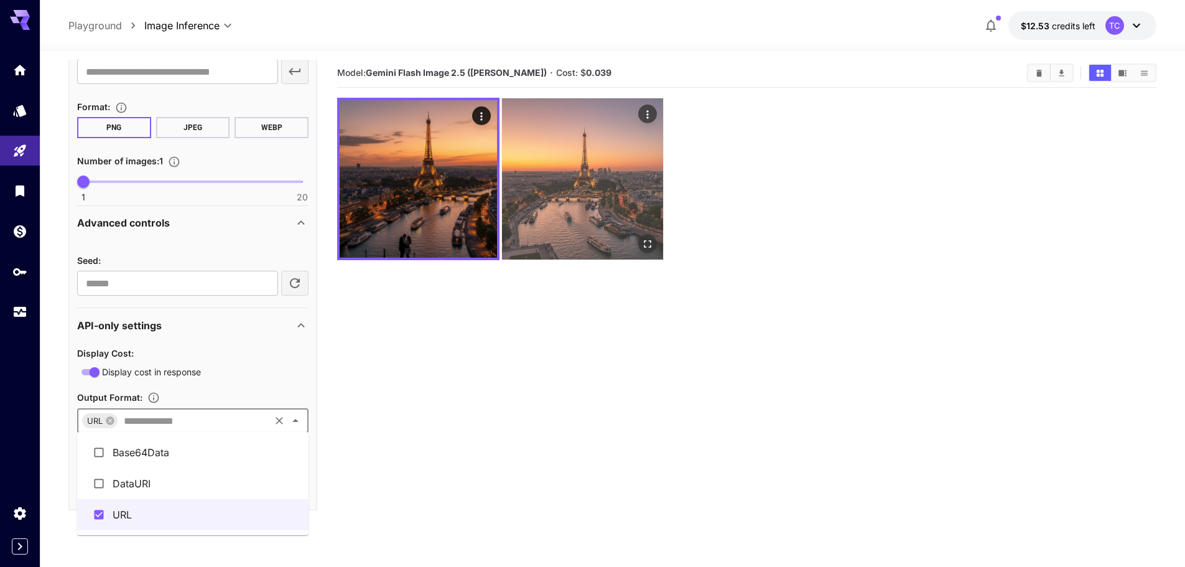
scroll to position [0, 0]
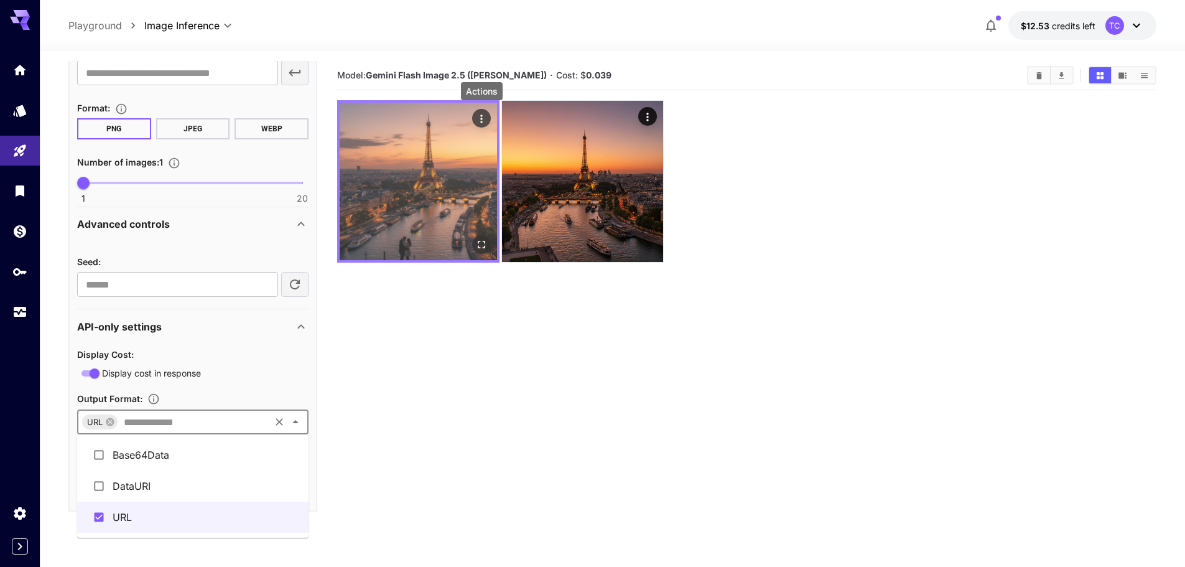
click at [487, 119] on icon "Actions" at bounding box center [481, 119] width 12 height 12
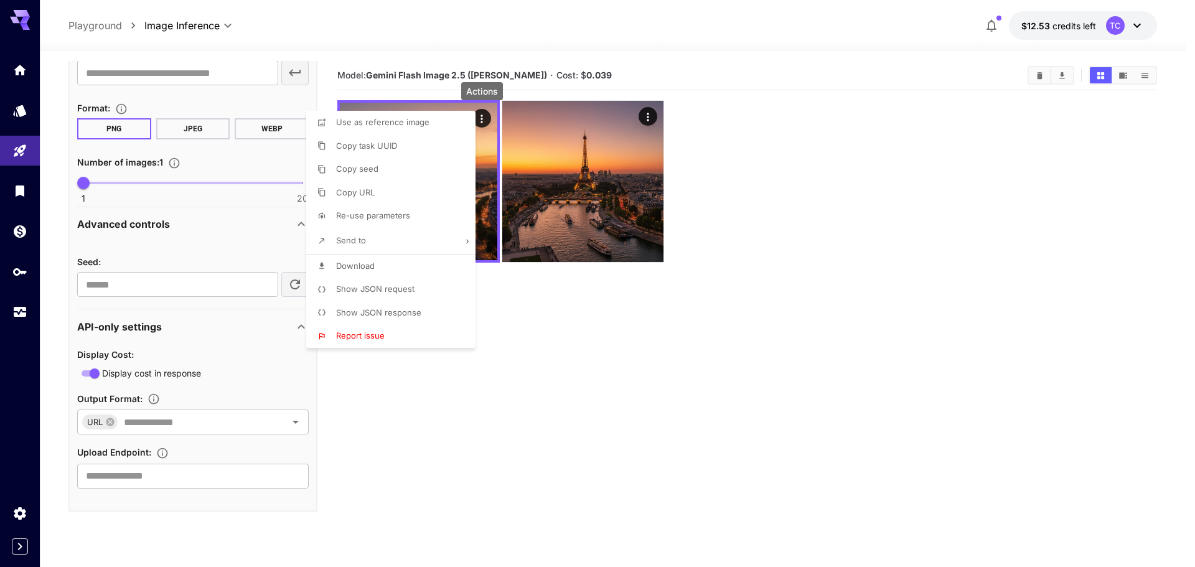
click at [401, 314] on span "Show JSON response" at bounding box center [378, 312] width 85 height 10
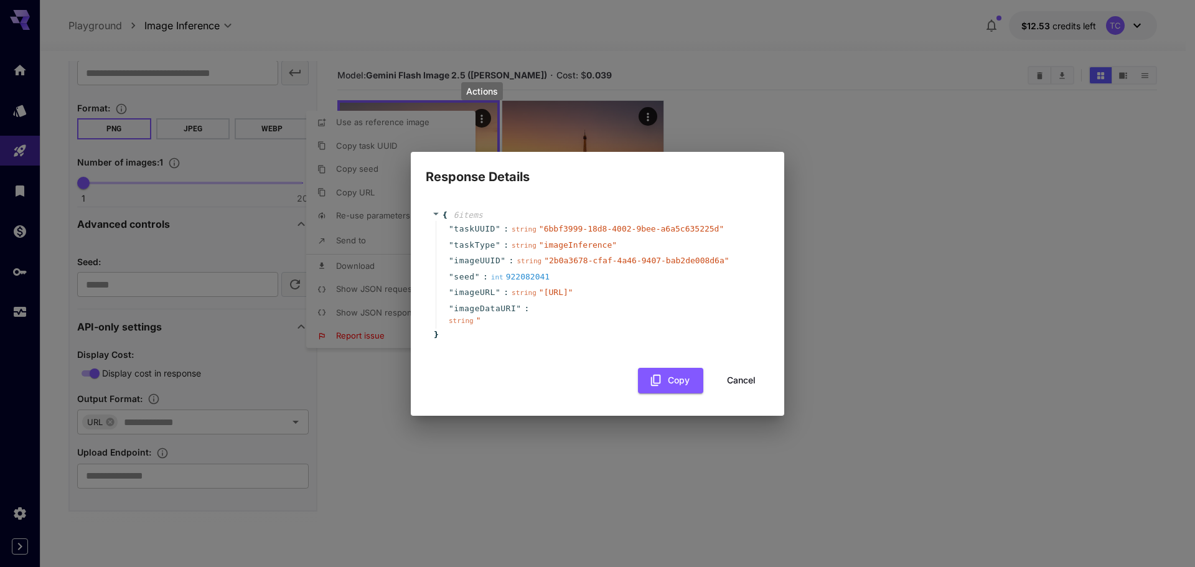
click at [565, 313] on div "" imageDataURI " : string " "" at bounding box center [599, 315] width 327 height 28
click at [573, 299] on div "string " https://im.runware.ai/image/ws/2/ii/2b0a3678-cfaf-4a46-9407-bab2de008d…" at bounding box center [542, 292] width 62 height 12
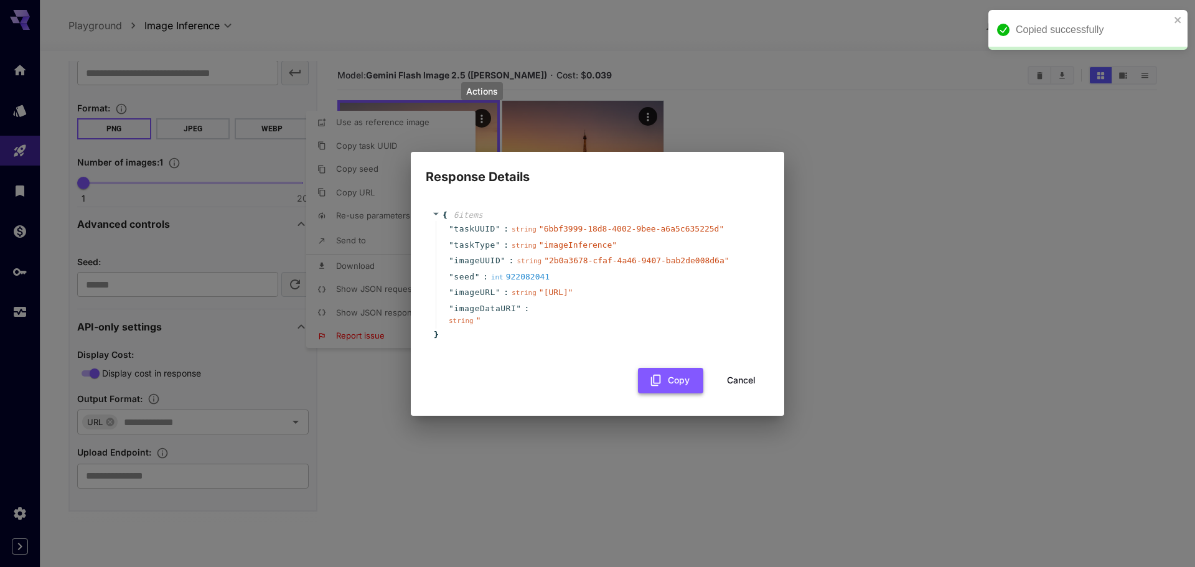
click at [678, 388] on button "Copy" at bounding box center [670, 381] width 65 height 26
click at [746, 390] on button "Cancel" at bounding box center [741, 381] width 56 height 26
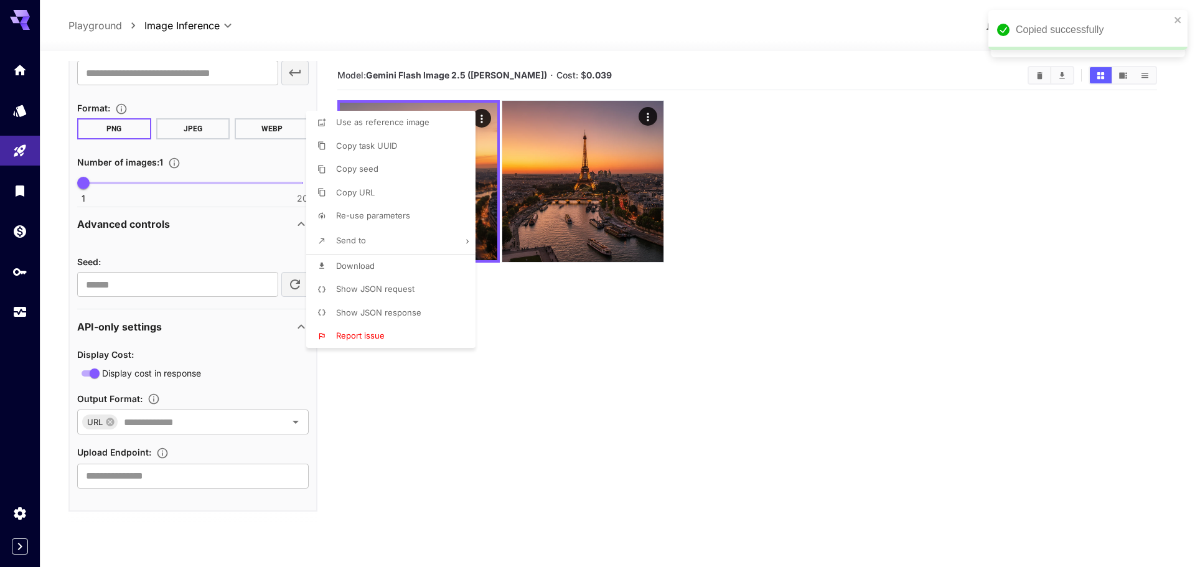
click at [287, 425] on div at bounding box center [597, 283] width 1195 height 567
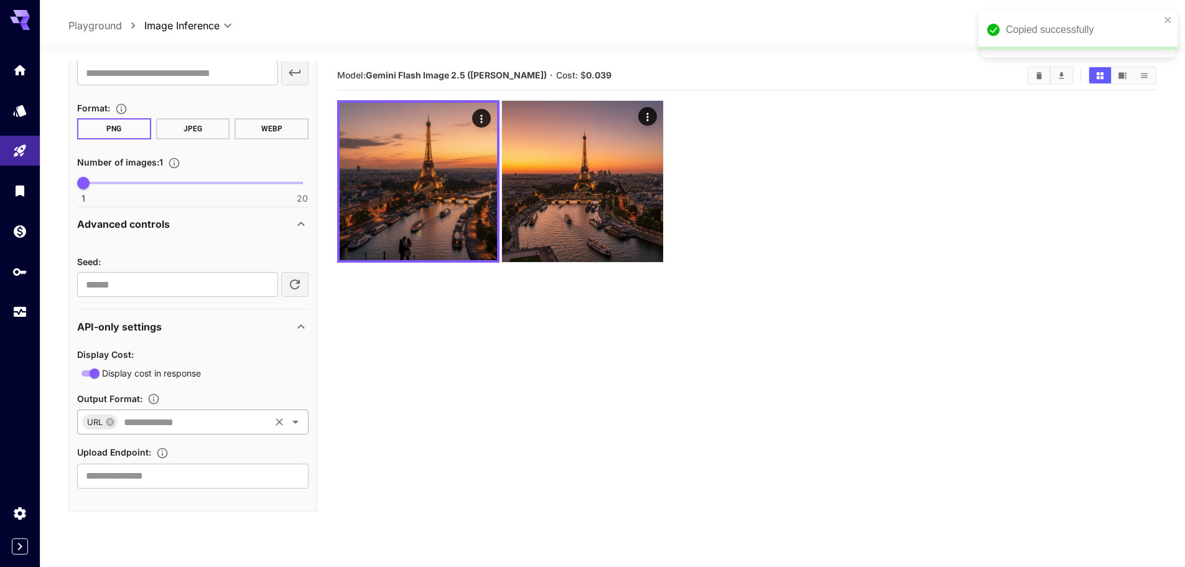
click at [97, 421] on span "URL" at bounding box center [95, 422] width 26 height 14
click at [116, 421] on div "URL" at bounding box center [99, 421] width 35 height 15
drag, startPoint x: 104, startPoint y: 419, endPoint x: 114, endPoint y: 420, distance: 10.0
click at [110, 419] on div "URL" at bounding box center [99, 421] width 35 height 15
click at [112, 422] on icon at bounding box center [110, 421] width 8 height 8
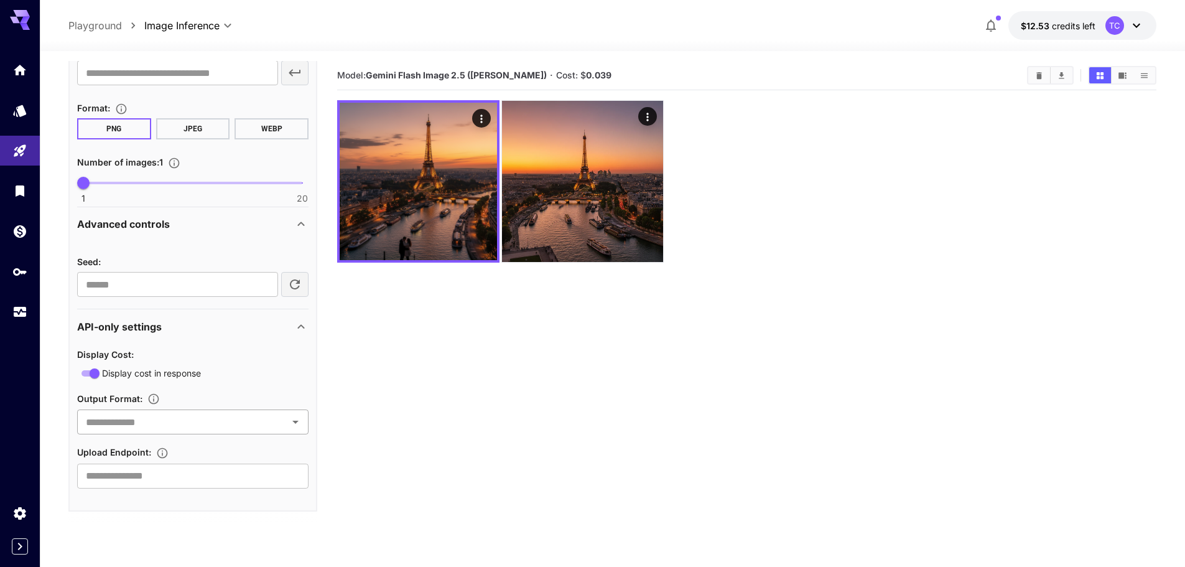
click at [297, 421] on icon "Open" at bounding box center [295, 421] width 15 height 15
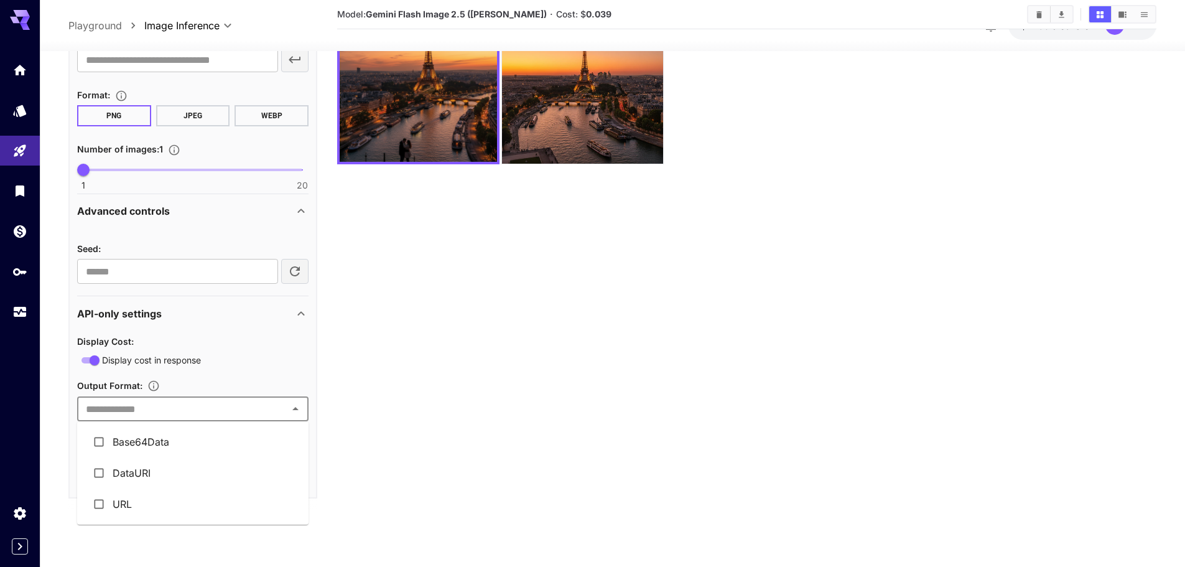
scroll to position [36, 0]
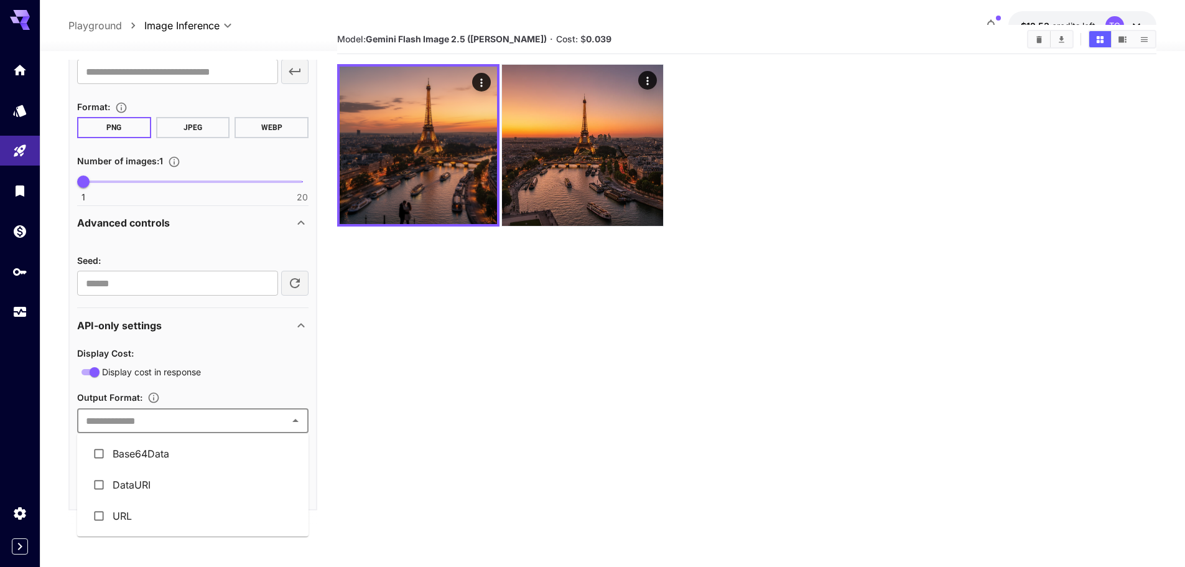
click at [195, 455] on li "Base64Data" at bounding box center [192, 453] width 231 height 31
click at [660, 277] on section "Model: Gemini Flash Image 2.5 (Nano Banana) · Cost: $ 0.039" at bounding box center [746, 308] width 819 height 567
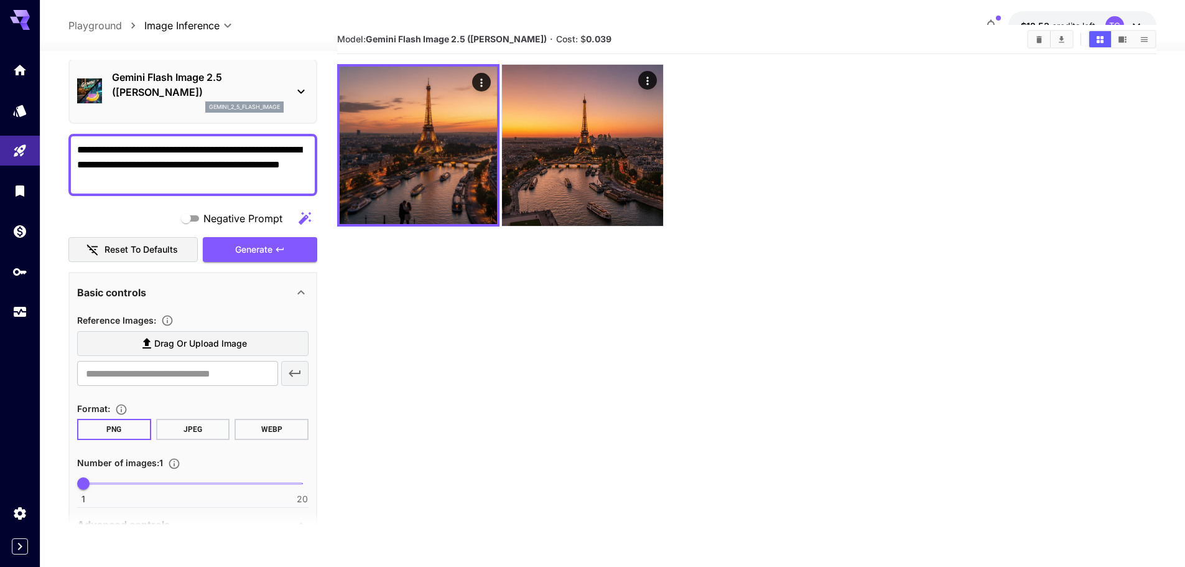
scroll to position [0, 0]
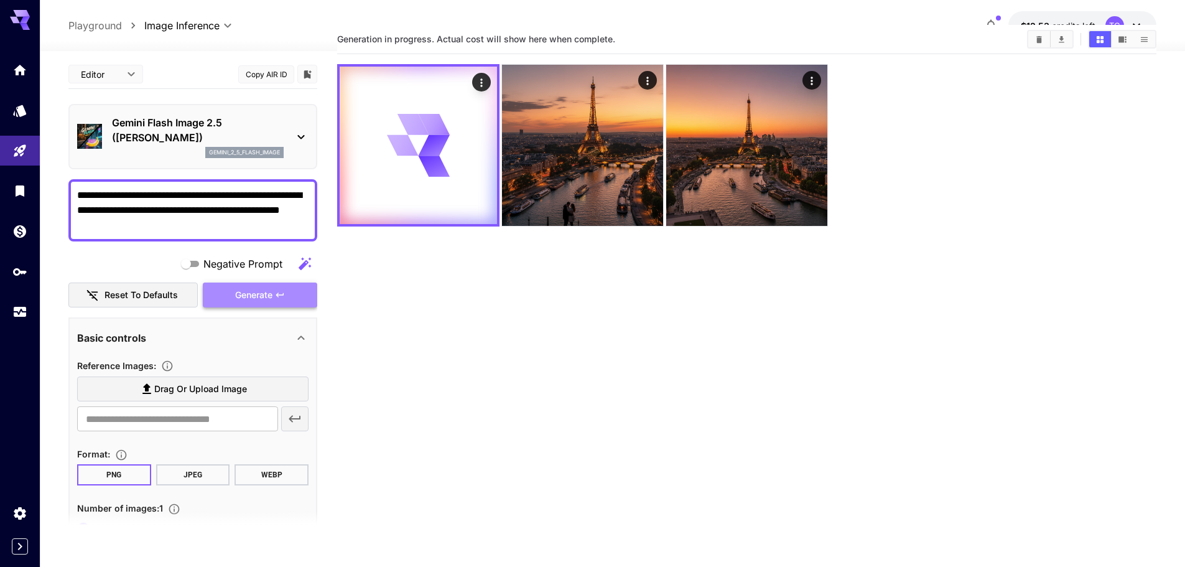
click at [273, 305] on button "Generate" at bounding box center [260, 295] width 114 height 26
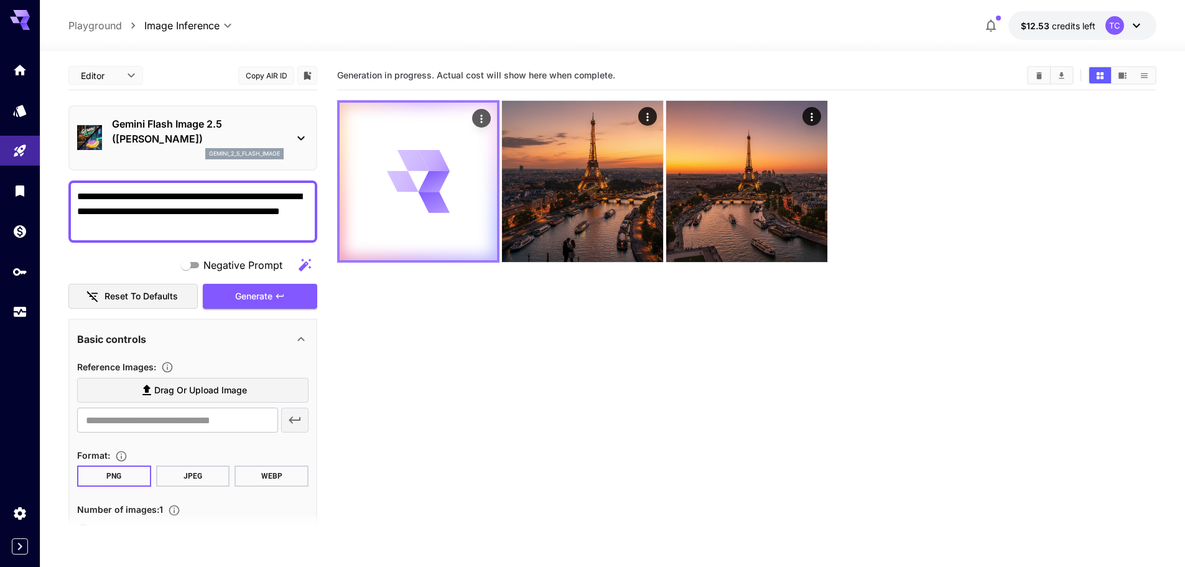
click at [482, 114] on icon "Actions" at bounding box center [481, 119] width 12 height 12
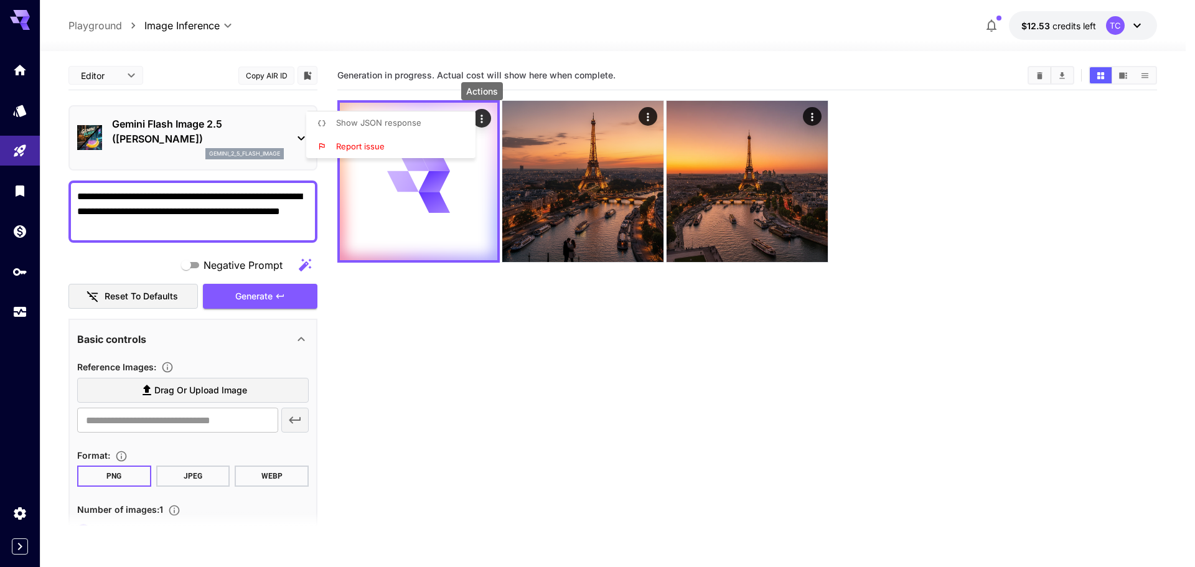
click at [944, 363] on div at bounding box center [597, 283] width 1195 height 567
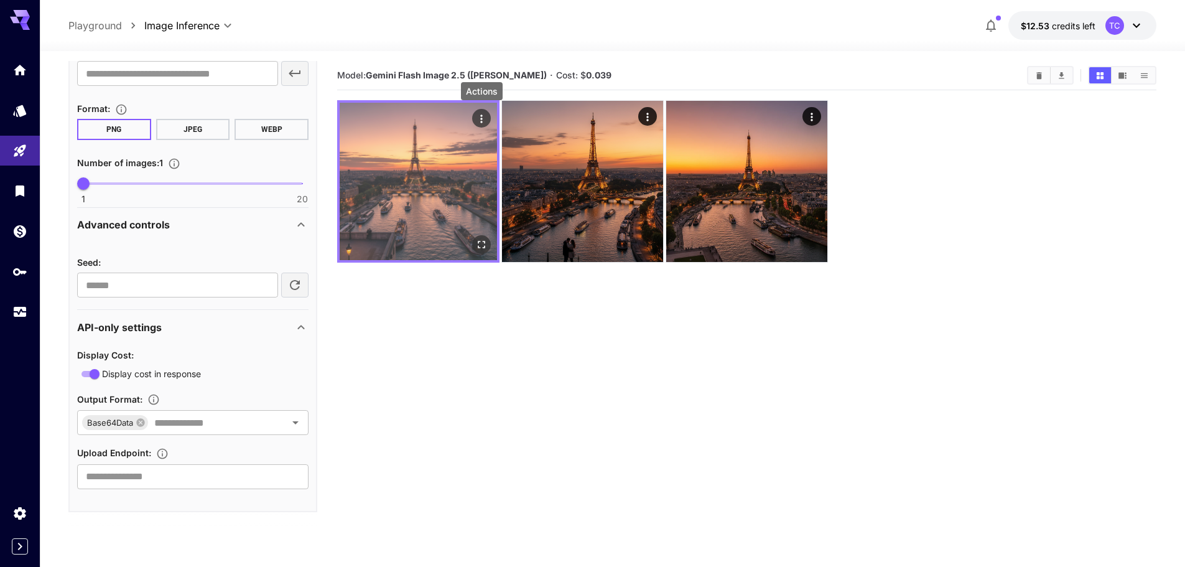
click at [482, 111] on div "Actions" at bounding box center [481, 118] width 12 height 15
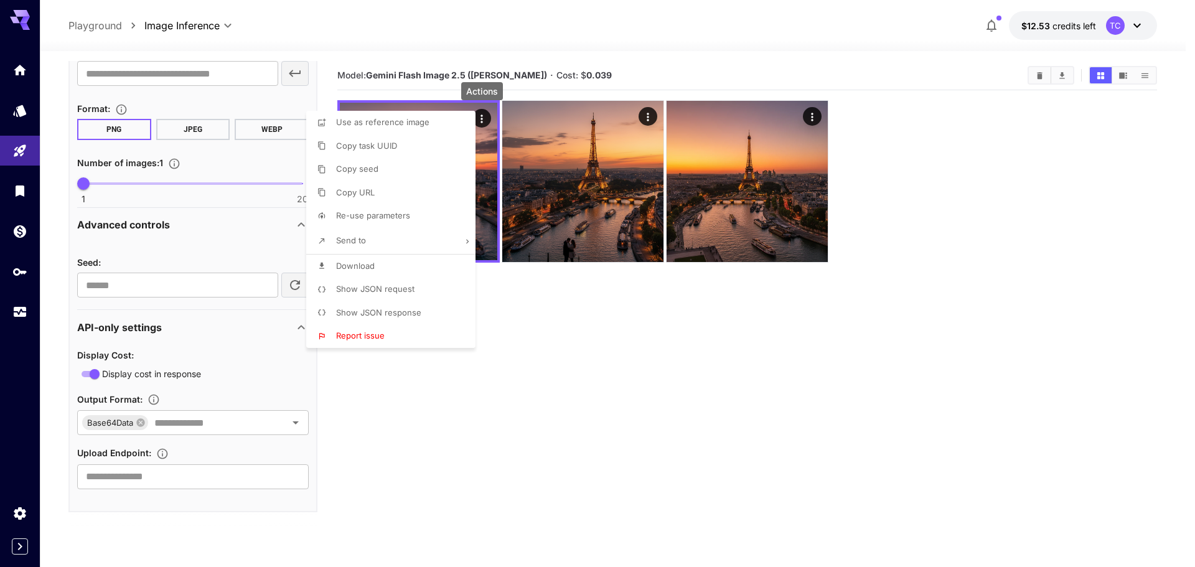
click at [414, 290] on li "Show JSON request" at bounding box center [394, 289] width 177 height 24
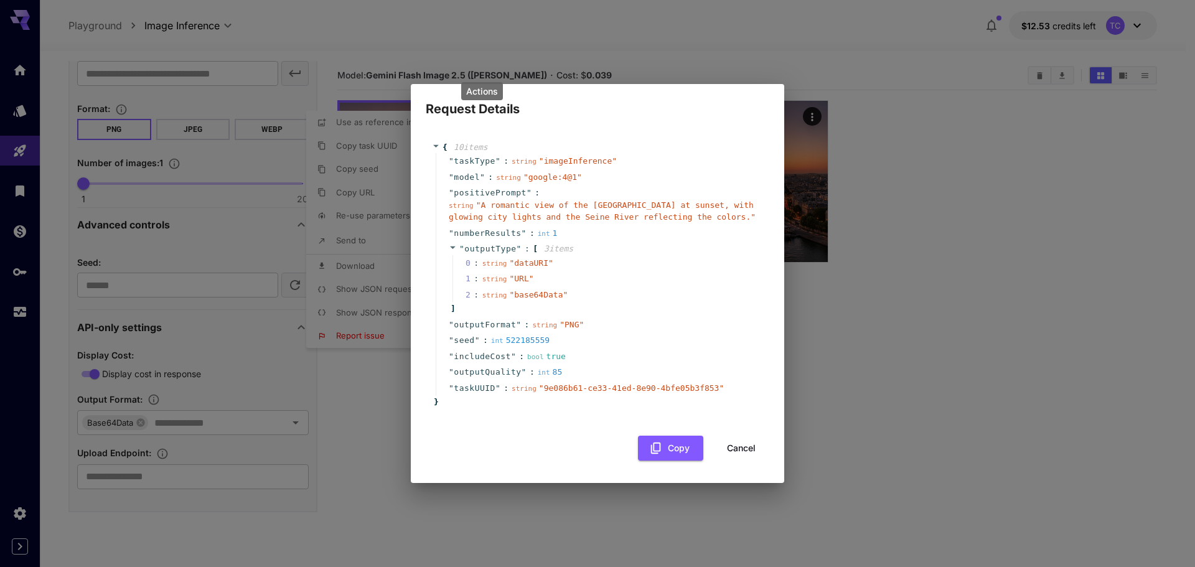
click at [1023, 343] on div "Request Details { 10 item s " taskType " : string " imageInference " " model " …" at bounding box center [597, 283] width 1195 height 567
click at [387, 406] on div "Request Details { 10 item s " taskType " : string " imageInference " " model " …" at bounding box center [597, 283] width 1195 height 567
click at [748, 443] on button "Cancel" at bounding box center [741, 449] width 56 height 26
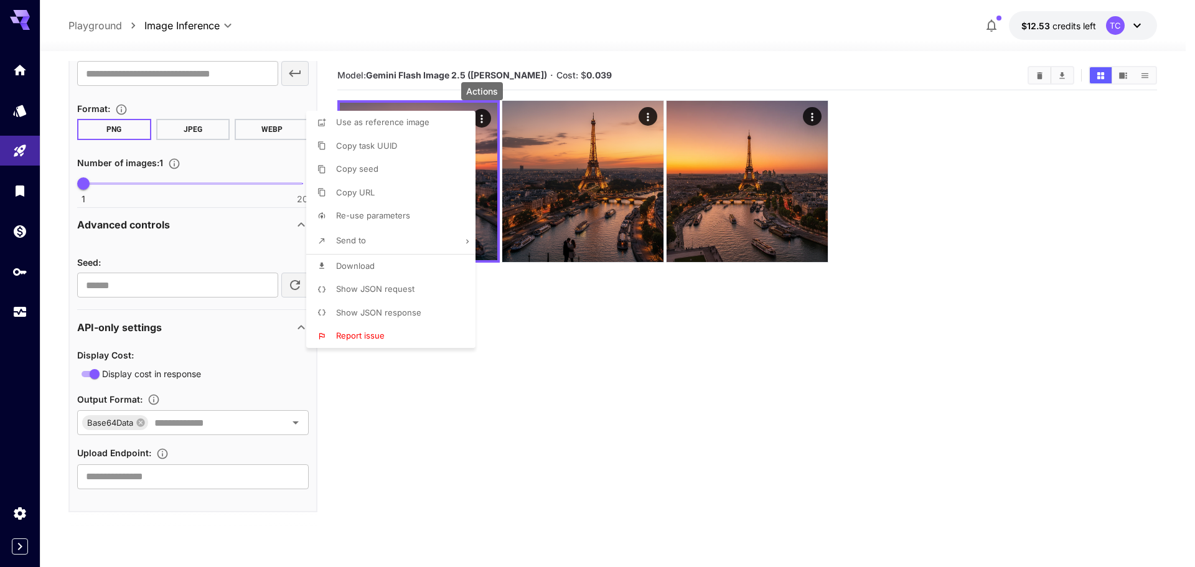
click at [381, 313] on span "Show JSON response" at bounding box center [378, 312] width 85 height 10
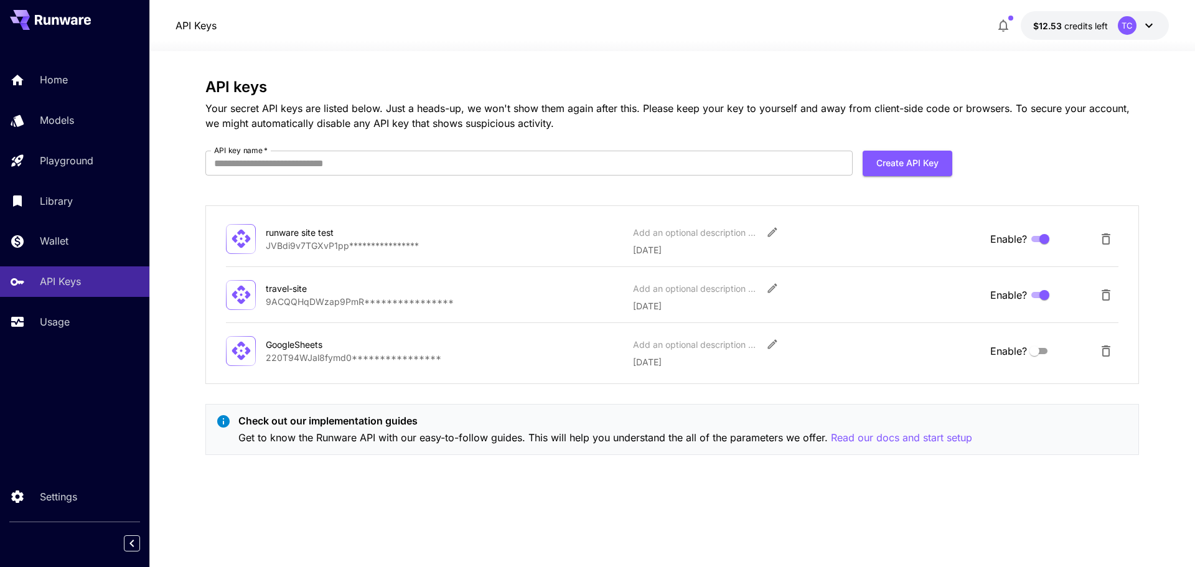
click at [518, 183] on form "API key name   * API key name   * Create API Key" at bounding box center [578, 168] width 747 height 35
click at [559, 154] on input "API key name   *" at bounding box center [528, 163] width 647 height 25
type input "**********"
click at [913, 155] on button "Create API Key" at bounding box center [907, 164] width 90 height 26
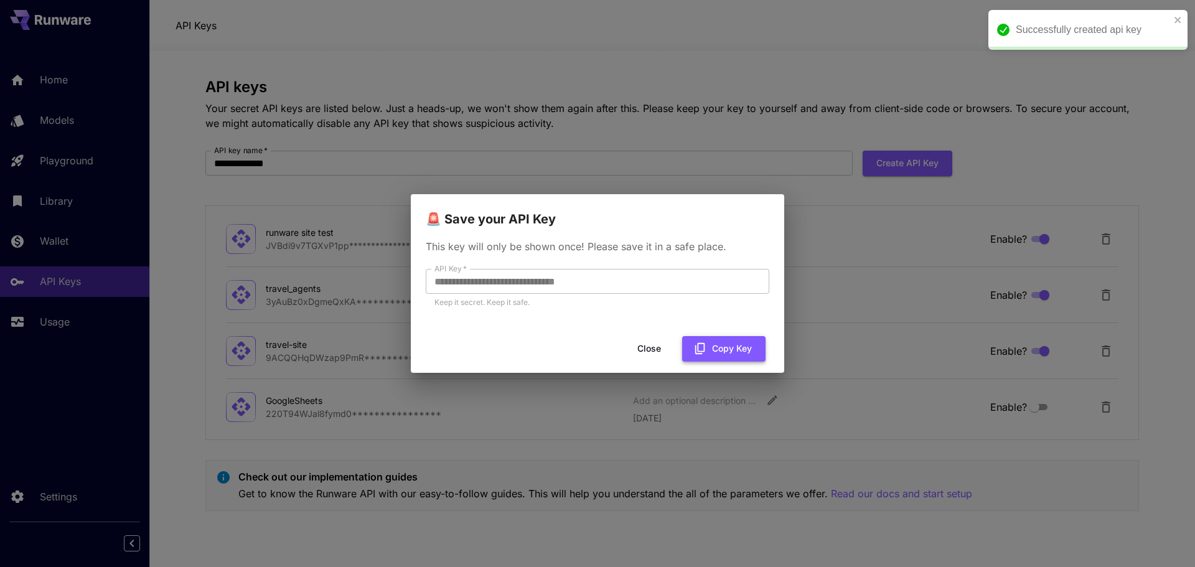
click at [727, 342] on button "Copy Key" at bounding box center [723, 349] width 83 height 26
click at [653, 347] on button "Close" at bounding box center [649, 349] width 56 height 26
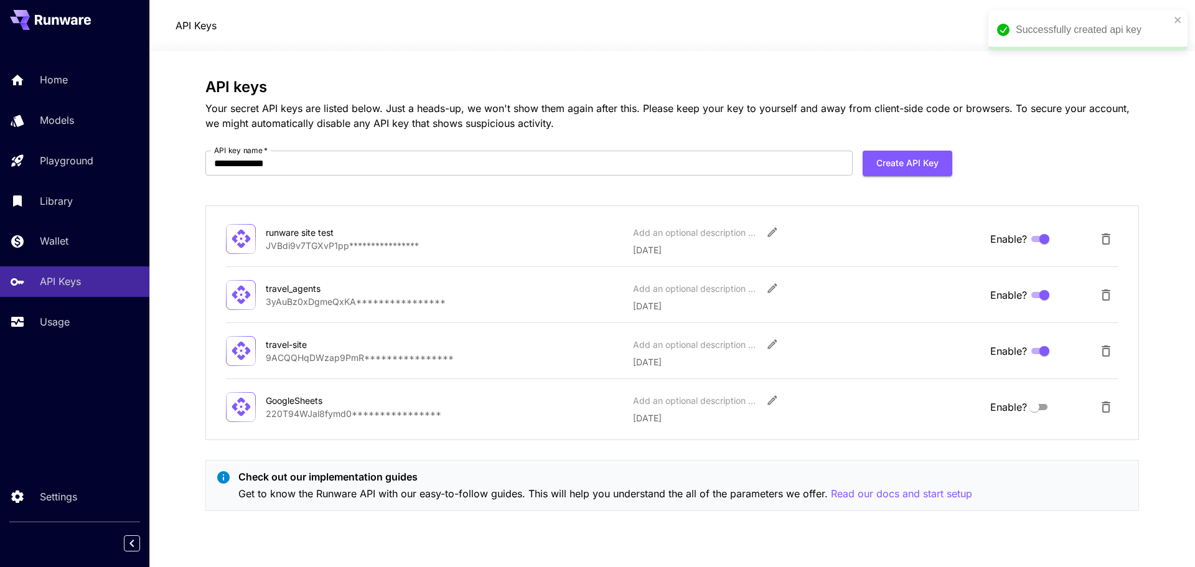
click at [1180, 14] on div "Successfully created api key" at bounding box center [1087, 30] width 199 height 40
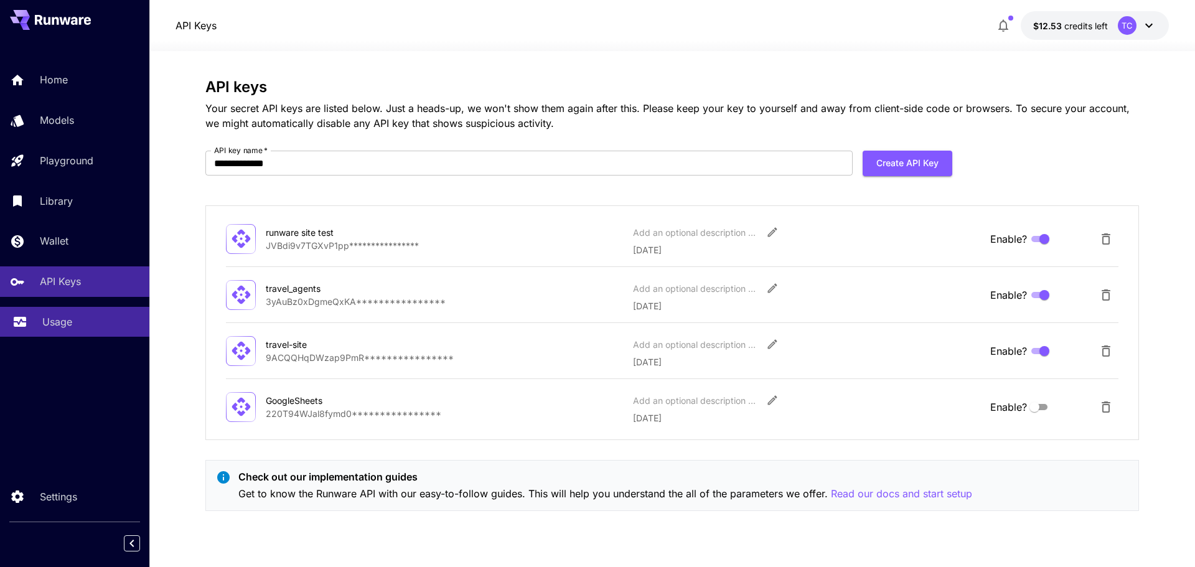
click at [70, 314] on p "Usage" at bounding box center [57, 321] width 30 height 15
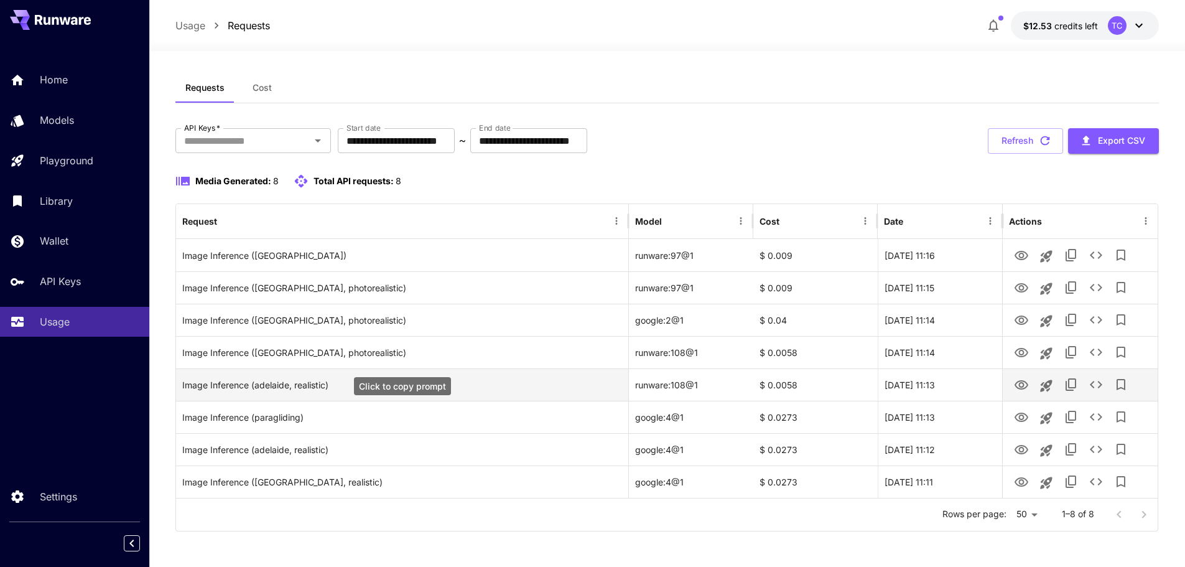
scroll to position [7, 0]
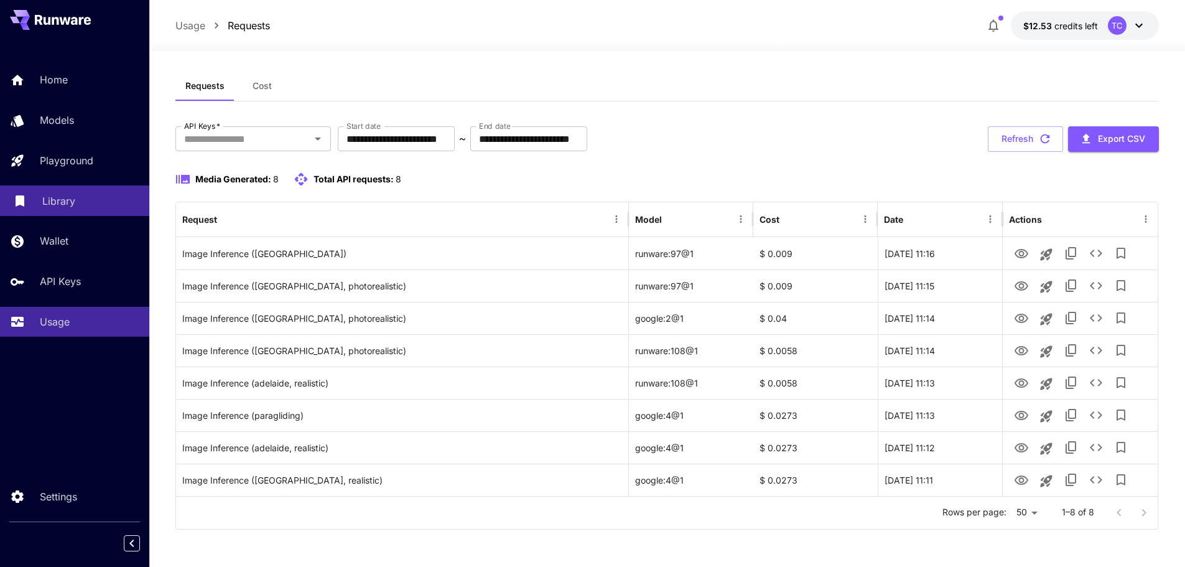
click at [71, 208] on p "Library" at bounding box center [58, 200] width 33 height 15
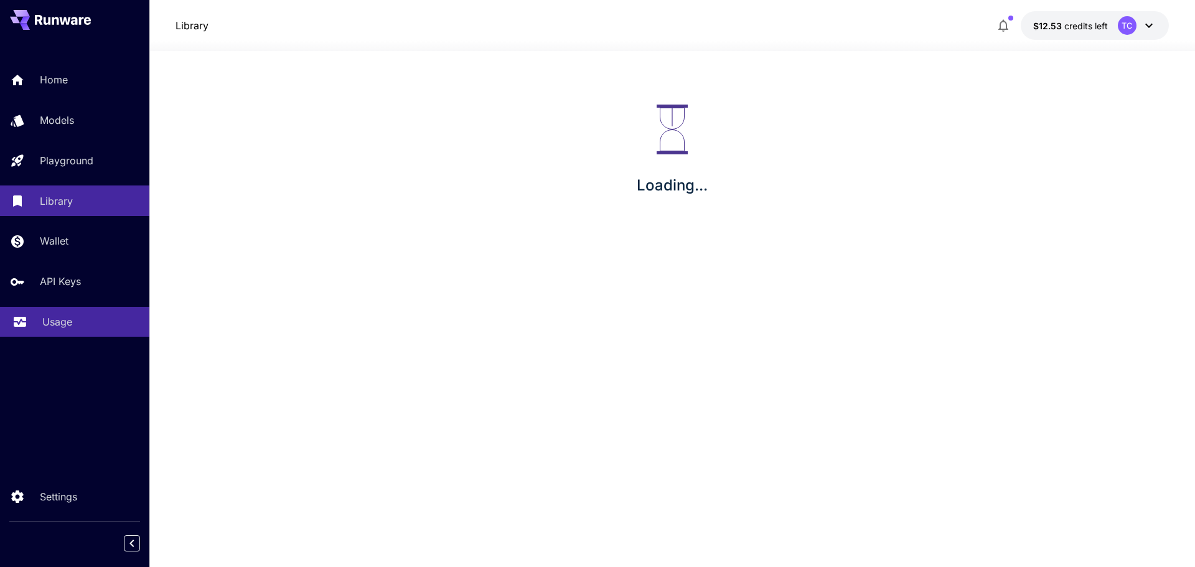
click at [78, 309] on link "Usage" at bounding box center [74, 322] width 149 height 30
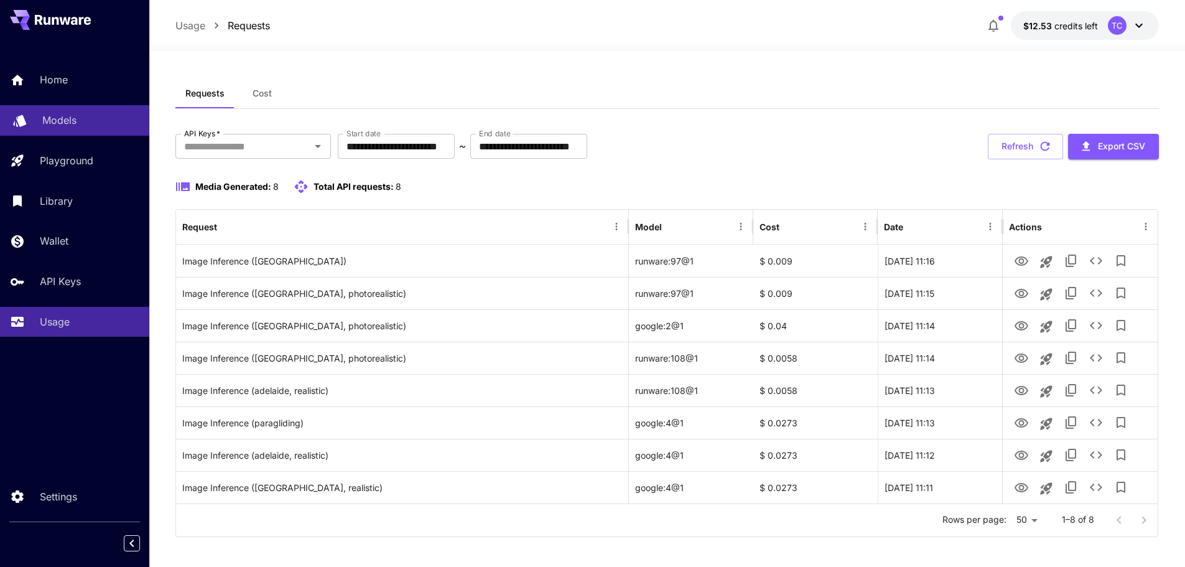
click at [94, 119] on div "Models" at bounding box center [90, 120] width 97 height 15
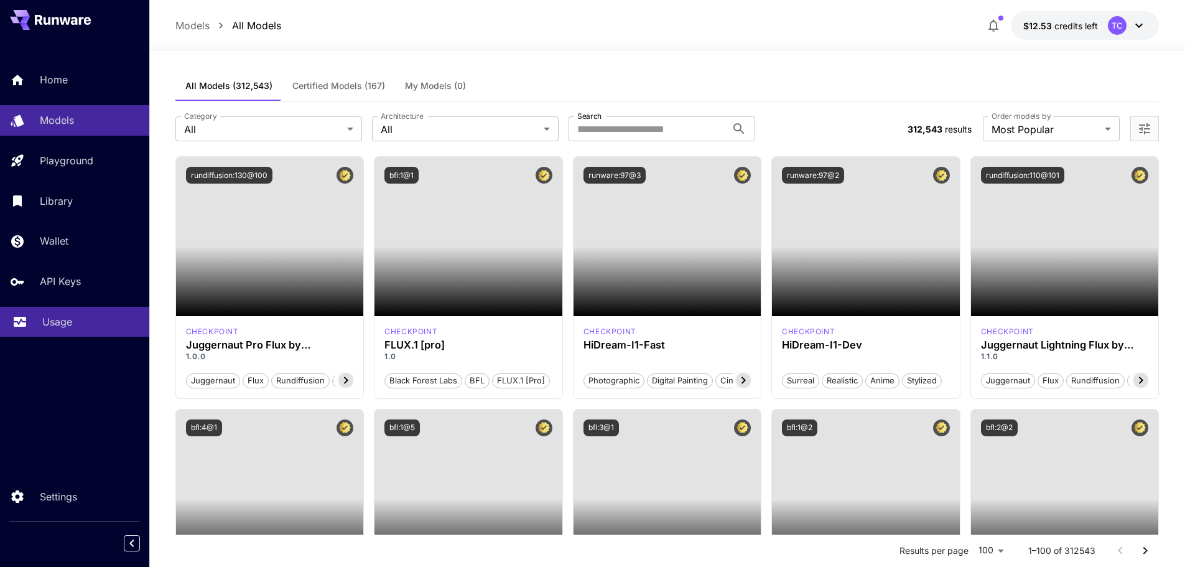
click at [66, 319] on p "Usage" at bounding box center [57, 321] width 30 height 15
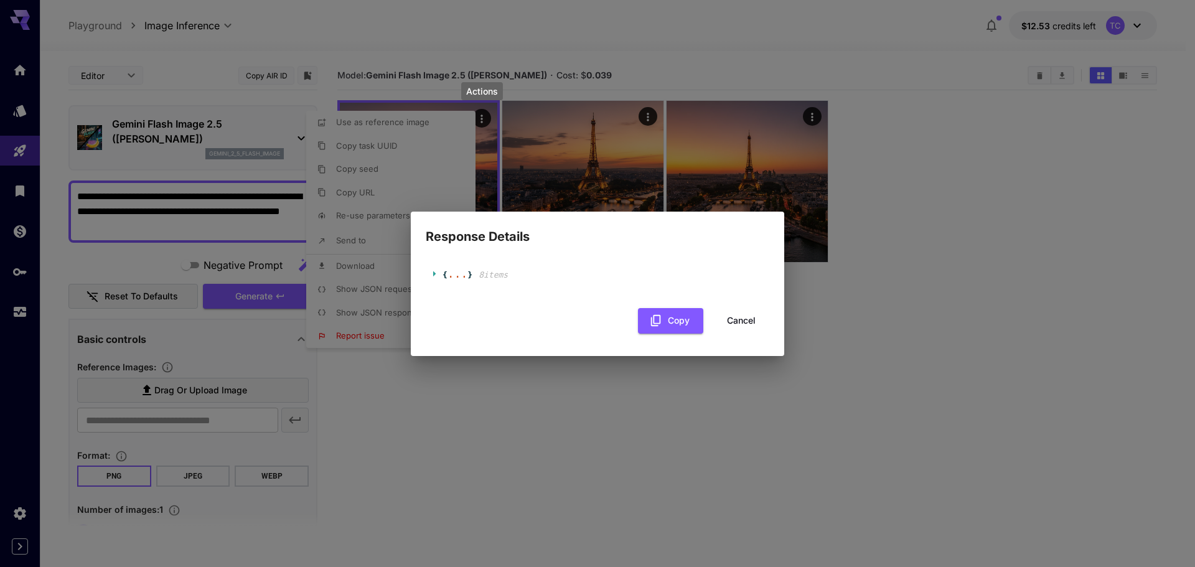
scroll to position [347, 0]
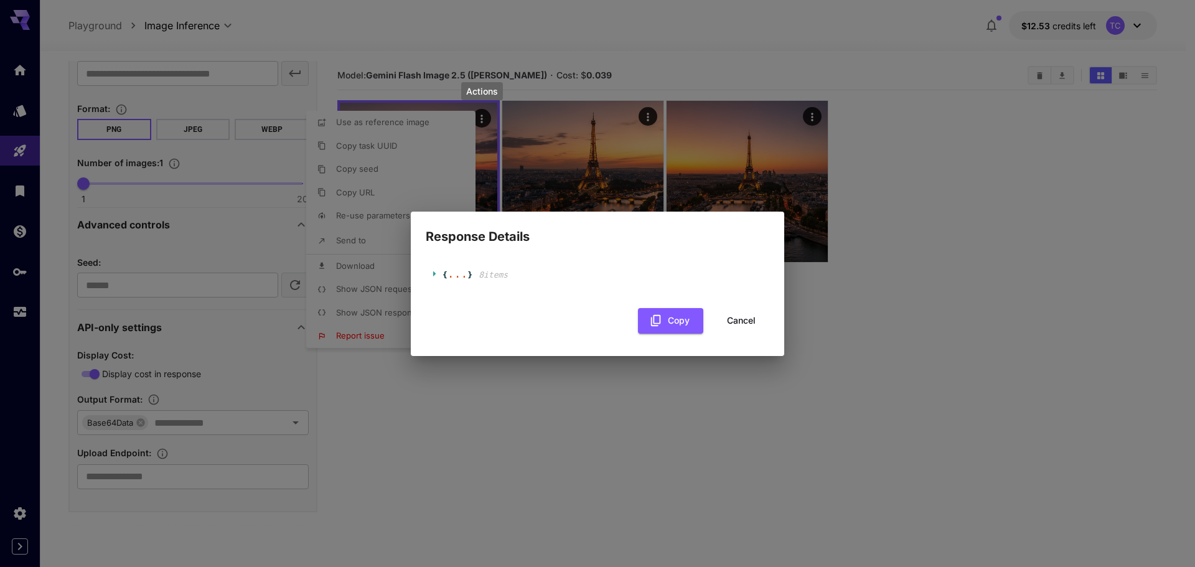
click at [441, 272] on span at bounding box center [437, 273] width 11 height 8
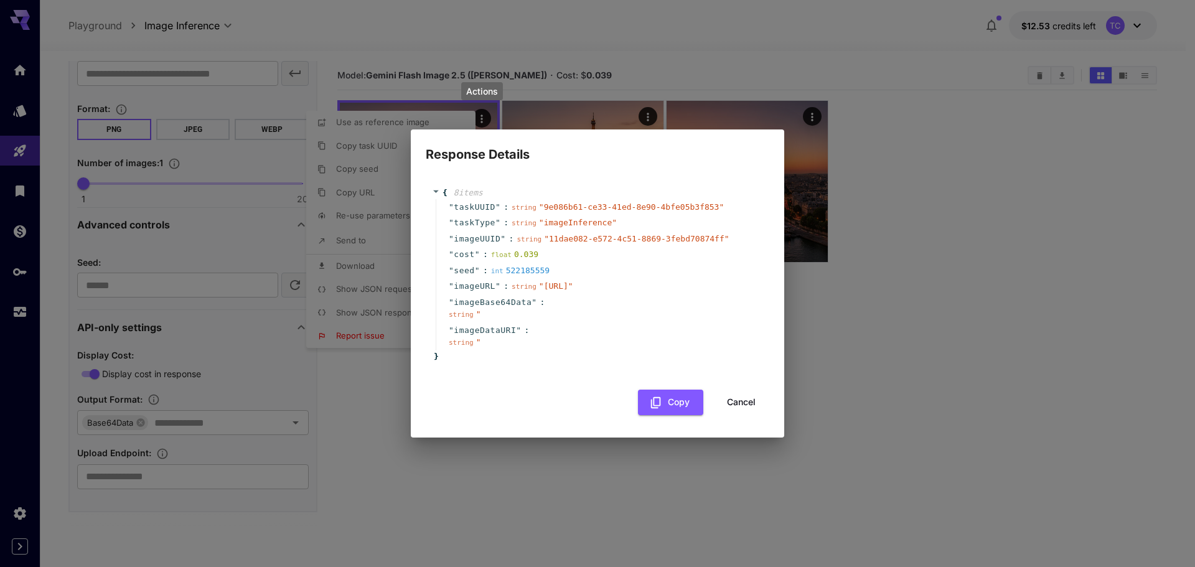
click at [432, 273] on div "" taskUUID " : string " 9e086b61-ce33-41ed-8e90-4bfe05b3f853 " " taskType " : s…" at bounding box center [597, 274] width 331 height 151
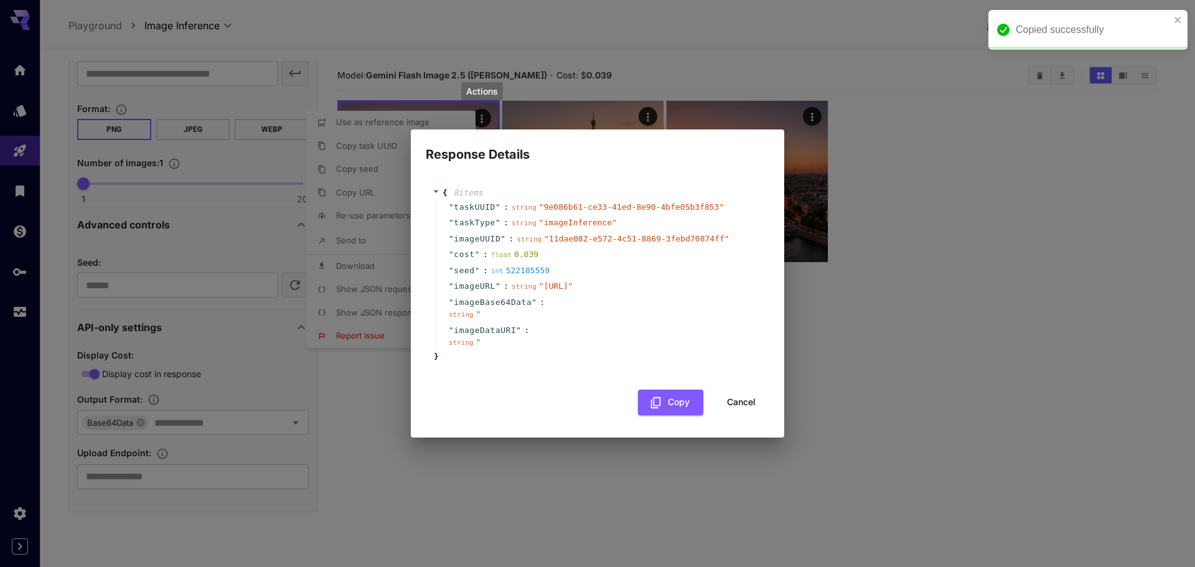
click at [436, 187] on icon at bounding box center [436, 191] width 8 height 8
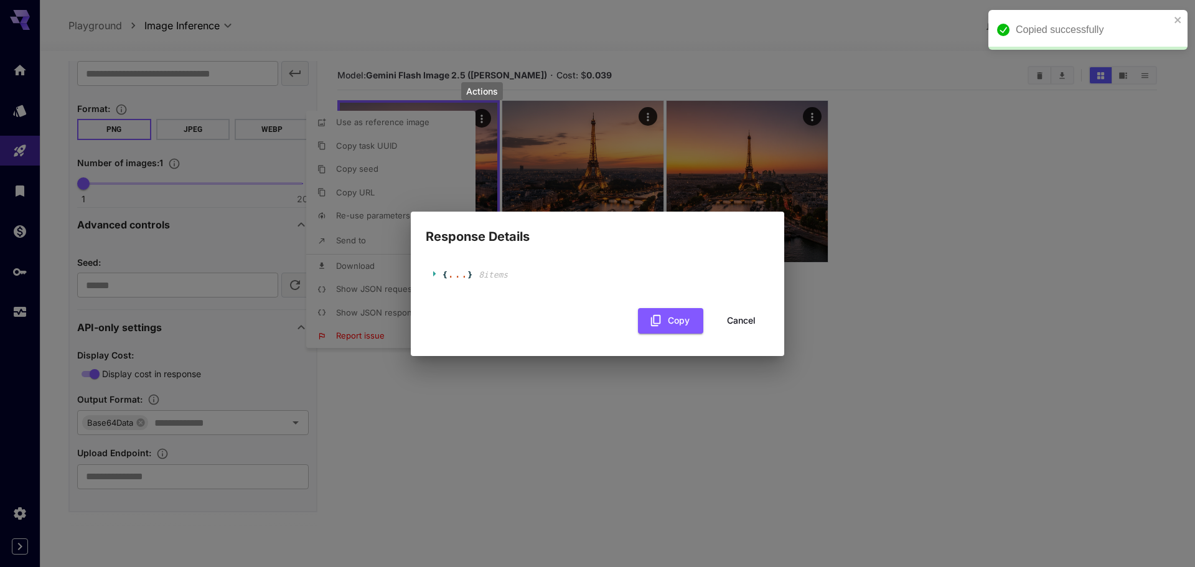
click at [164, 422] on div "Response Details { ... } 8 item s Copy Cancel" at bounding box center [597, 283] width 1195 height 567
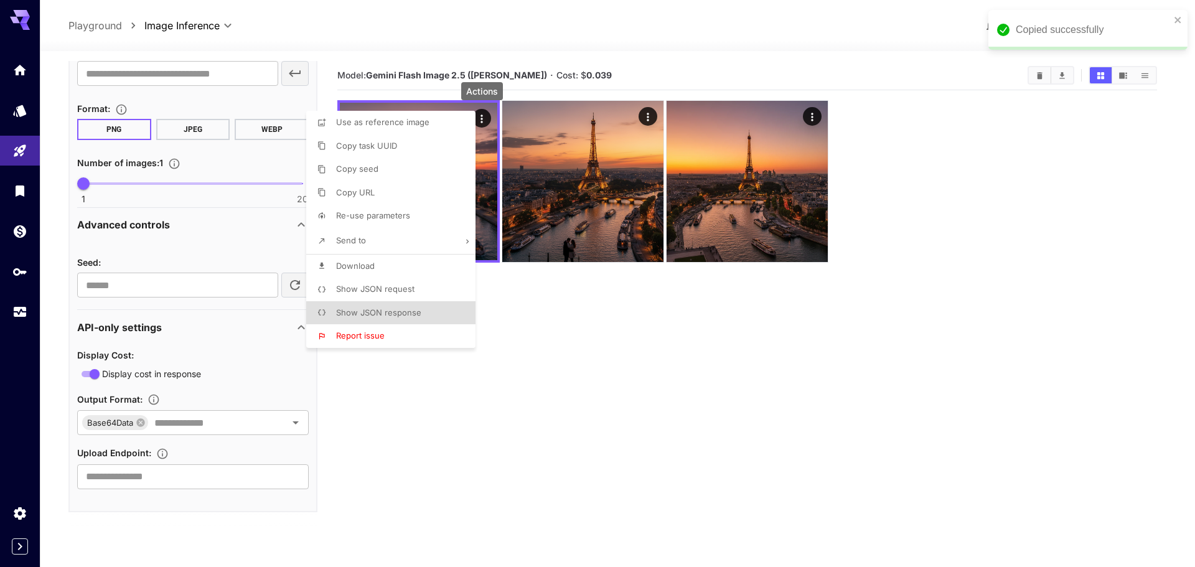
click at [291, 399] on div at bounding box center [597, 283] width 1195 height 567
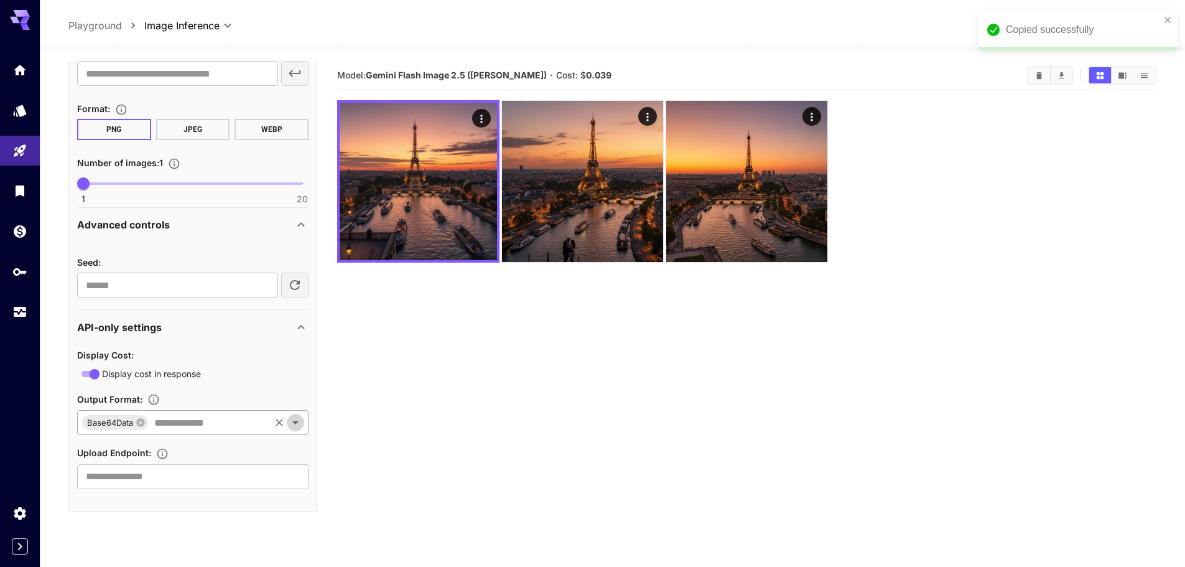
click at [296, 423] on icon "Open" at bounding box center [295, 422] width 6 height 3
click at [274, 427] on icon "Clear" at bounding box center [279, 422] width 12 height 12
click at [157, 426] on input "text" at bounding box center [182, 422] width 203 height 17
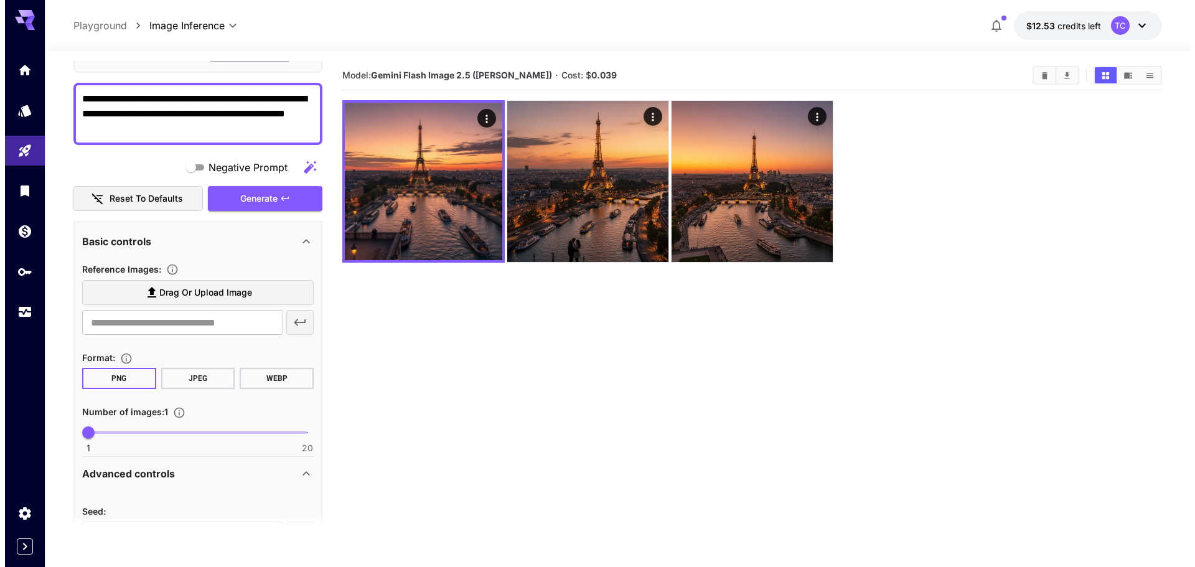
scroll to position [0, 0]
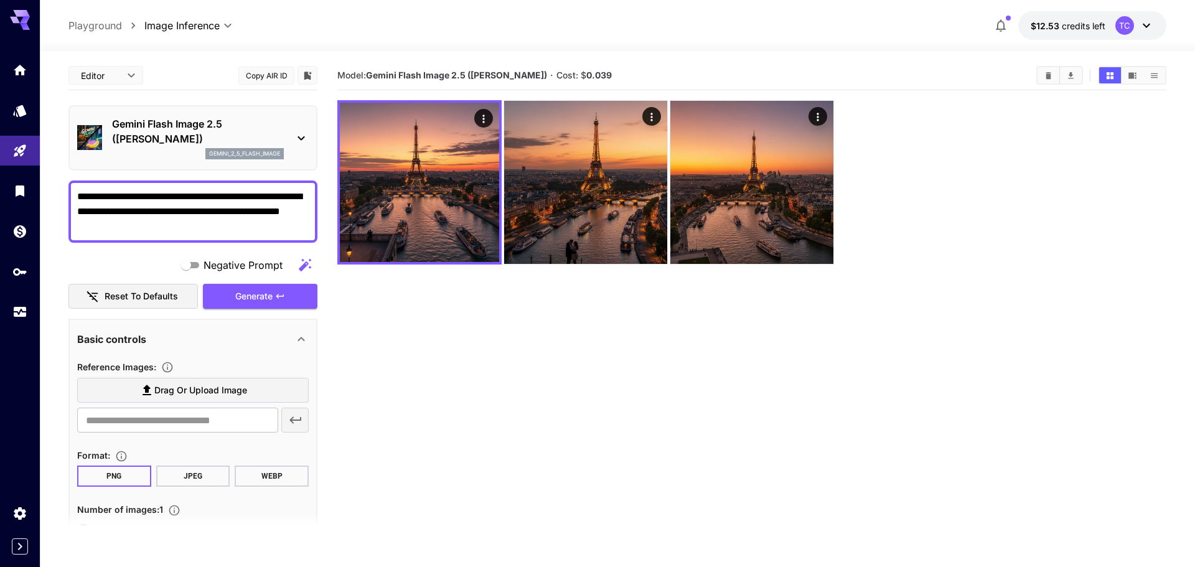
click at [120, 85] on body "**********" at bounding box center [597, 332] width 1195 height 665
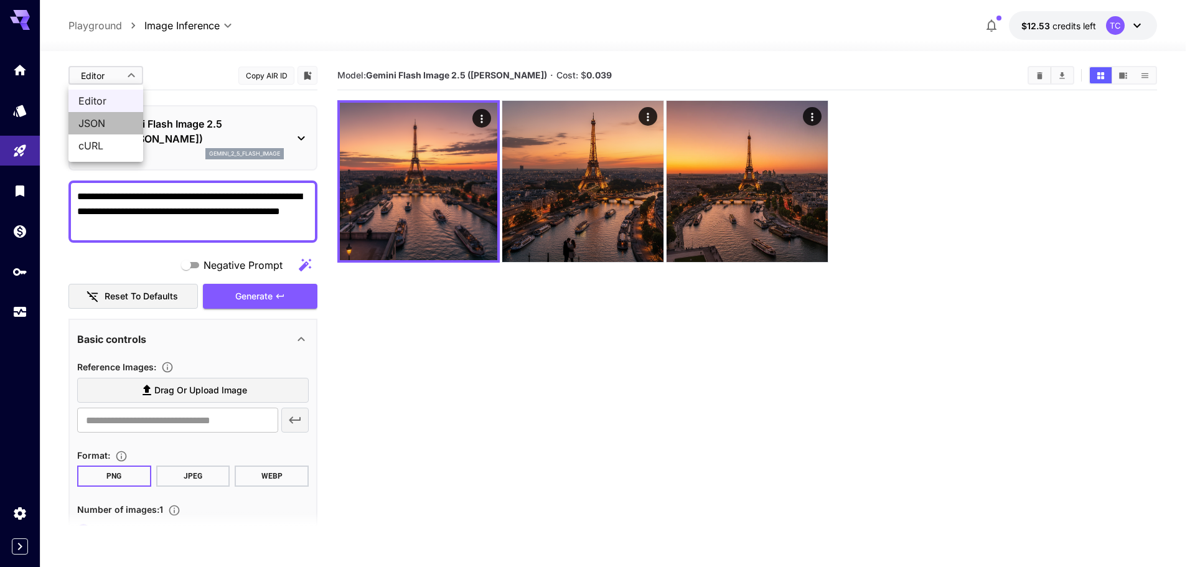
click at [114, 128] on span "JSON" at bounding box center [105, 123] width 55 height 15
type input "****"
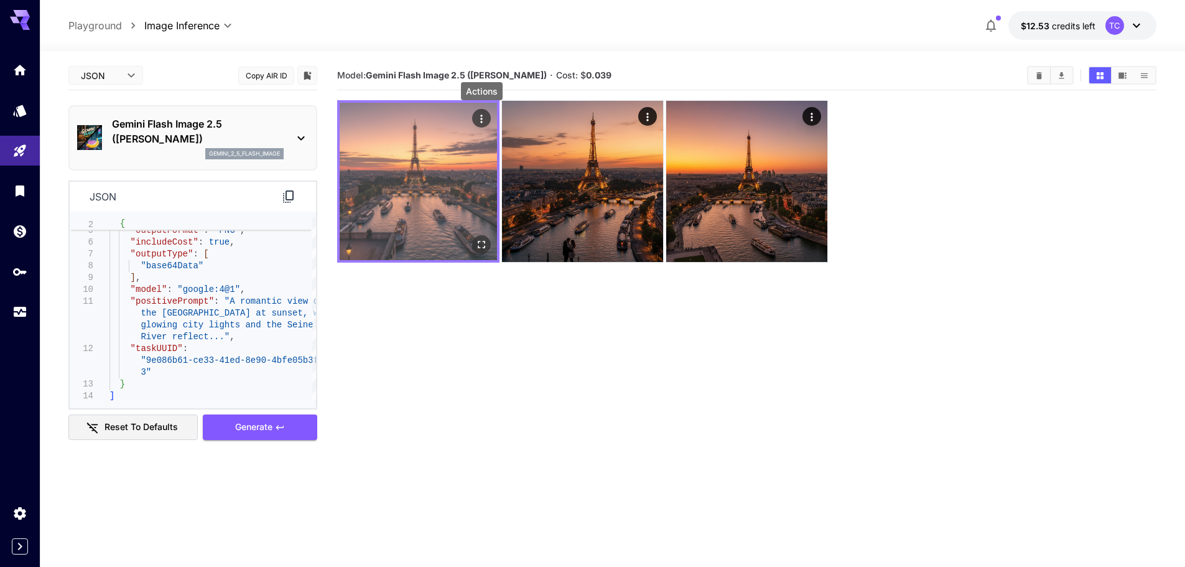
click at [483, 111] on div "Actions" at bounding box center [481, 118] width 12 height 15
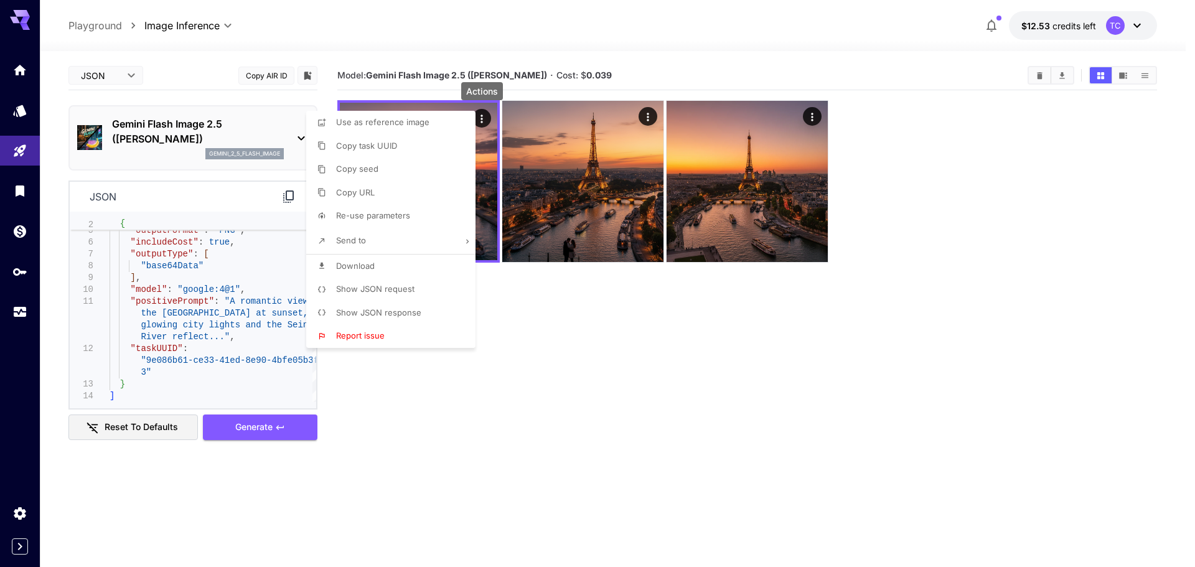
click at [394, 294] on p "Show JSON request" at bounding box center [375, 289] width 78 height 12
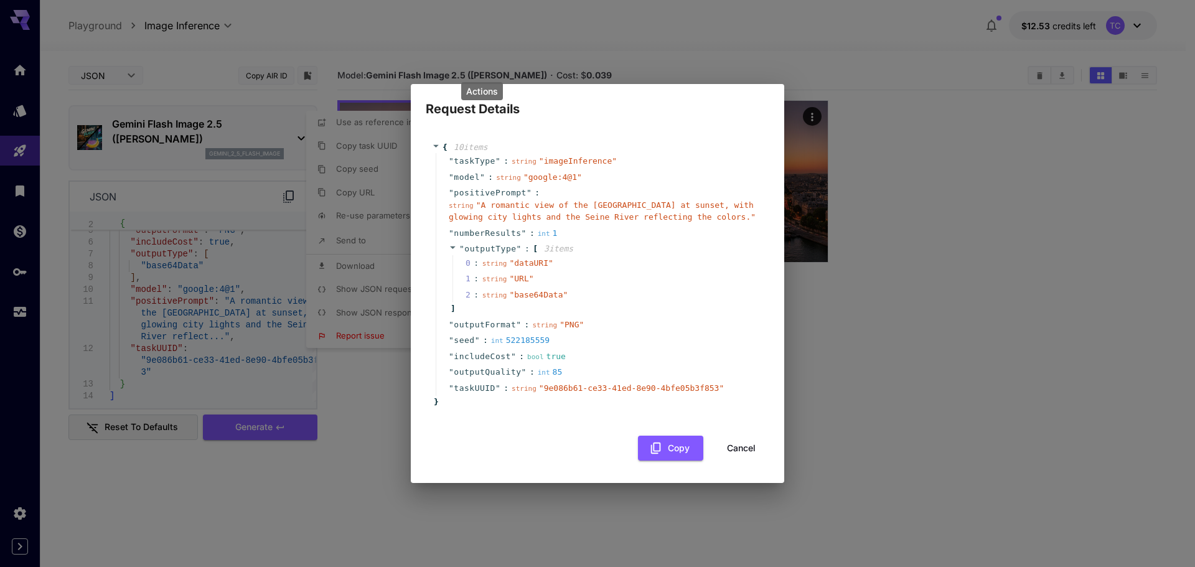
click at [747, 454] on button "Cancel" at bounding box center [741, 449] width 56 height 26
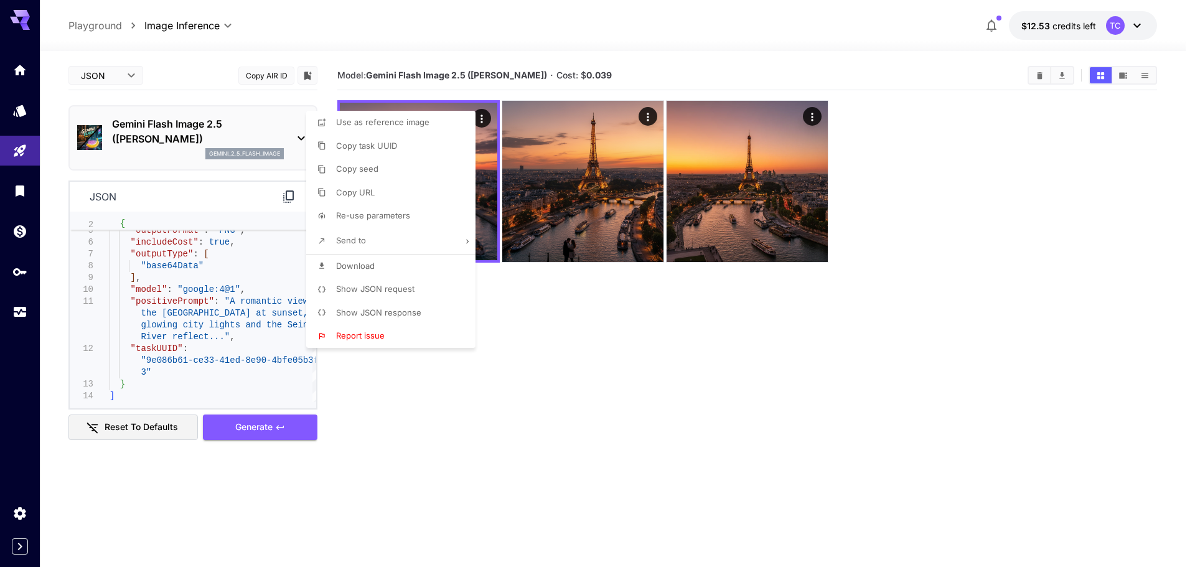
drag, startPoint x: 653, startPoint y: 490, endPoint x: 643, endPoint y: 467, distance: 25.1
click at [653, 485] on div at bounding box center [597, 283] width 1195 height 567
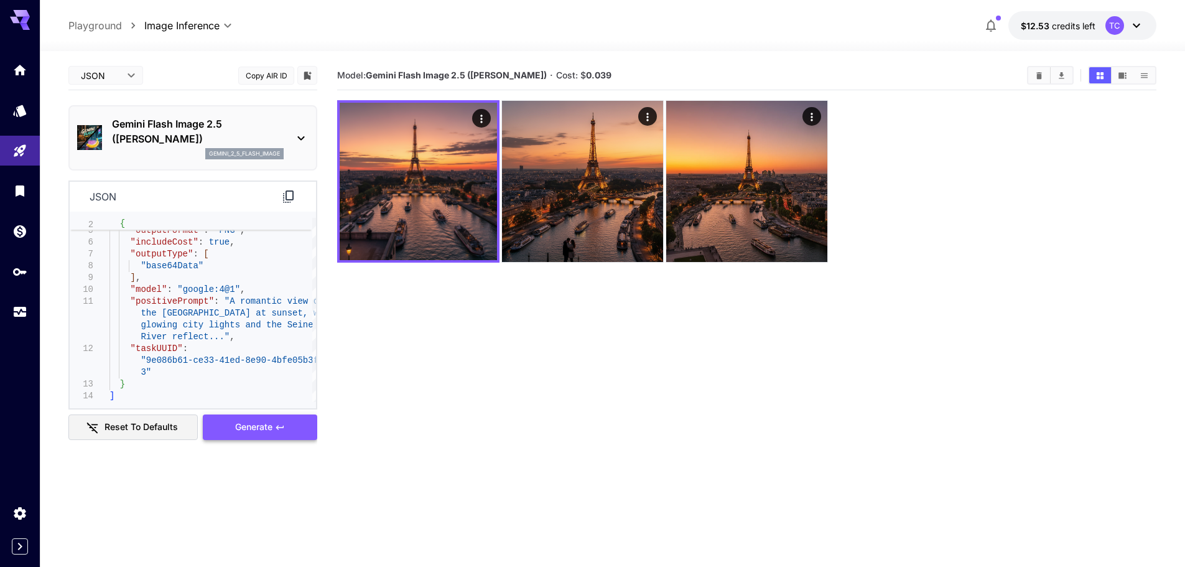
click at [260, 432] on span "Generate" at bounding box center [253, 427] width 37 height 16
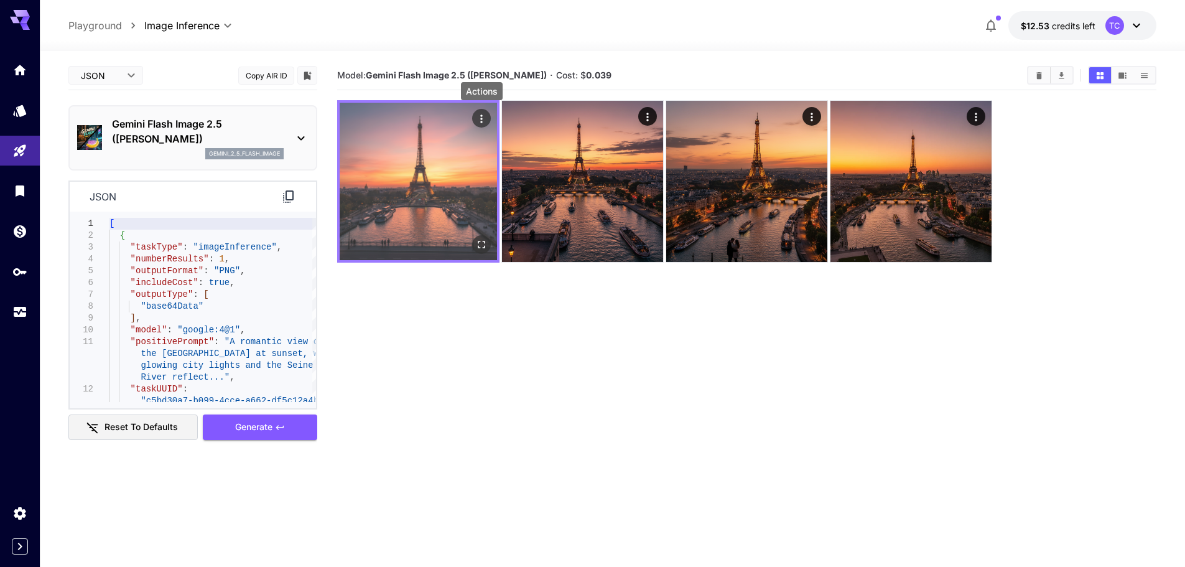
click at [483, 118] on icon "Actions" at bounding box center [481, 119] width 12 height 12
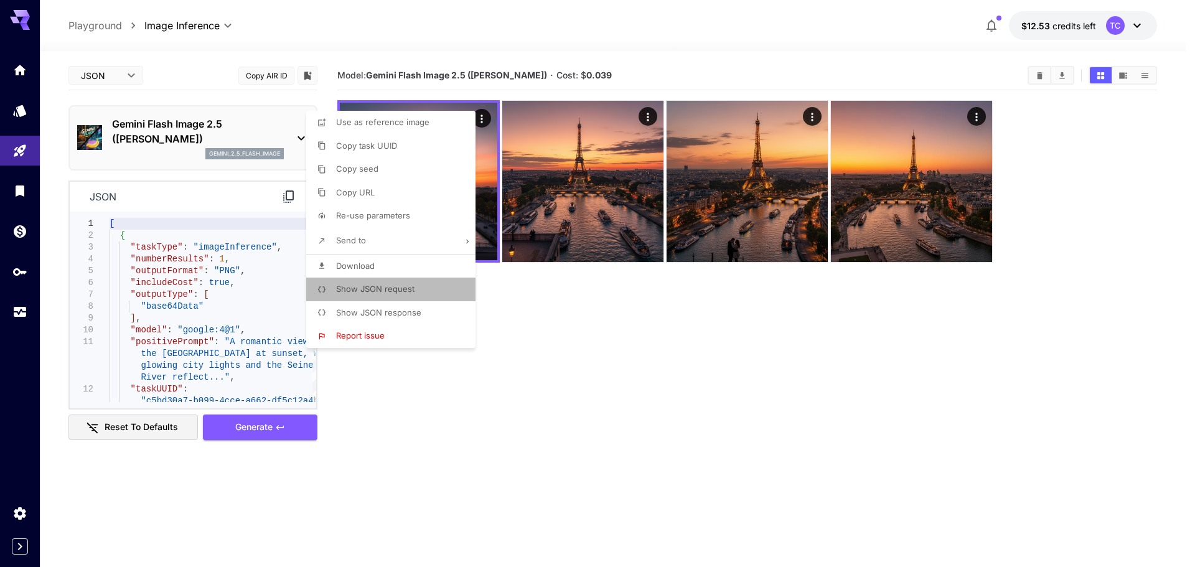
click at [416, 291] on li "Show JSON request" at bounding box center [394, 289] width 177 height 24
click at [406, 317] on span "Show JSON response" at bounding box center [378, 312] width 85 height 10
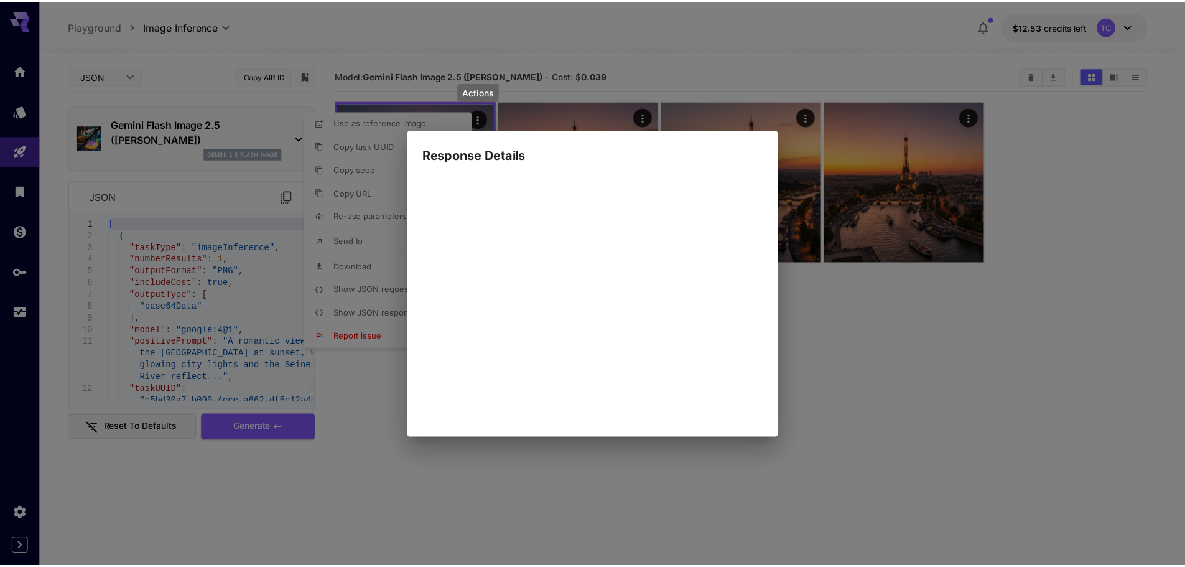
scroll to position [0, 11065300]
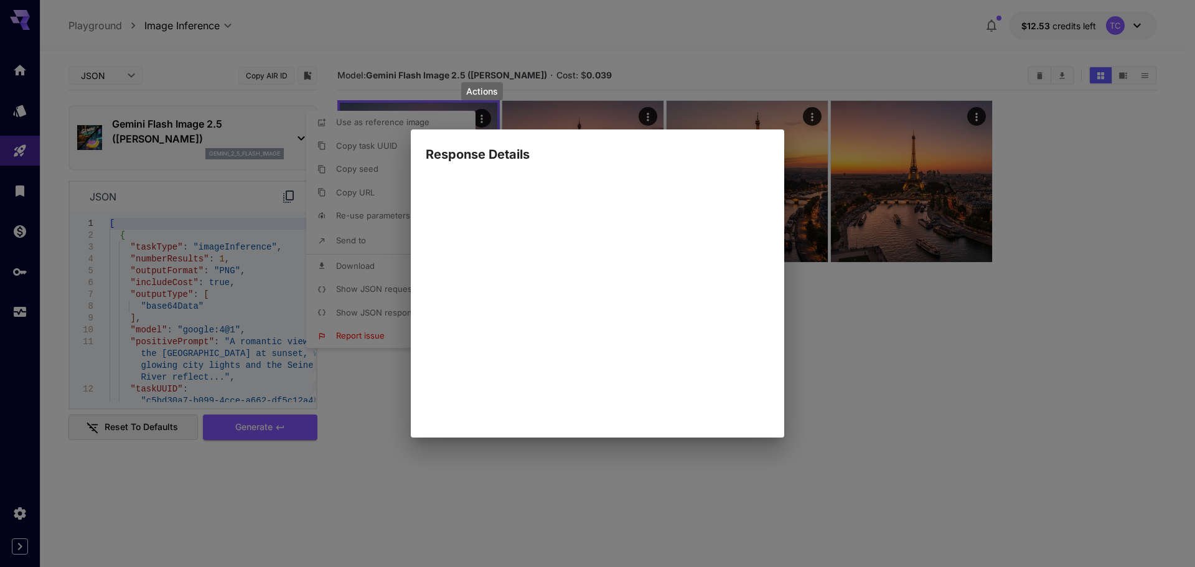
click at [955, 420] on div "Response Details { 8 item s " taskUUID " : string " c5bd30a7-b099-4cce-a662-df5…" at bounding box center [597, 283] width 1195 height 567
click at [1012, 401] on div "Response Details { 8 item s " taskUUID " : string " c5bd30a7-b099-4cce-a662-df5…" at bounding box center [597, 283] width 1195 height 567
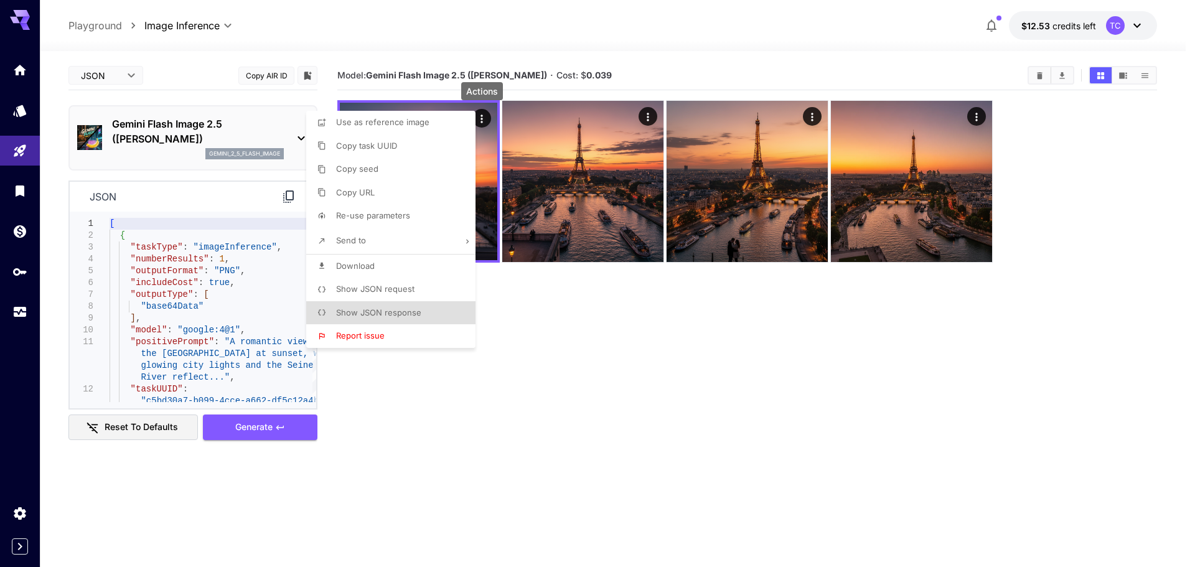
drag, startPoint x: 1083, startPoint y: 368, endPoint x: 1085, endPoint y: 375, distance: 6.5
click at [1083, 369] on div at bounding box center [597, 283] width 1195 height 567
